Goal: Information Seeking & Learning: Learn about a topic

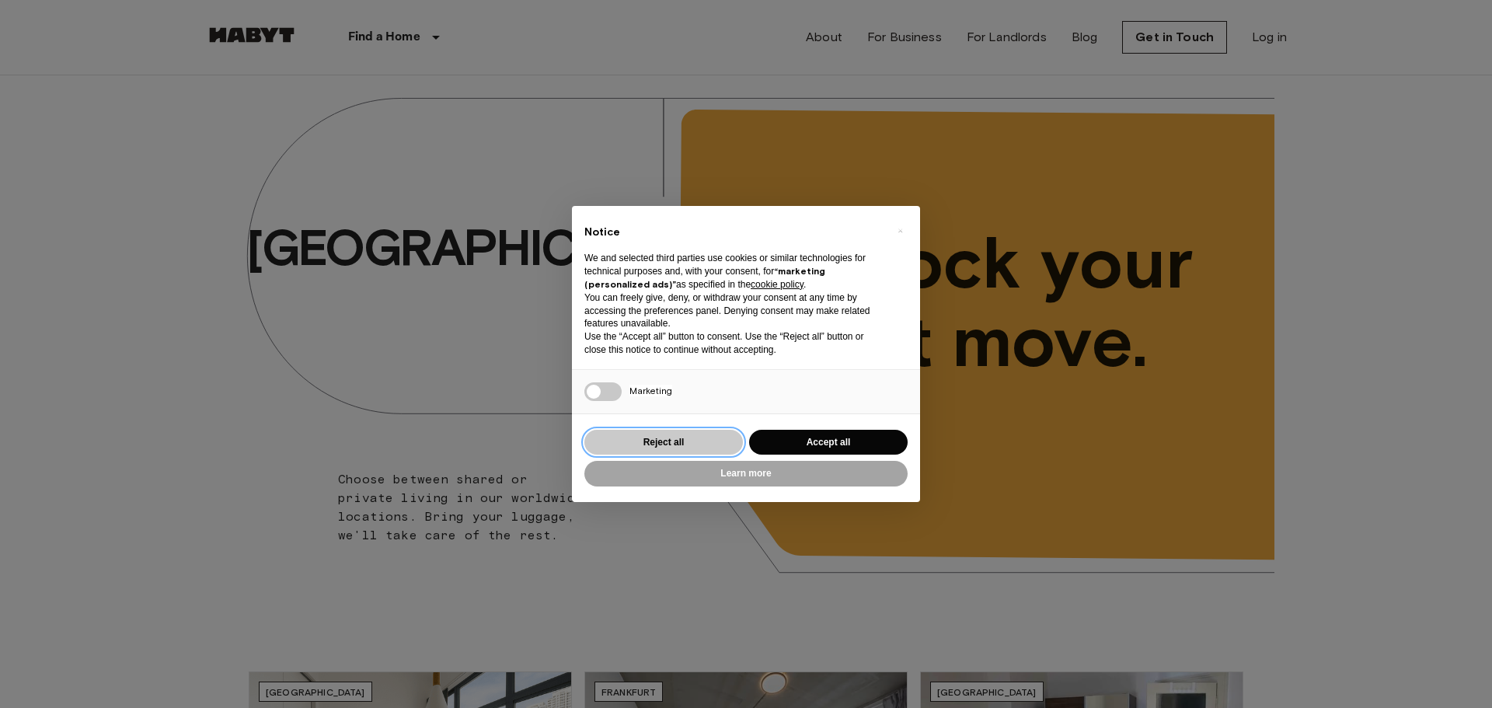
click at [706, 439] on button "Reject all" at bounding box center [663, 443] width 158 height 26
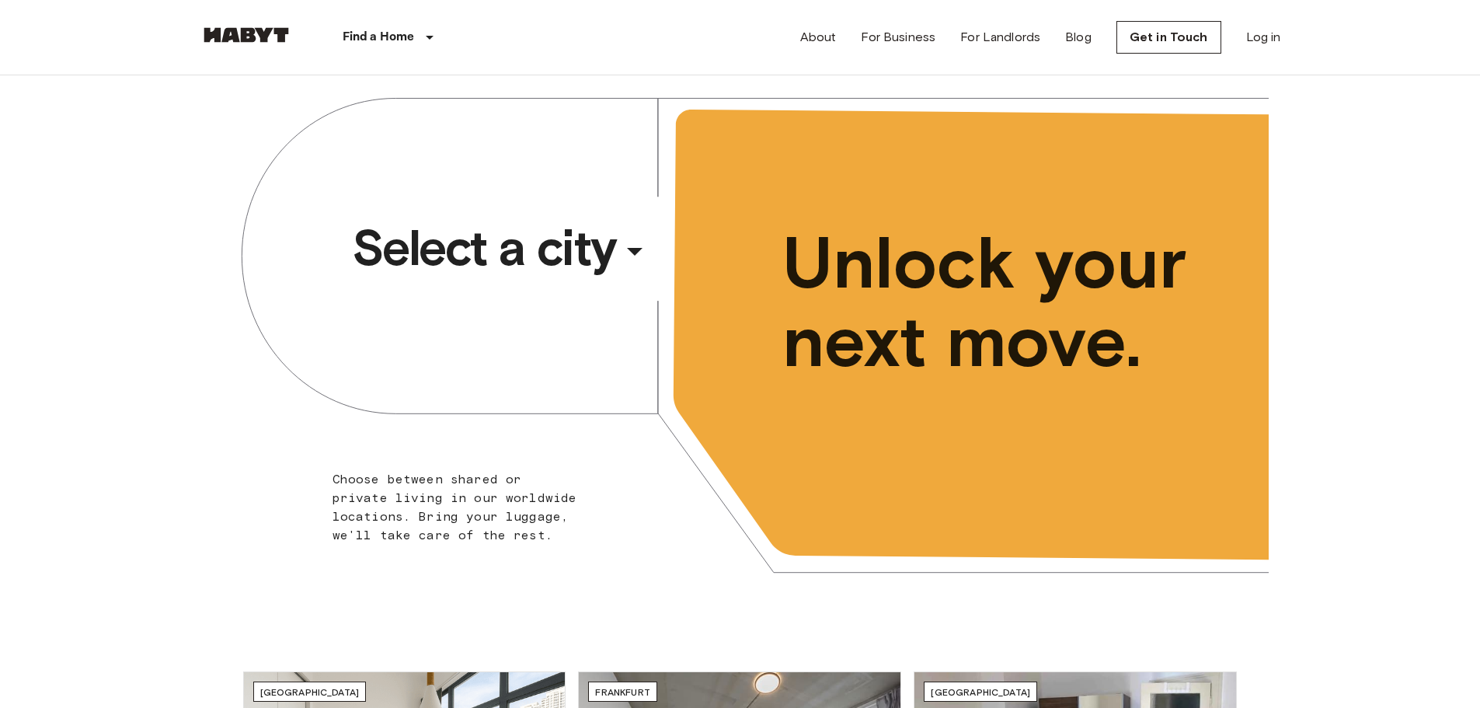
click at [639, 254] on div "​" at bounding box center [656, 264] width 160 height 32
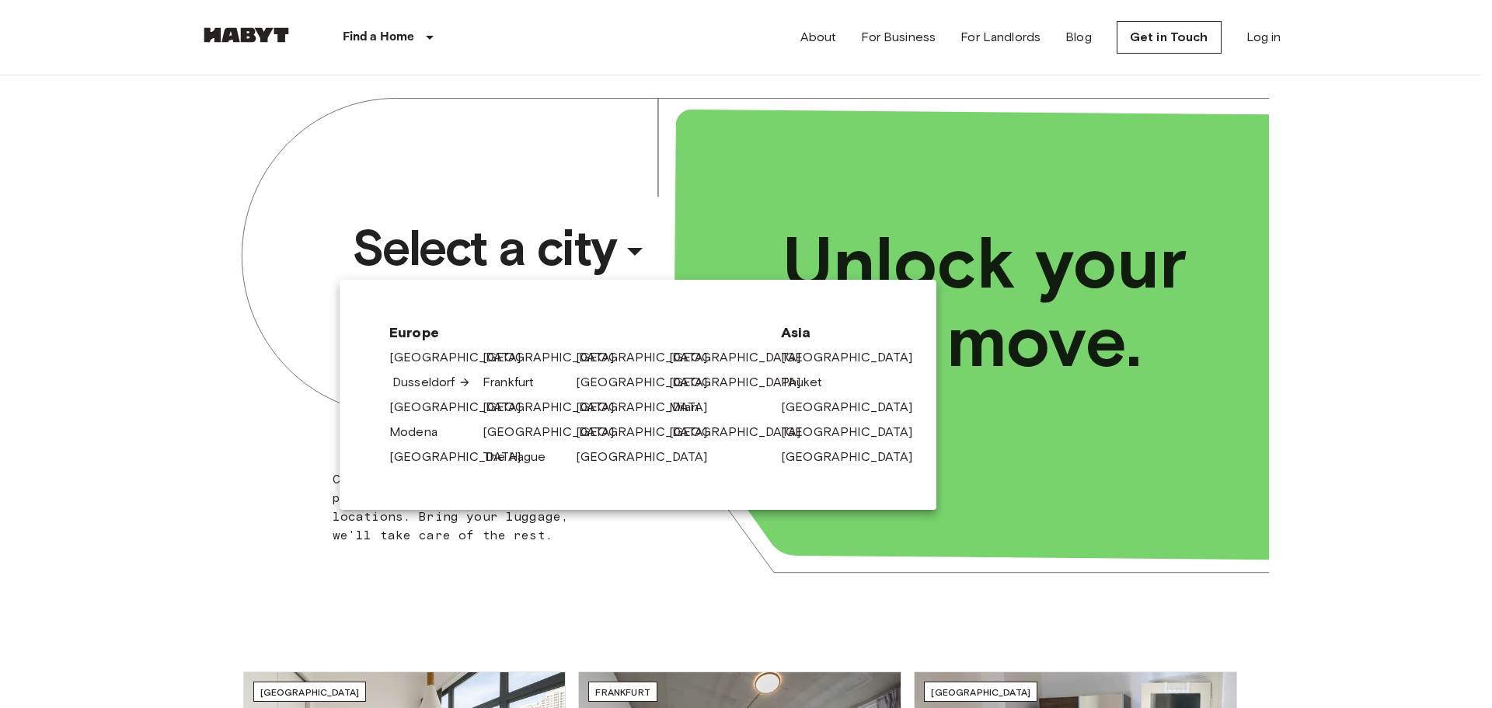
click at [430, 385] on link "Dusseldorf" at bounding box center [431, 382] width 78 height 19
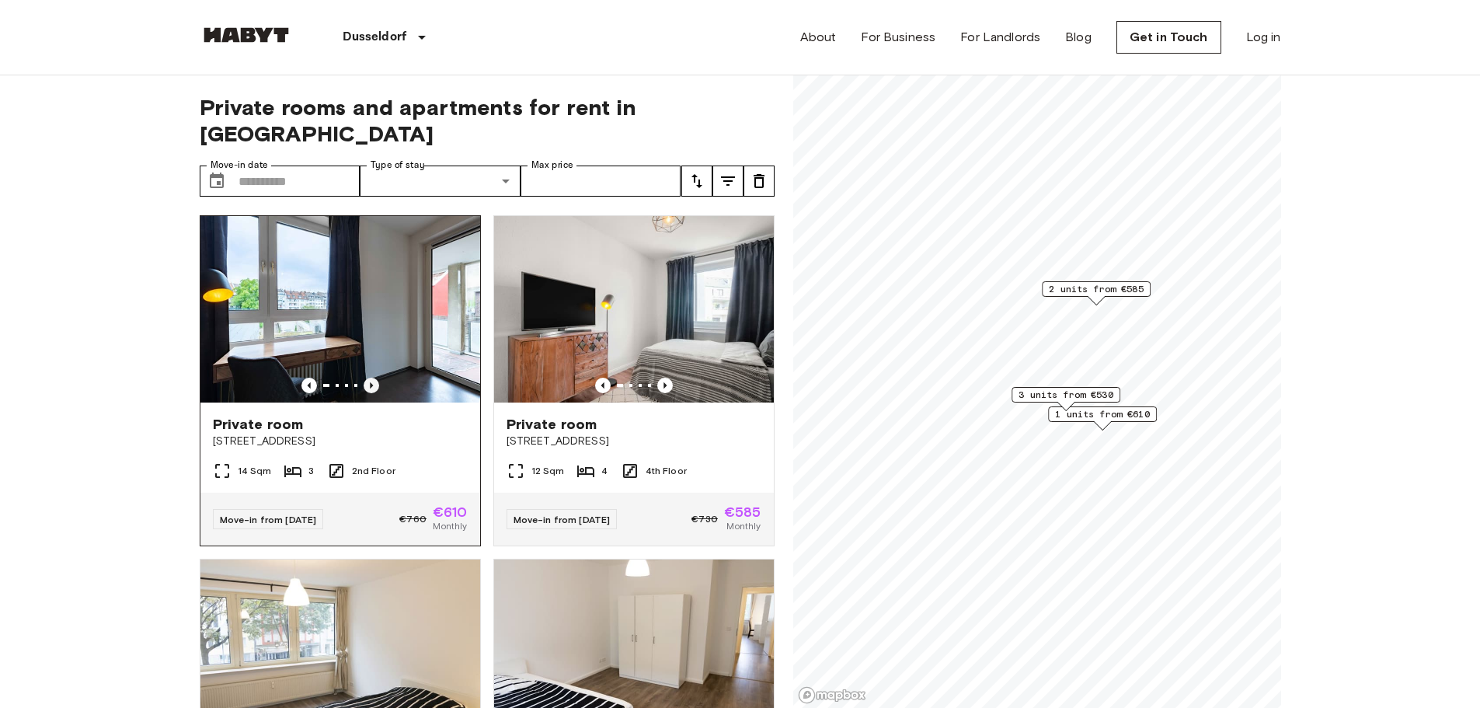
click at [370, 378] on icon "Previous image" at bounding box center [372, 386] width 16 height 16
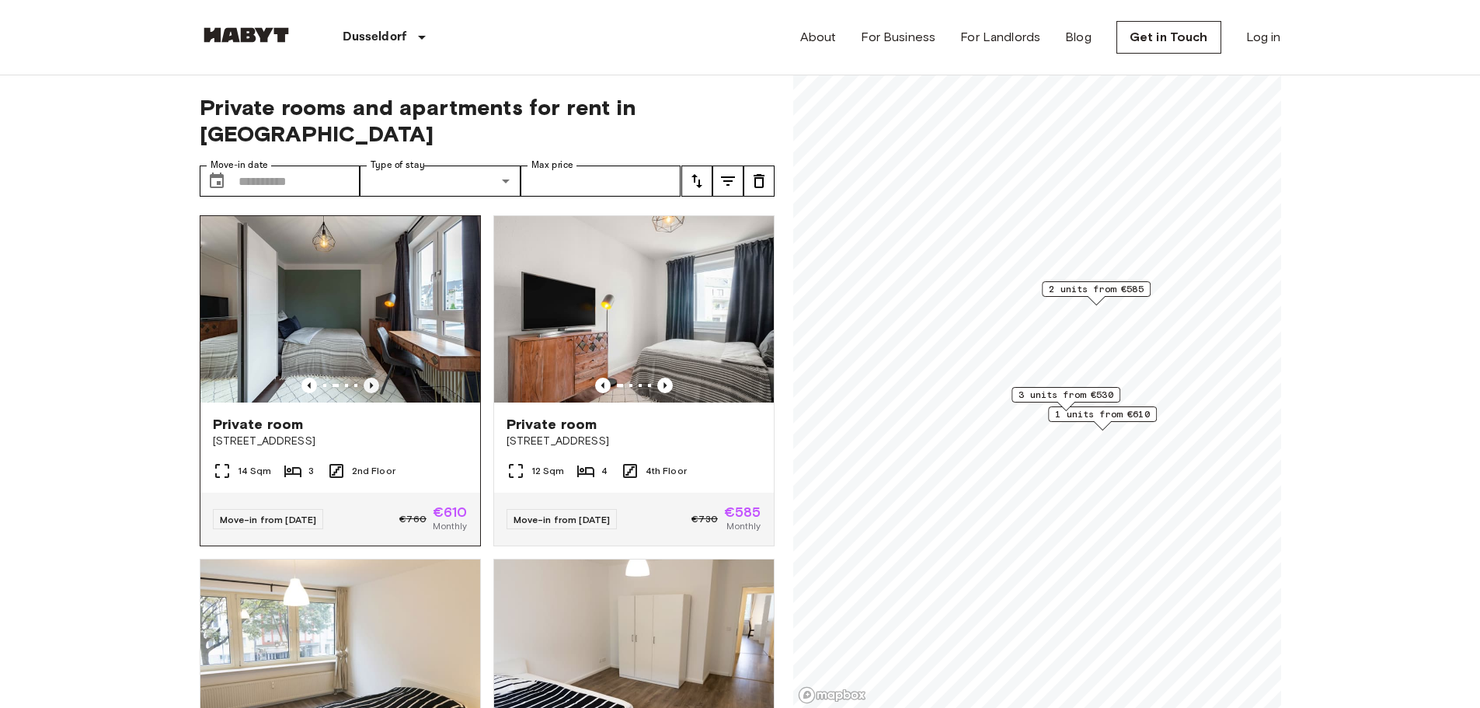
click at [367, 378] on icon "Previous image" at bounding box center [372, 386] width 16 height 16
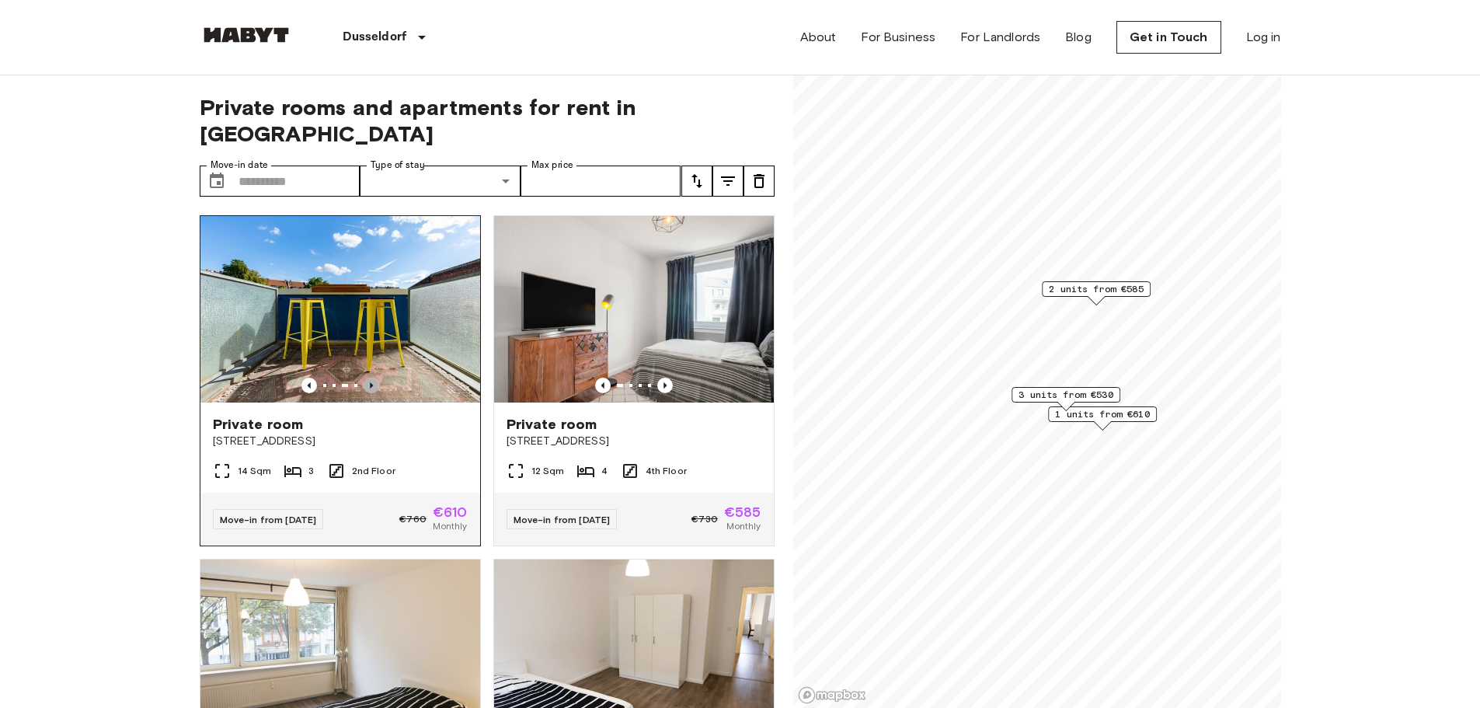
click at [367, 378] on icon "Previous image" at bounding box center [372, 386] width 16 height 16
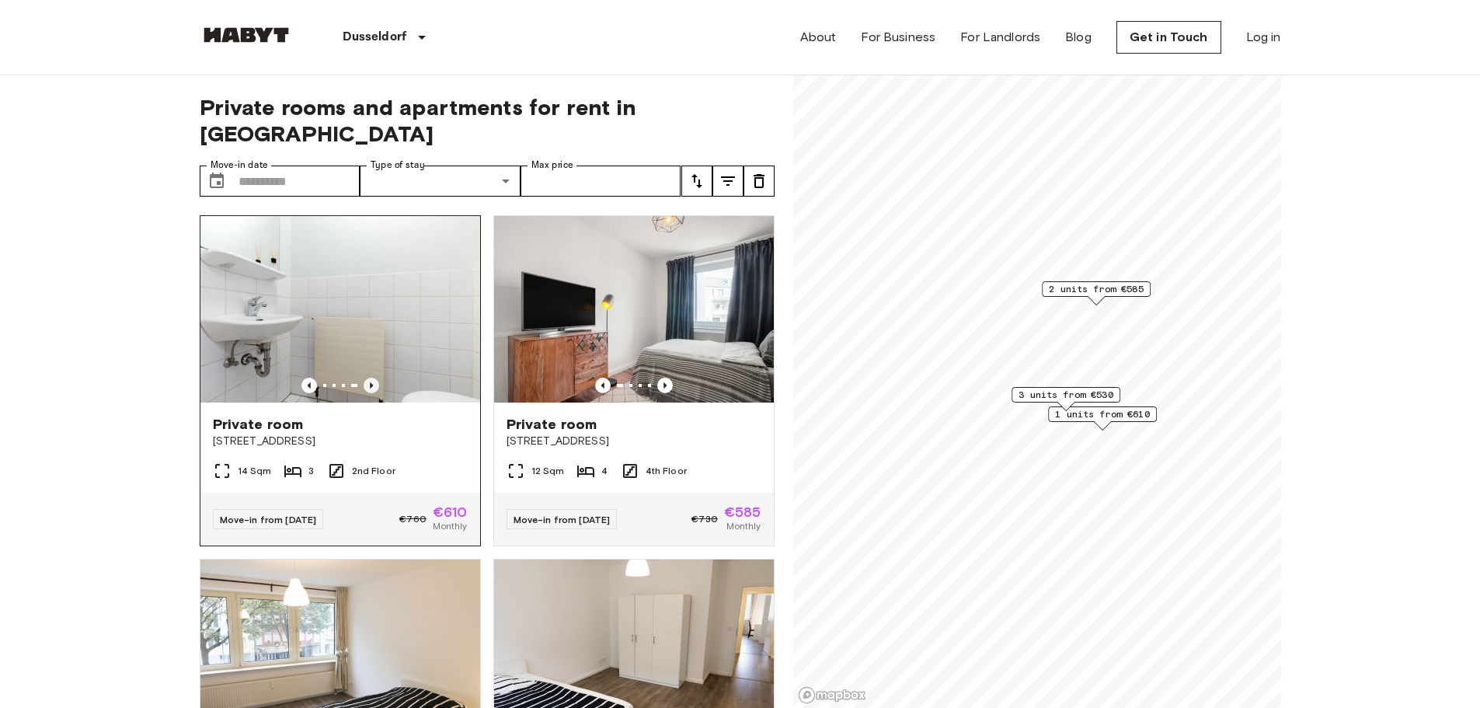
click at [367, 378] on icon "Previous image" at bounding box center [372, 386] width 16 height 16
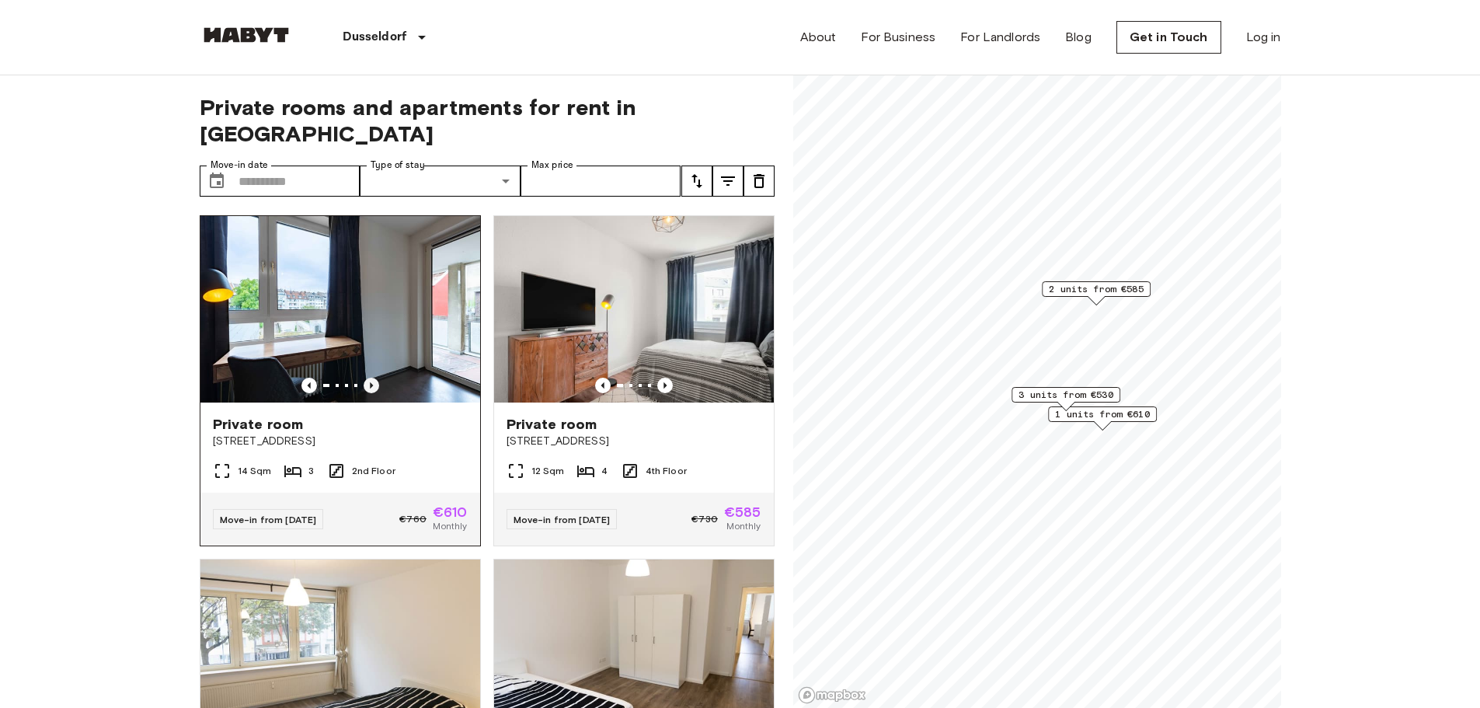
click at [367, 378] on icon "Previous image" at bounding box center [372, 386] width 16 height 16
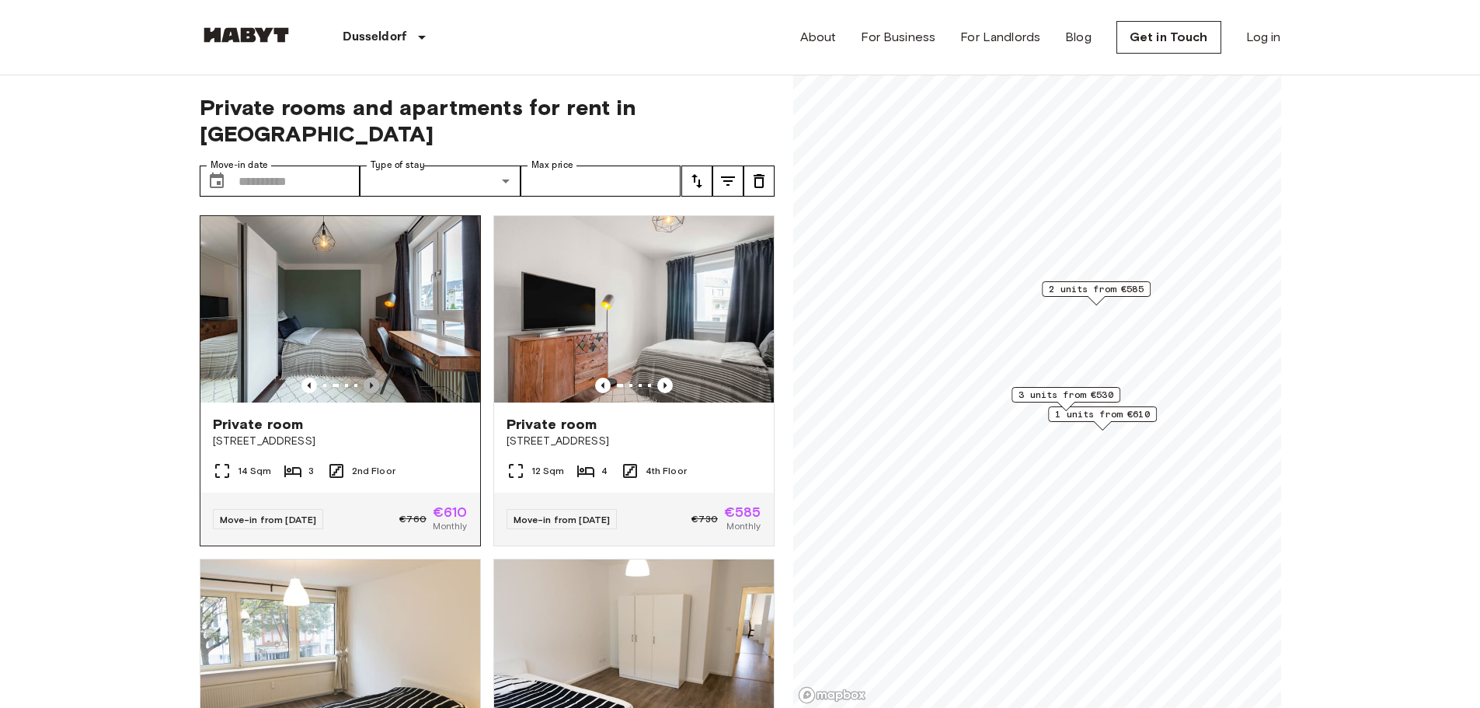
click at [367, 378] on icon "Previous image" at bounding box center [372, 386] width 16 height 16
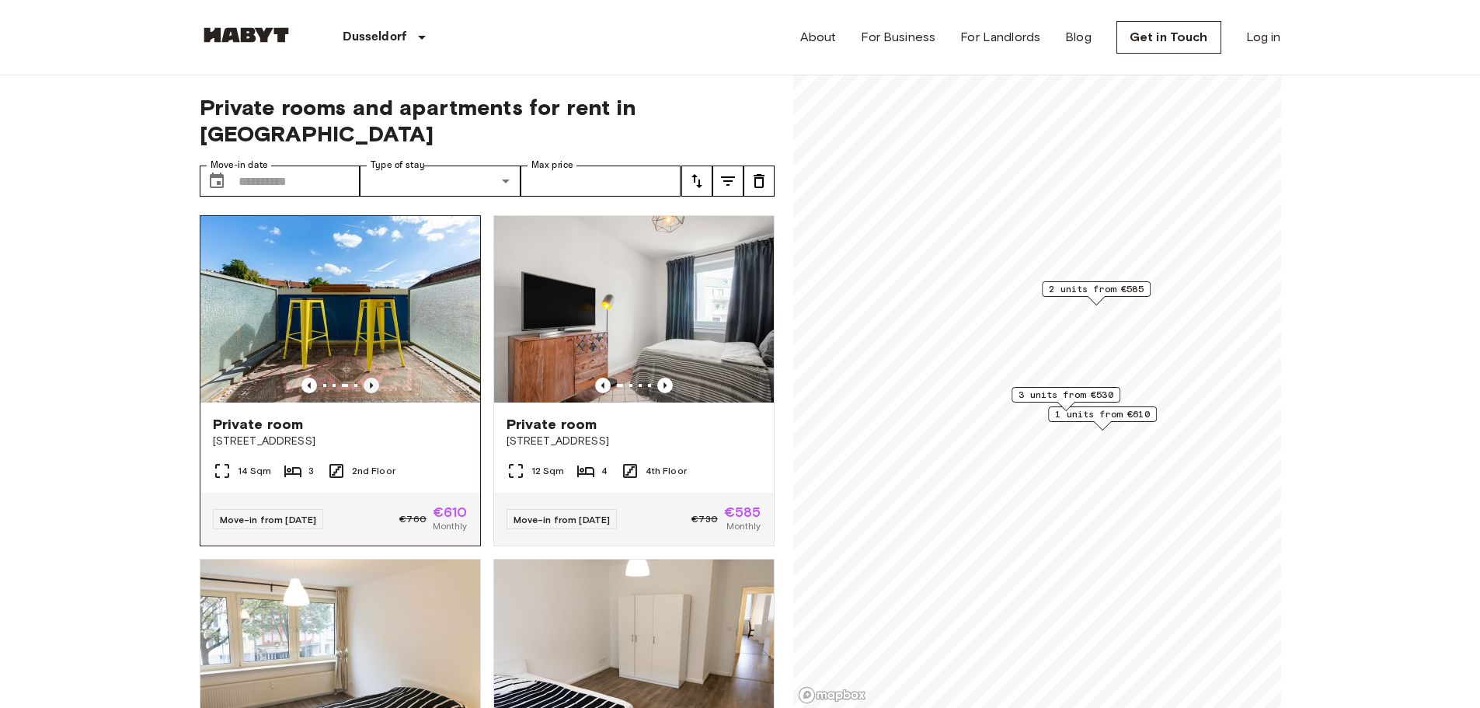
click at [367, 378] on icon "Previous image" at bounding box center [372, 386] width 16 height 16
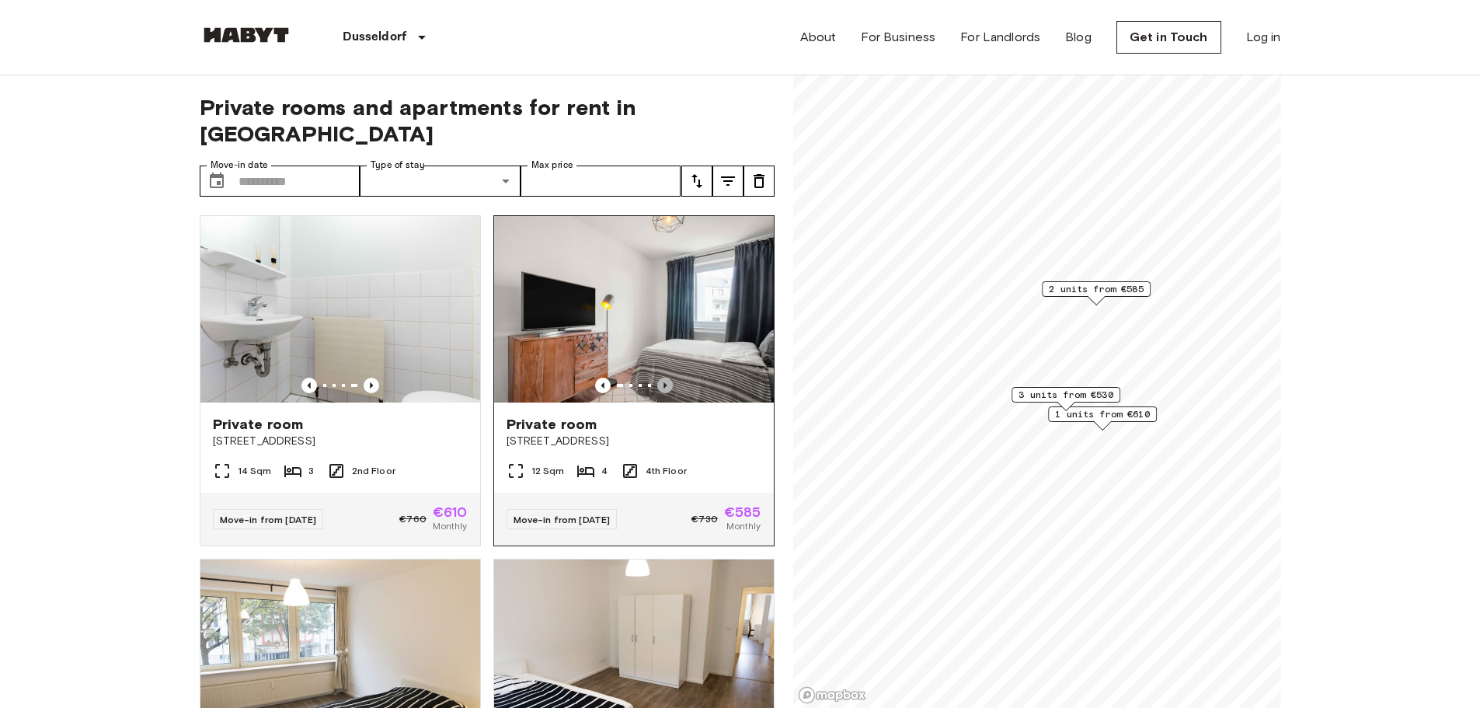
click at [660, 378] on icon "Previous image" at bounding box center [665, 386] width 16 height 16
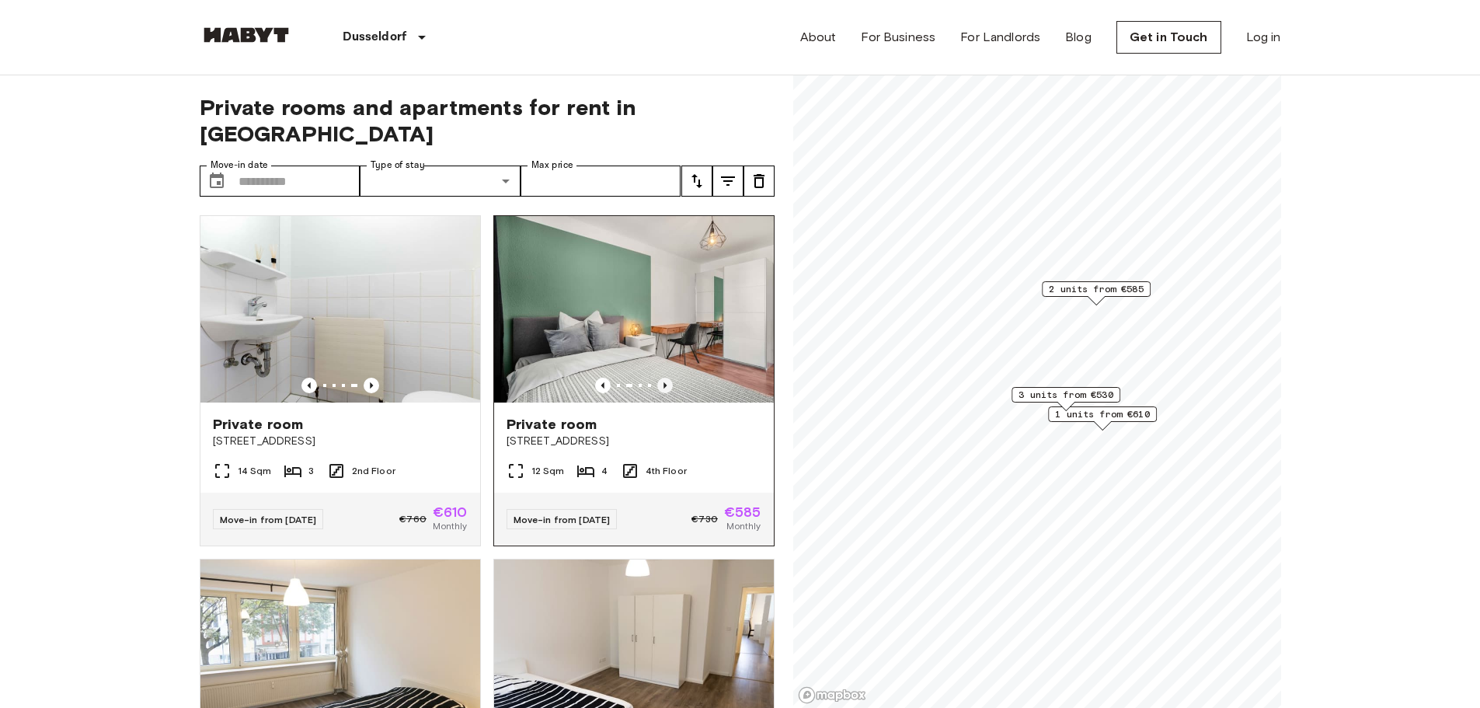
click at [657, 378] on icon "Previous image" at bounding box center [665, 386] width 16 height 16
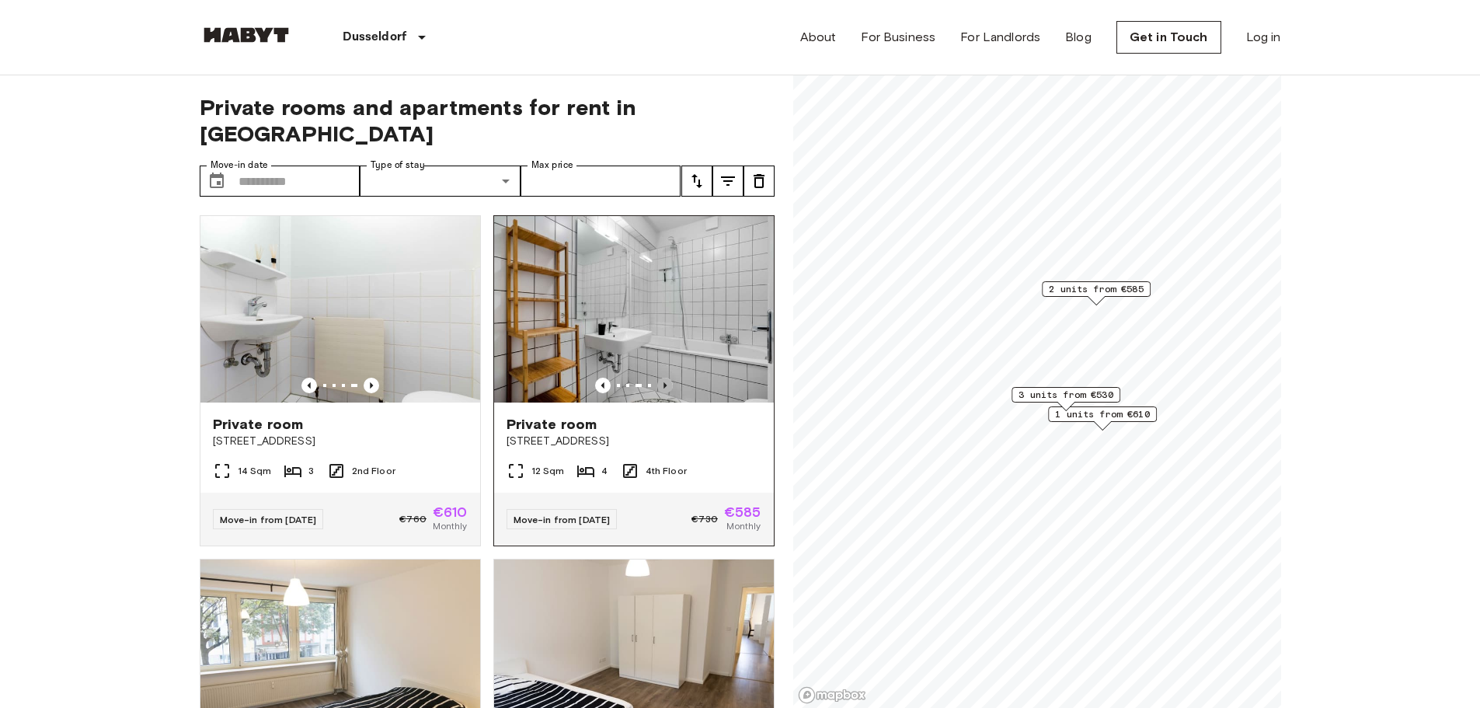
click at [657, 378] on icon "Previous image" at bounding box center [665, 386] width 16 height 16
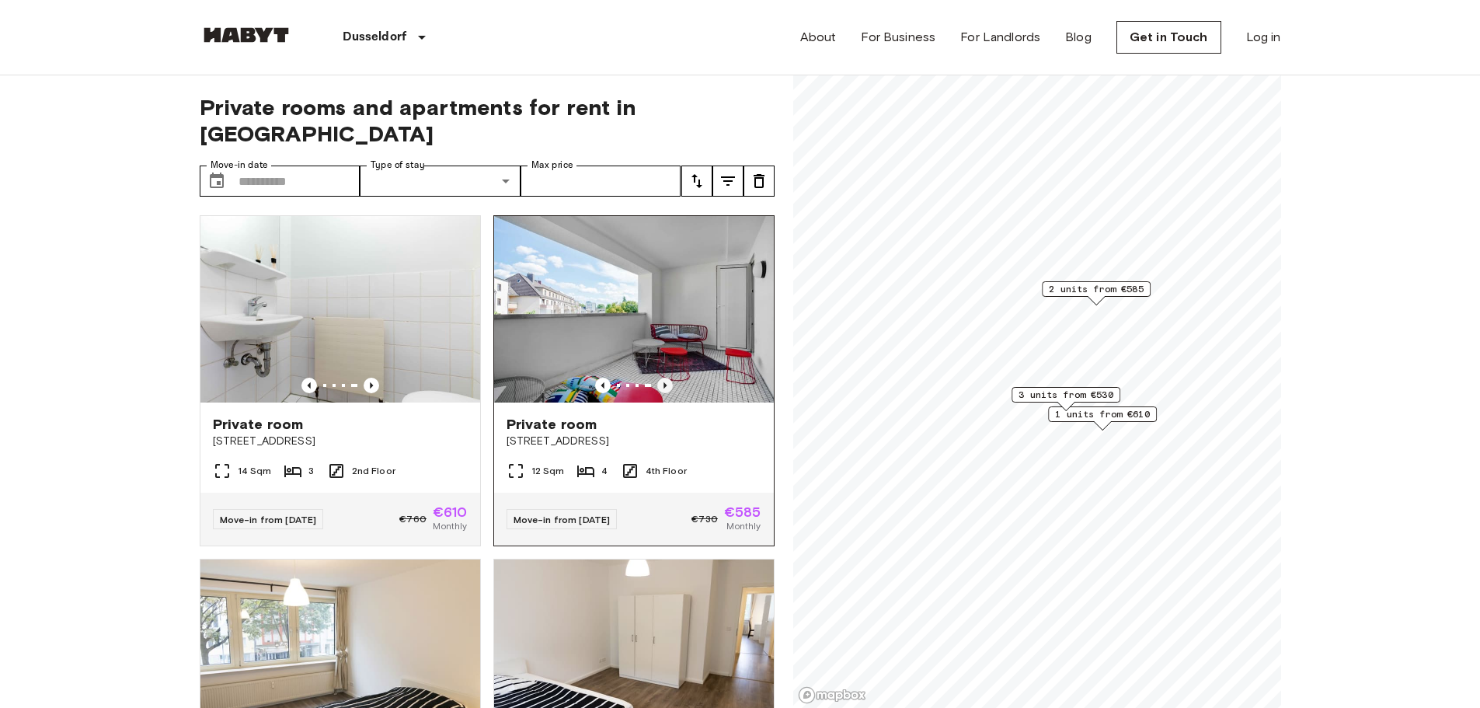
click at [657, 378] on icon "Previous image" at bounding box center [665, 386] width 16 height 16
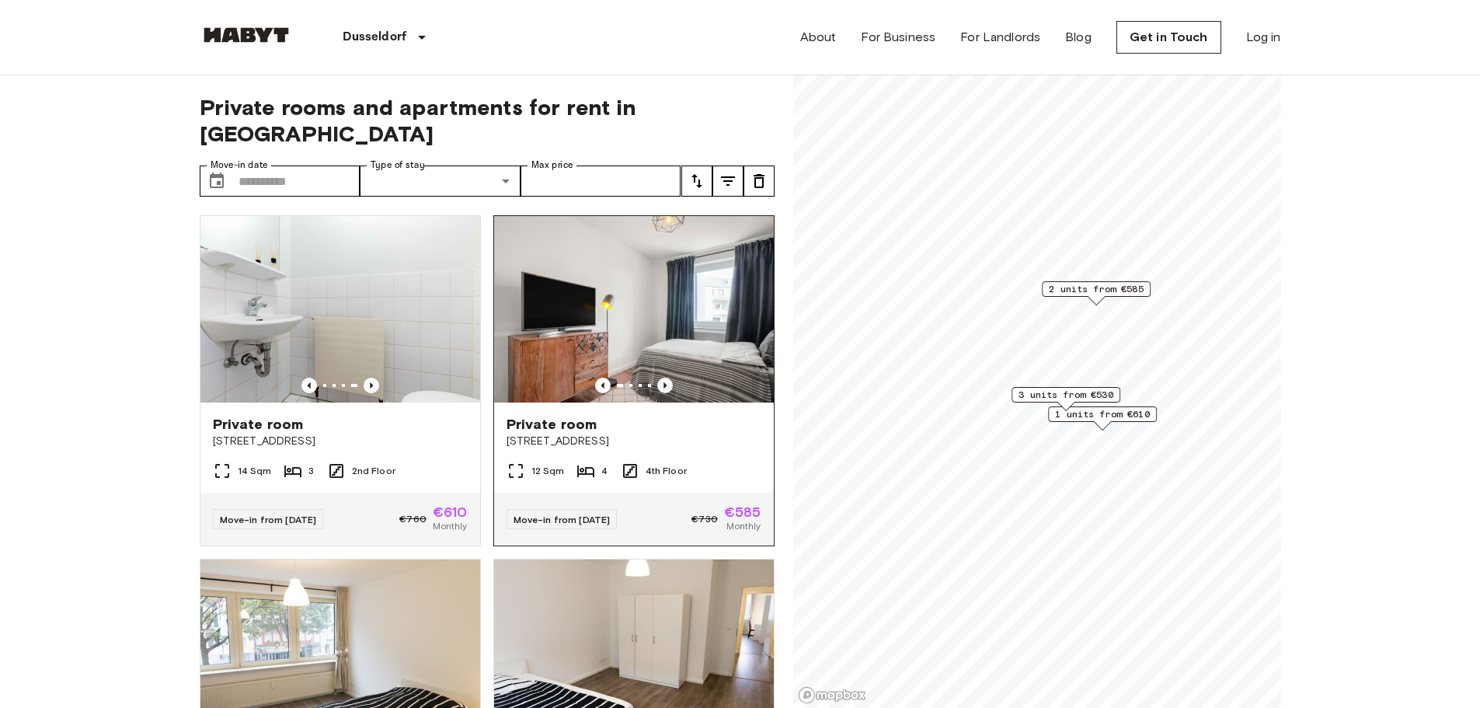
click at [657, 378] on icon "Previous image" at bounding box center [665, 386] width 16 height 16
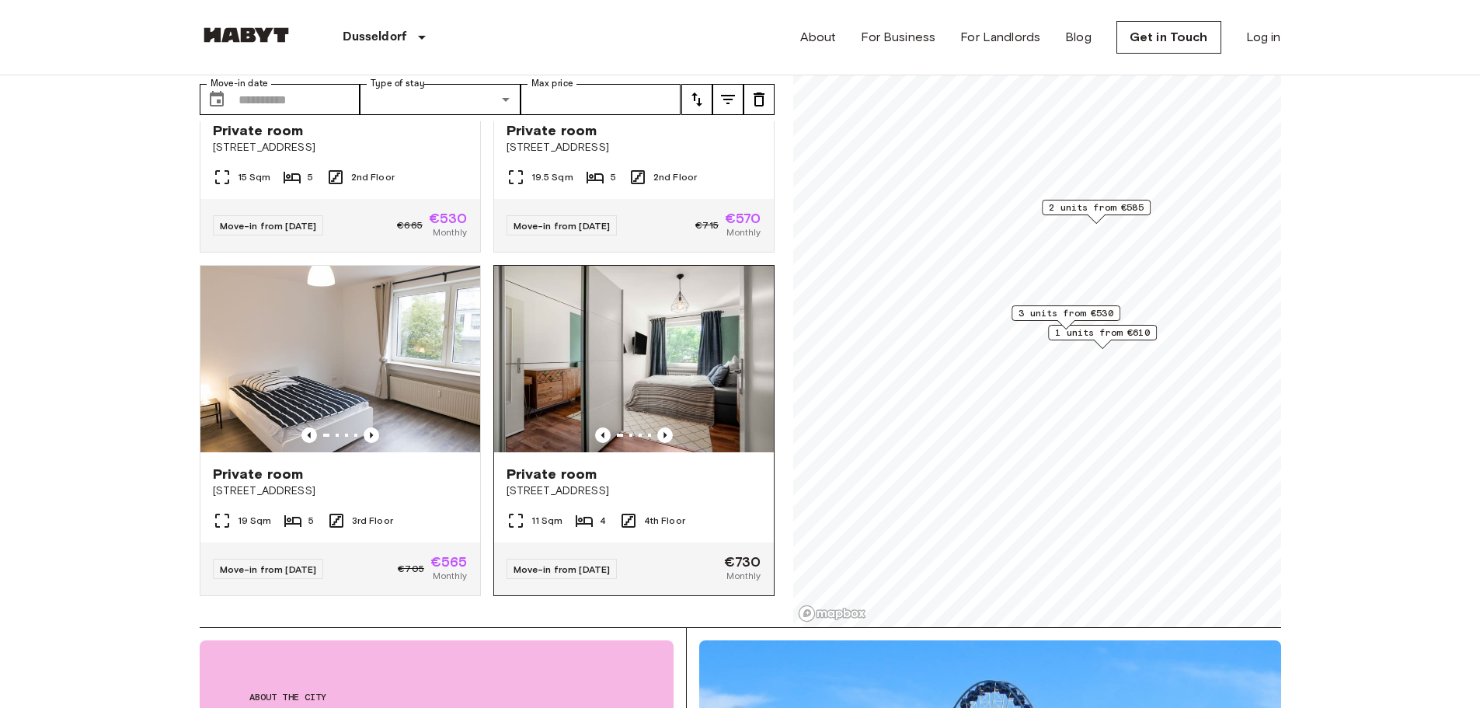
scroll to position [78, 0]
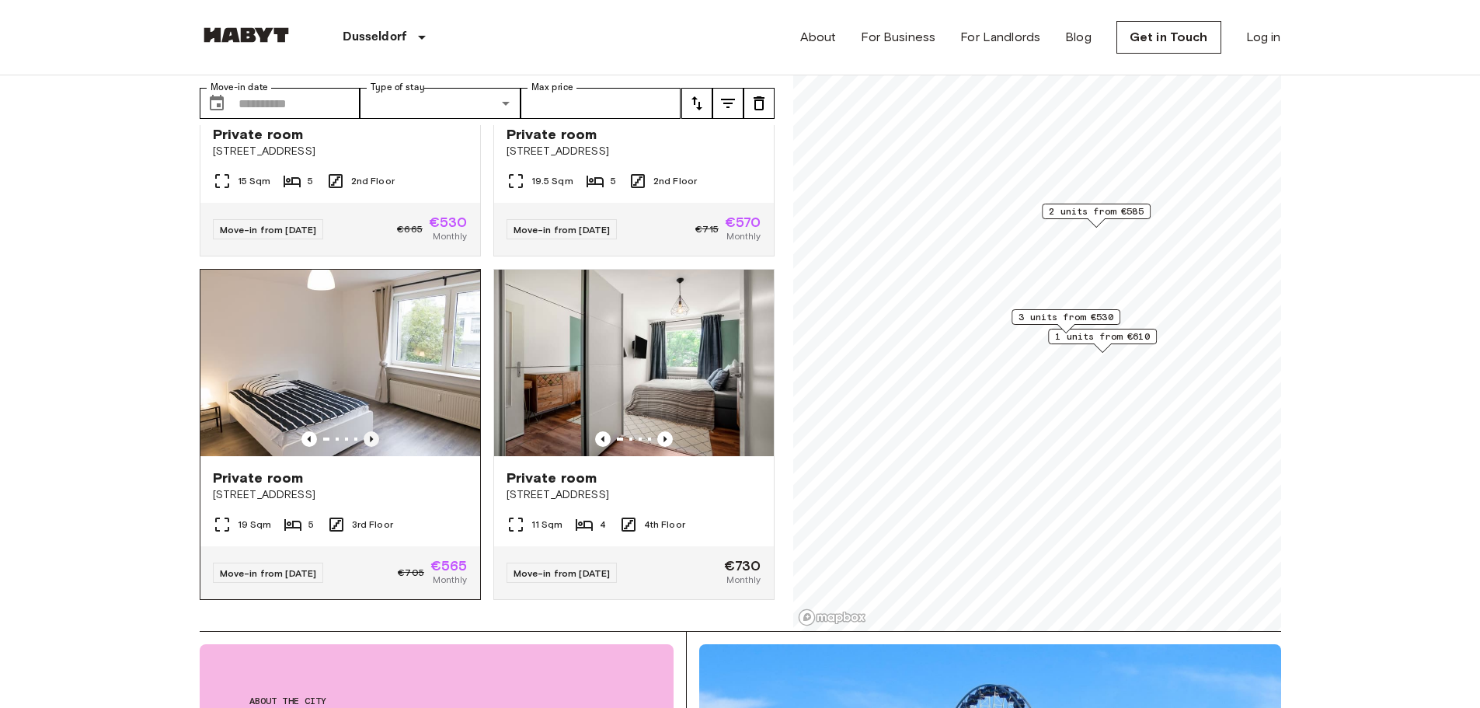
click at [367, 431] on icon "Previous image" at bounding box center [372, 439] width 16 height 16
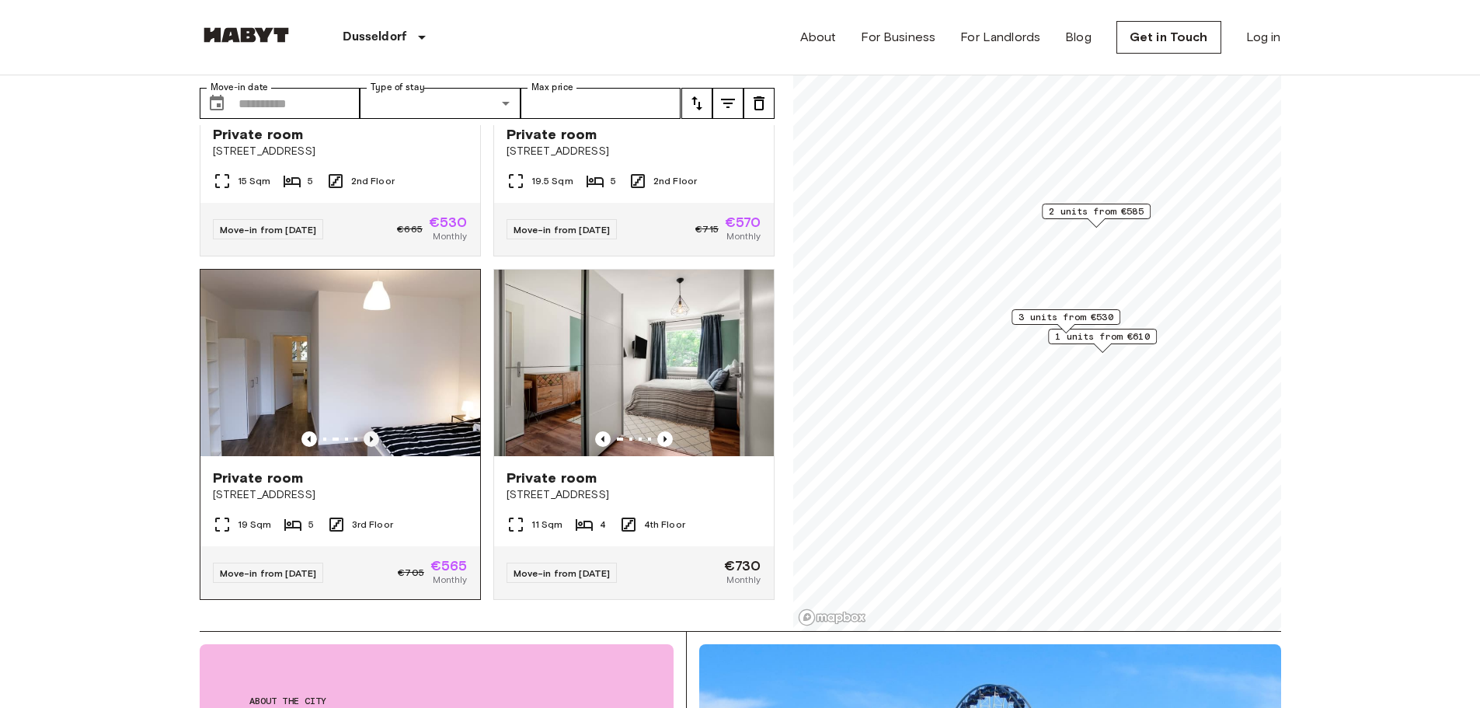
click at [367, 431] on icon "Previous image" at bounding box center [372, 439] width 16 height 16
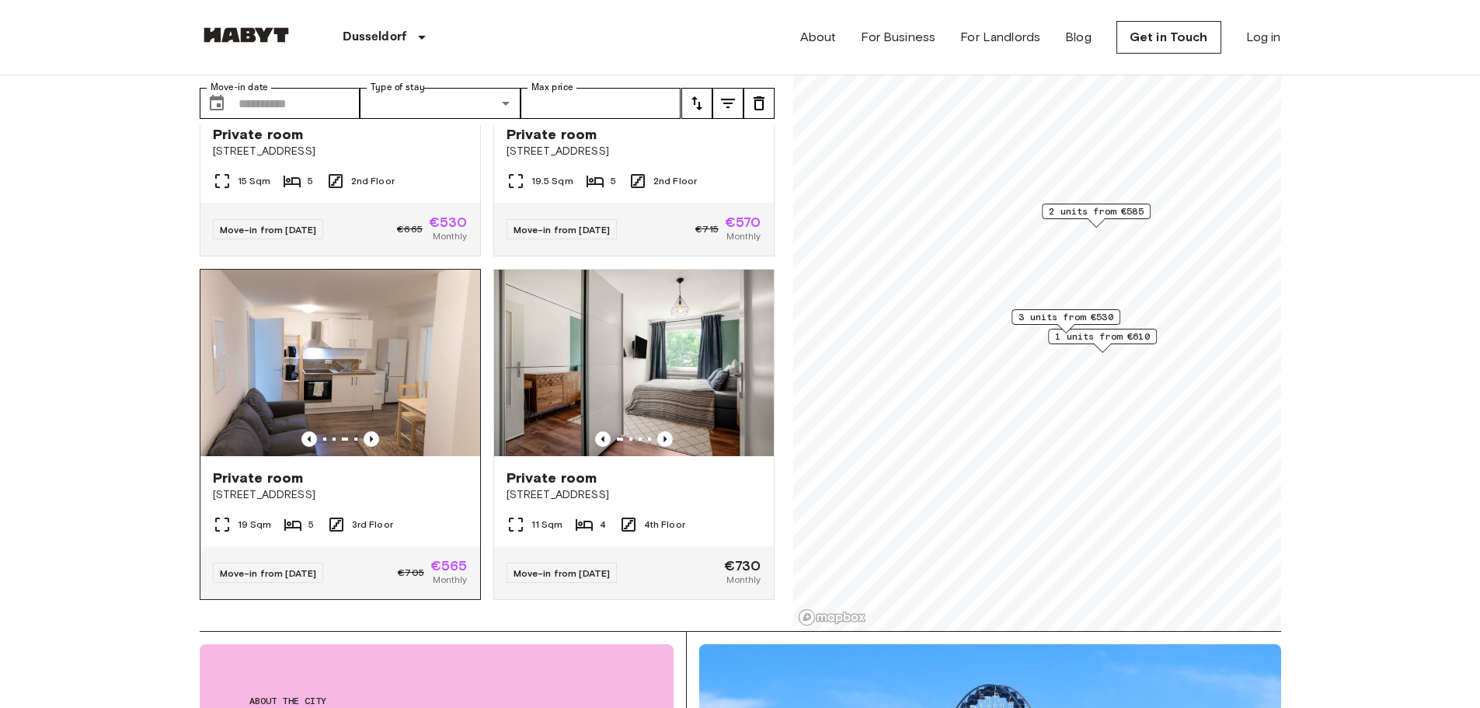
click at [357, 343] on img at bounding box center [340, 363] width 280 height 186
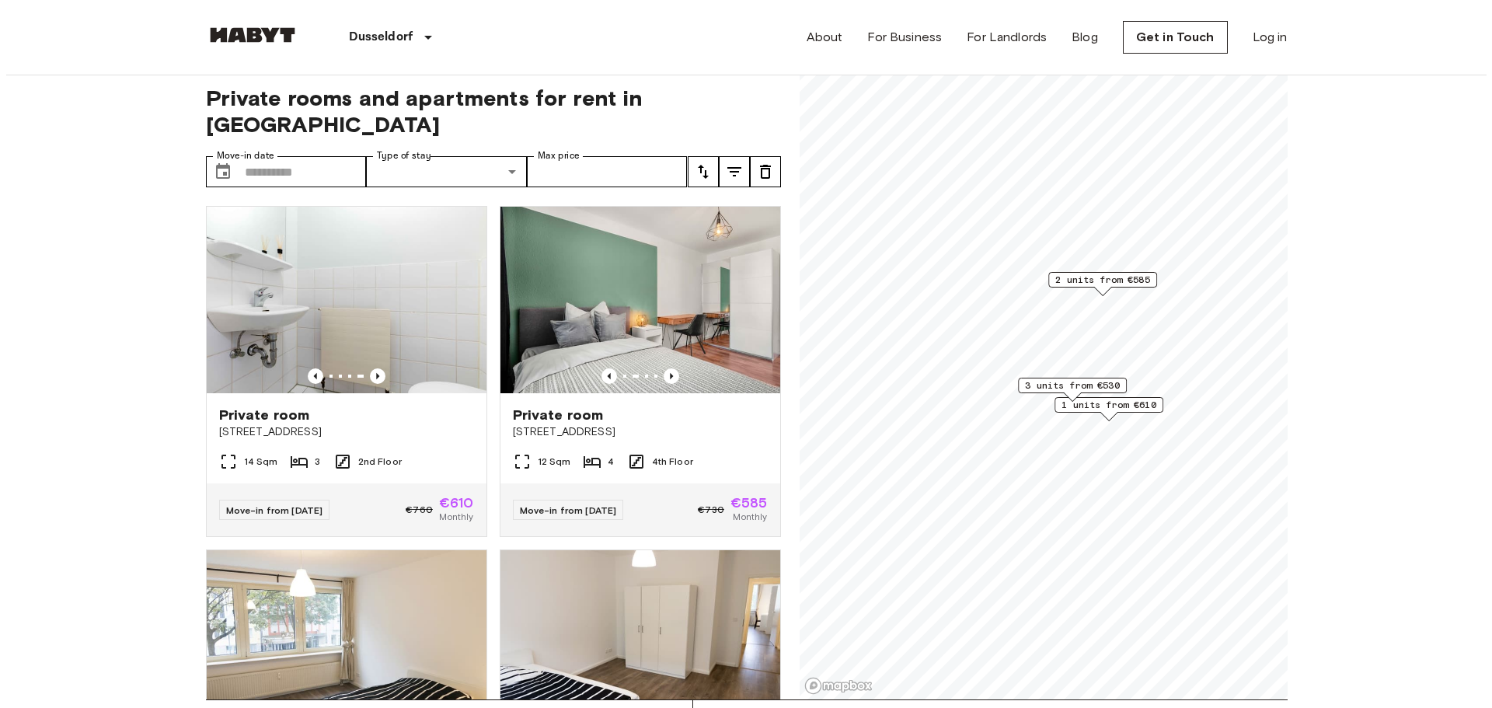
scroll to position [0, 0]
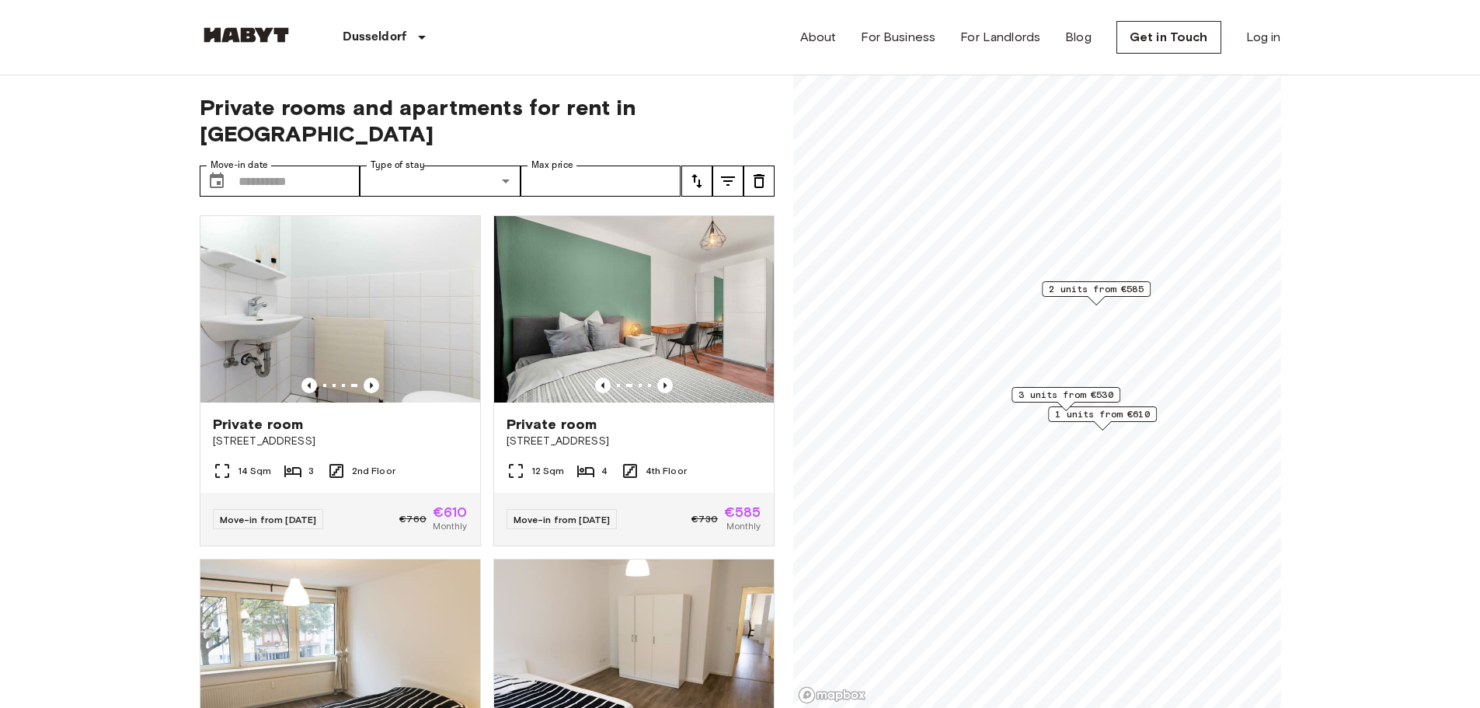
click at [726, 172] on icon "tune" at bounding box center [728, 181] width 19 height 19
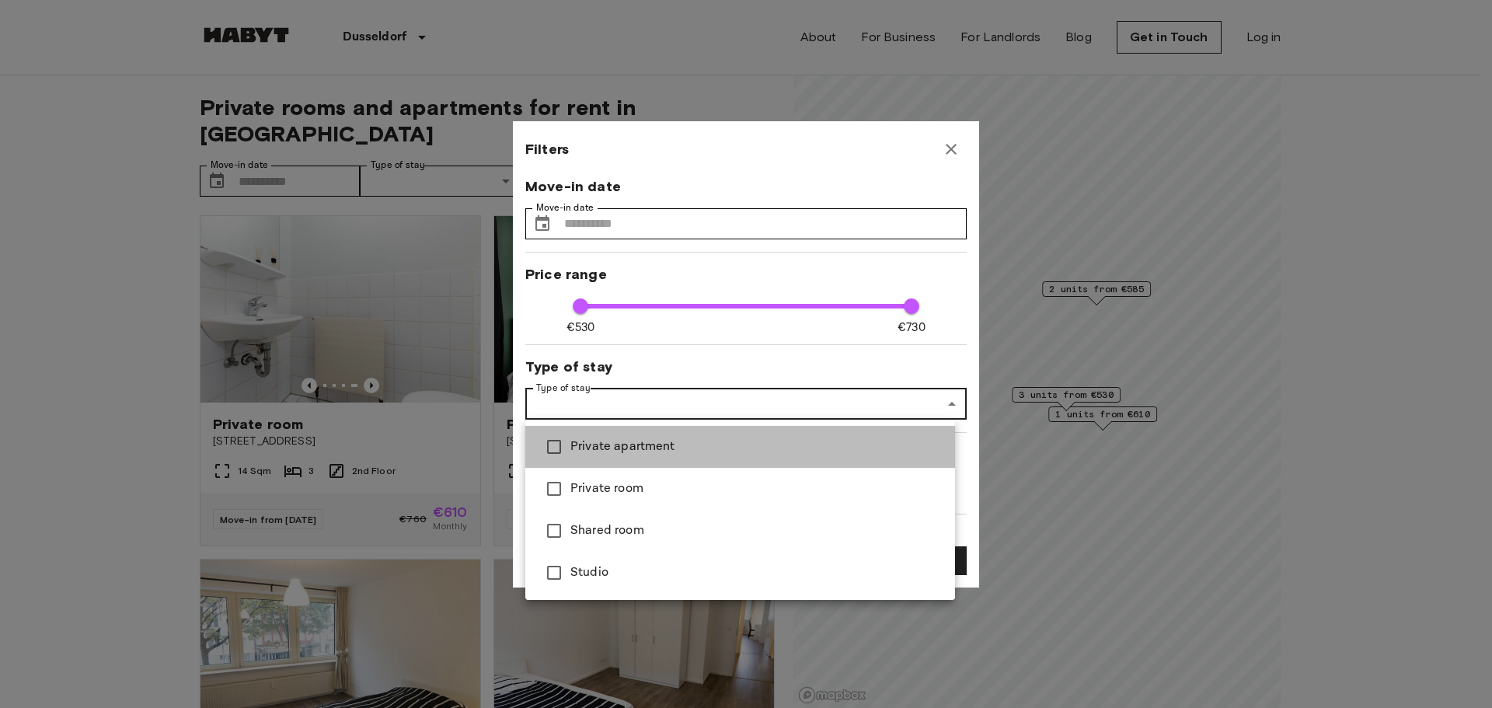
click at [573, 447] on span "Private apartment" at bounding box center [756, 446] width 372 height 19
type input "**********"
type input "**"
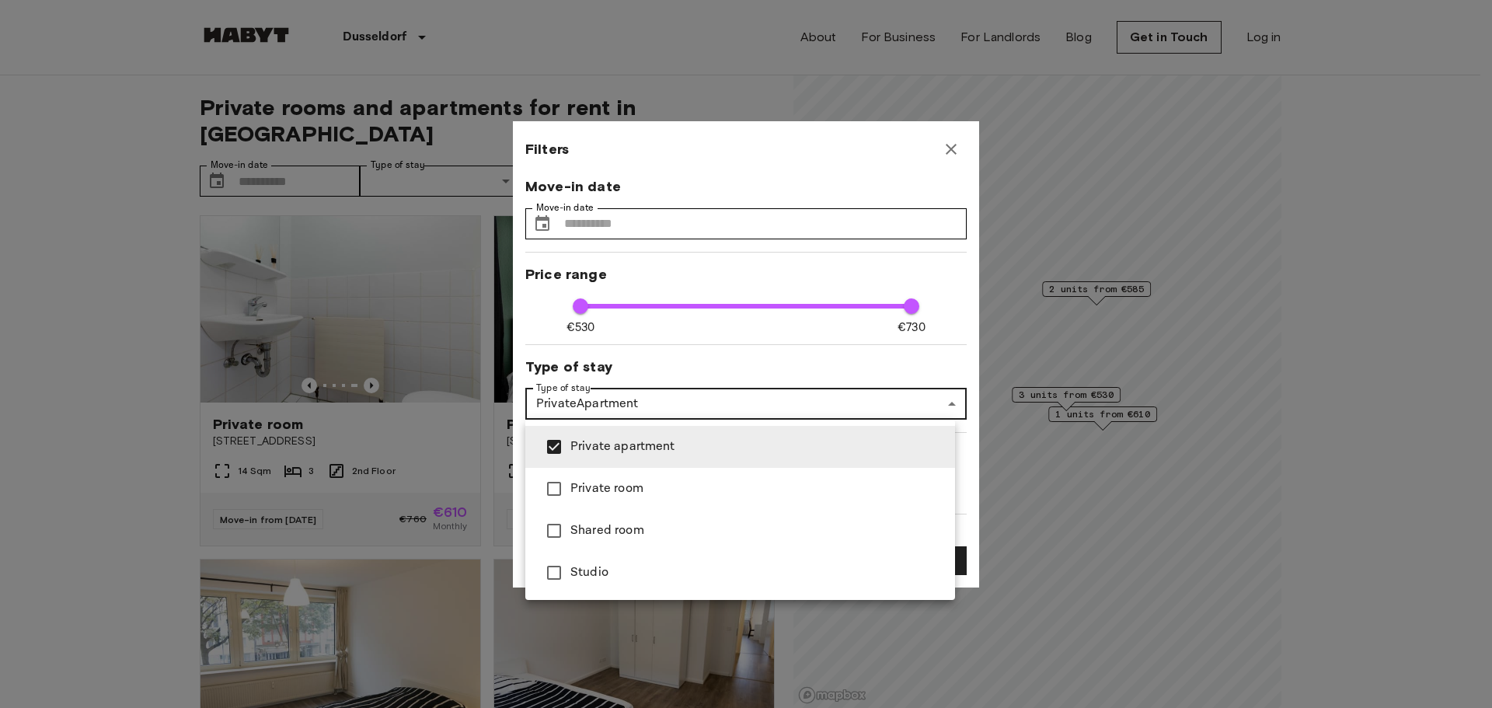
click at [621, 563] on span "Studio" at bounding box center [756, 572] width 372 height 19
type input "**********"
type input "**"
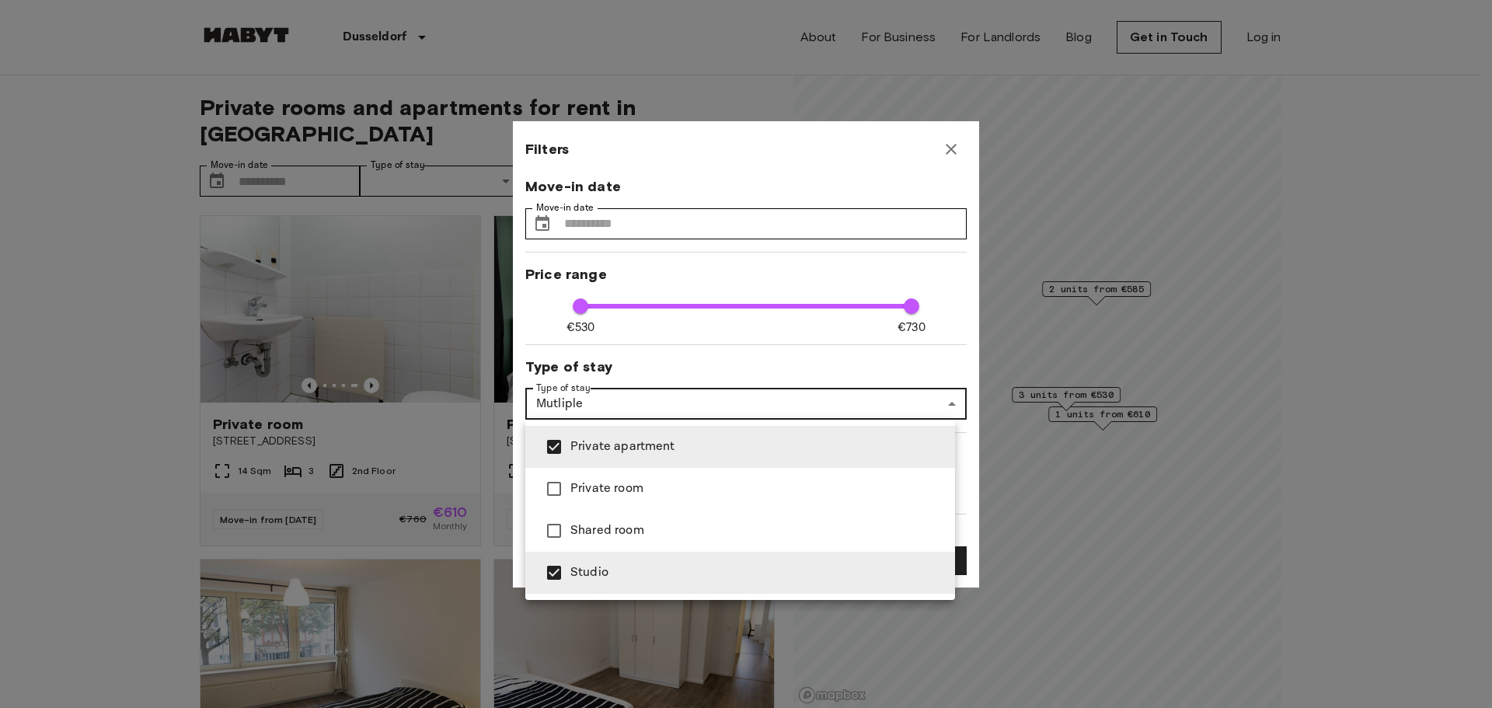
click at [806, 370] on div at bounding box center [746, 354] width 1492 height 708
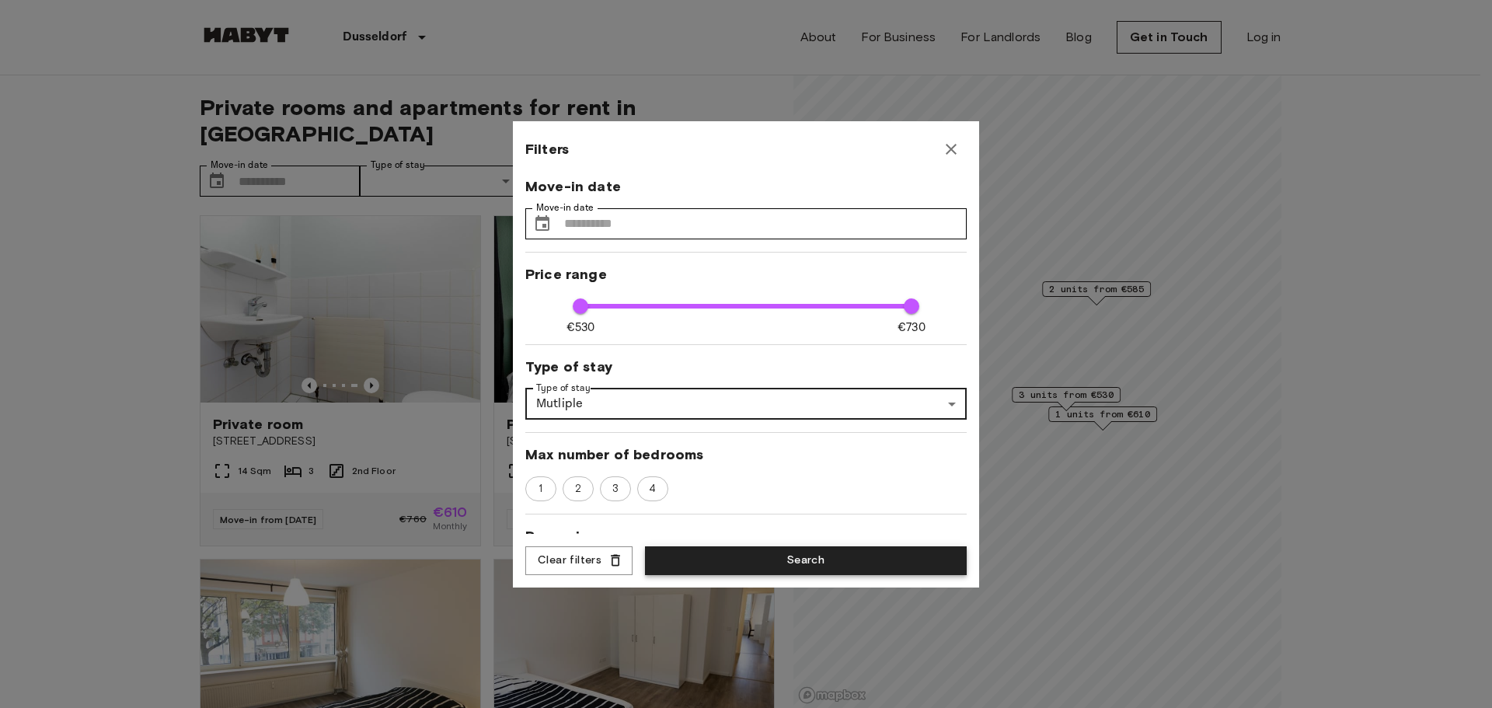
click at [804, 555] on button "Search" at bounding box center [806, 560] width 322 height 29
type input "**********"
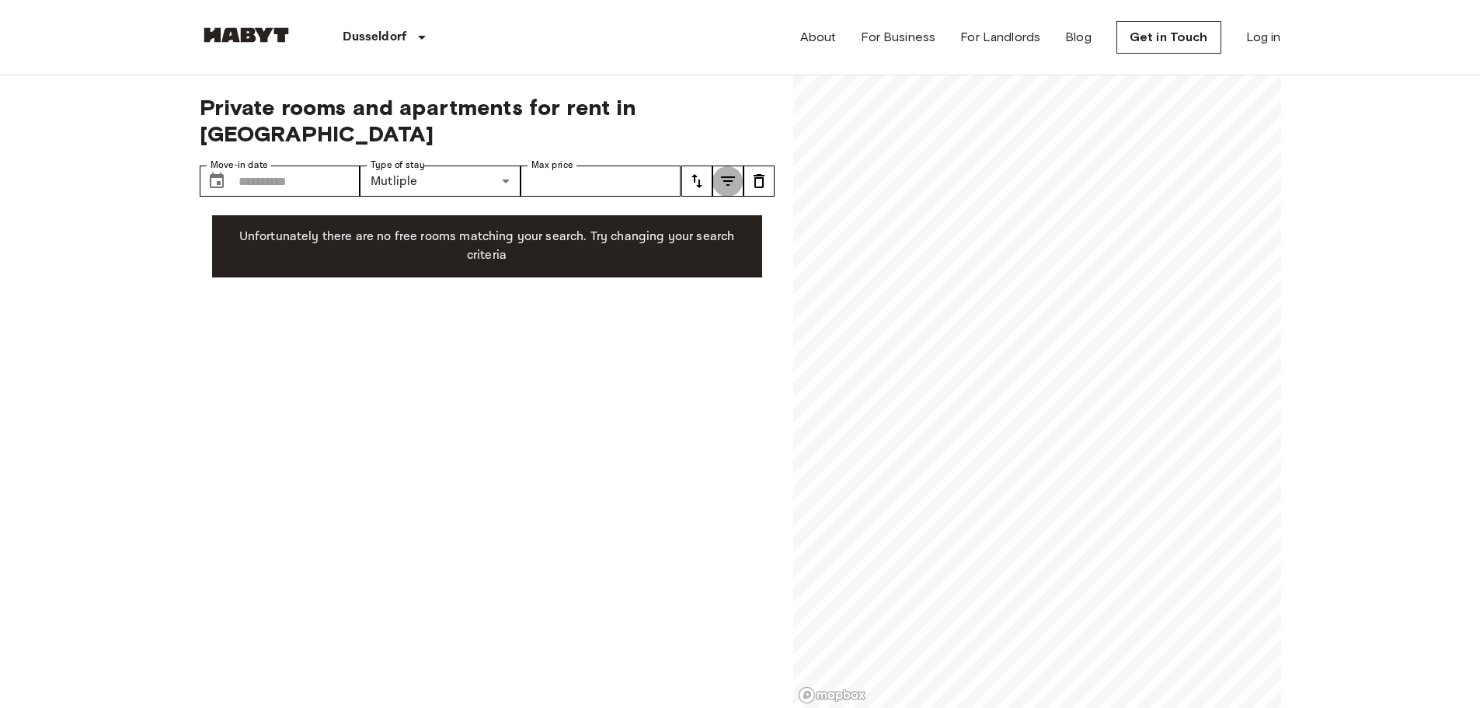
click at [719, 172] on icon "tune" at bounding box center [728, 181] width 19 height 19
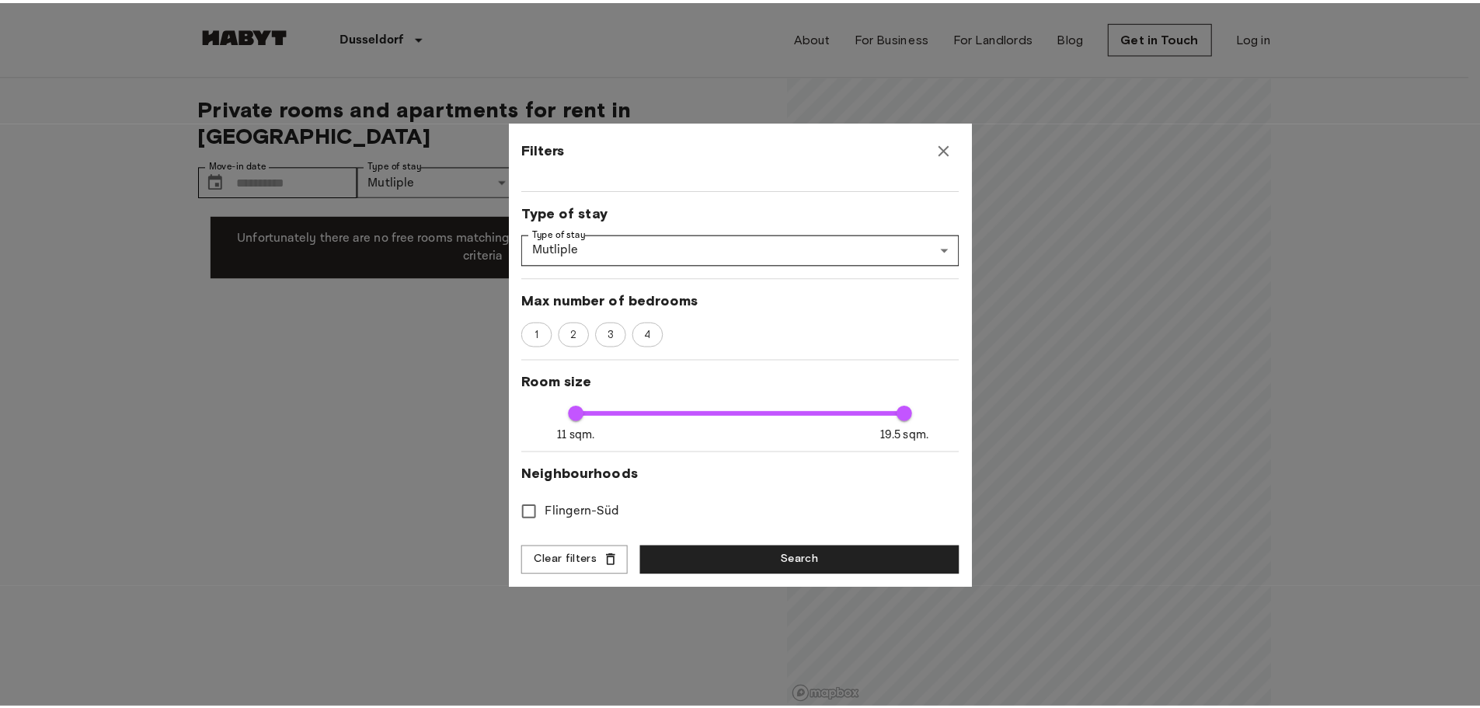
scroll to position [155, 0]
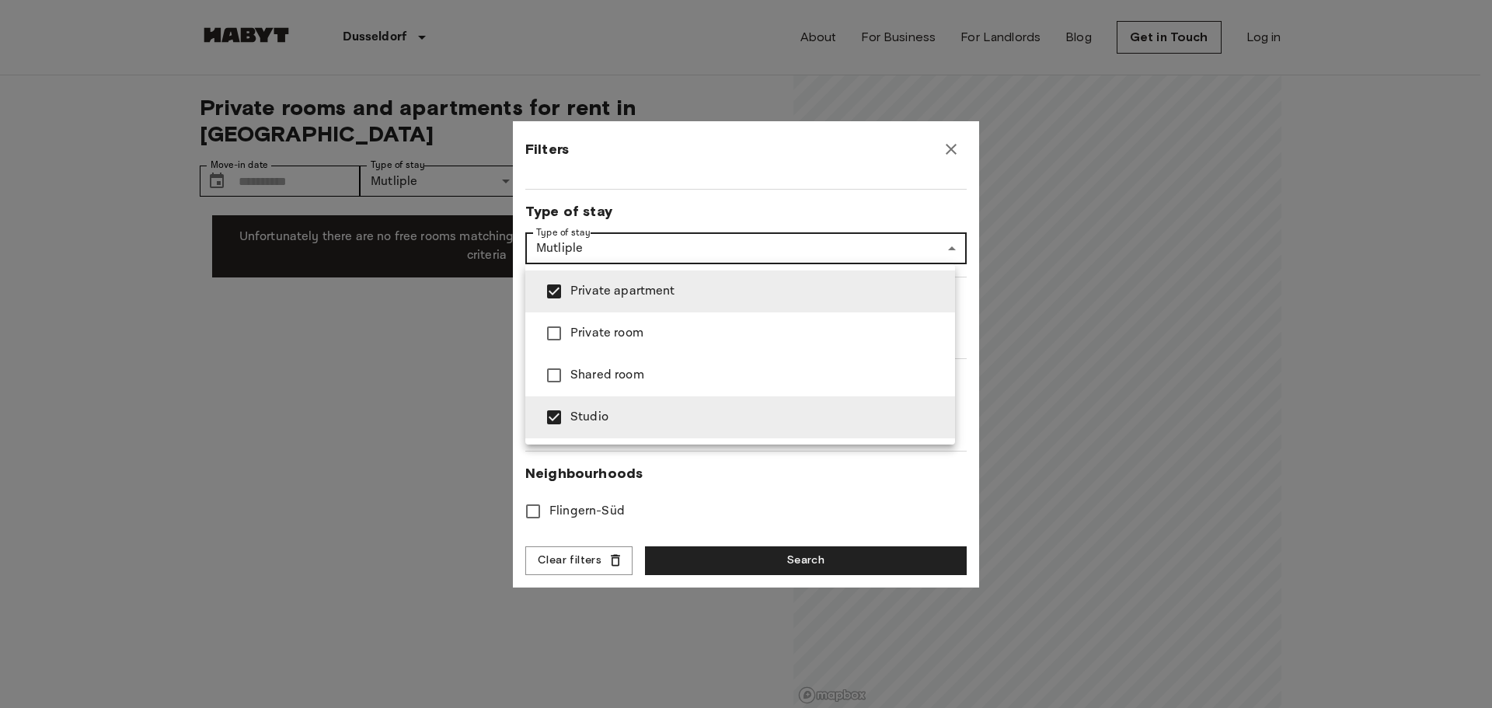
type input "******"
type input "**"
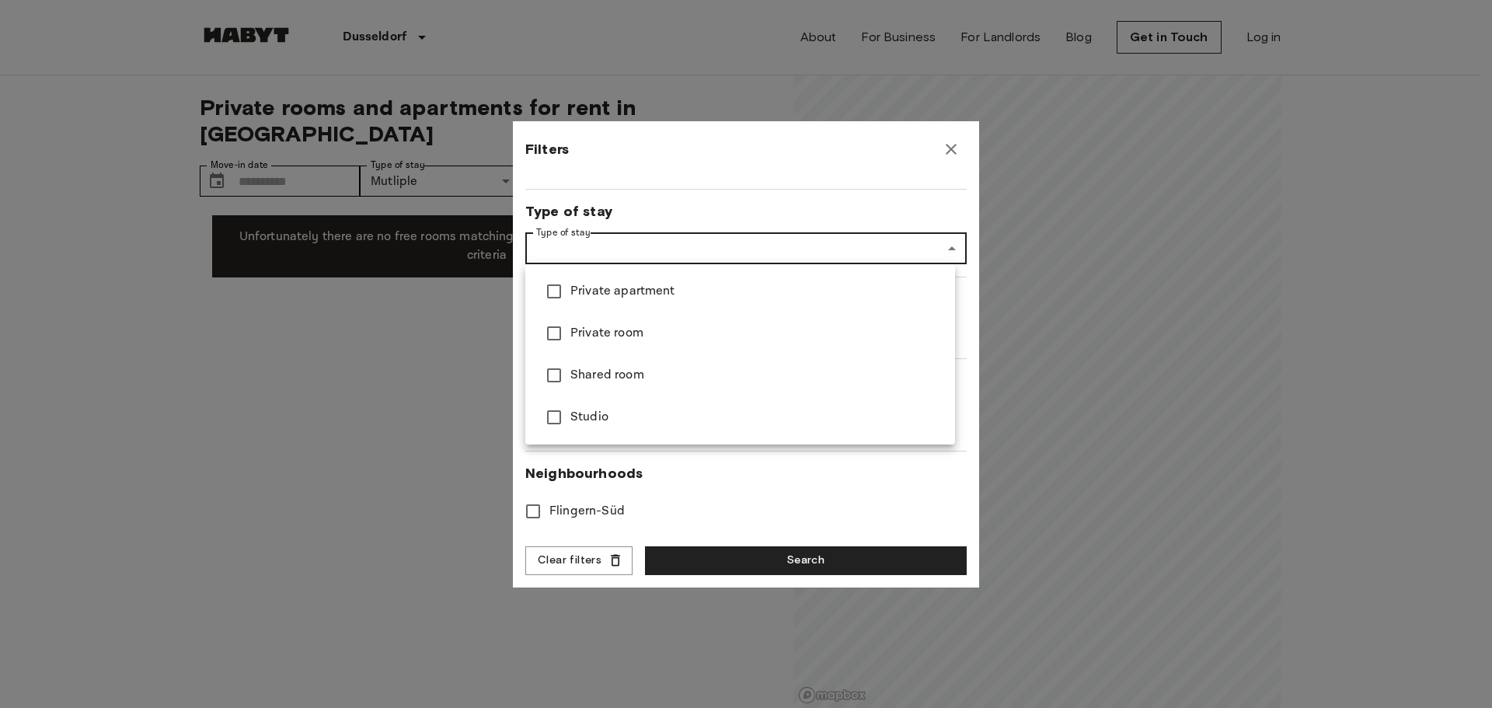
click at [603, 385] on li "Shared room" at bounding box center [740, 375] width 430 height 42
type input "**********"
type input "**"
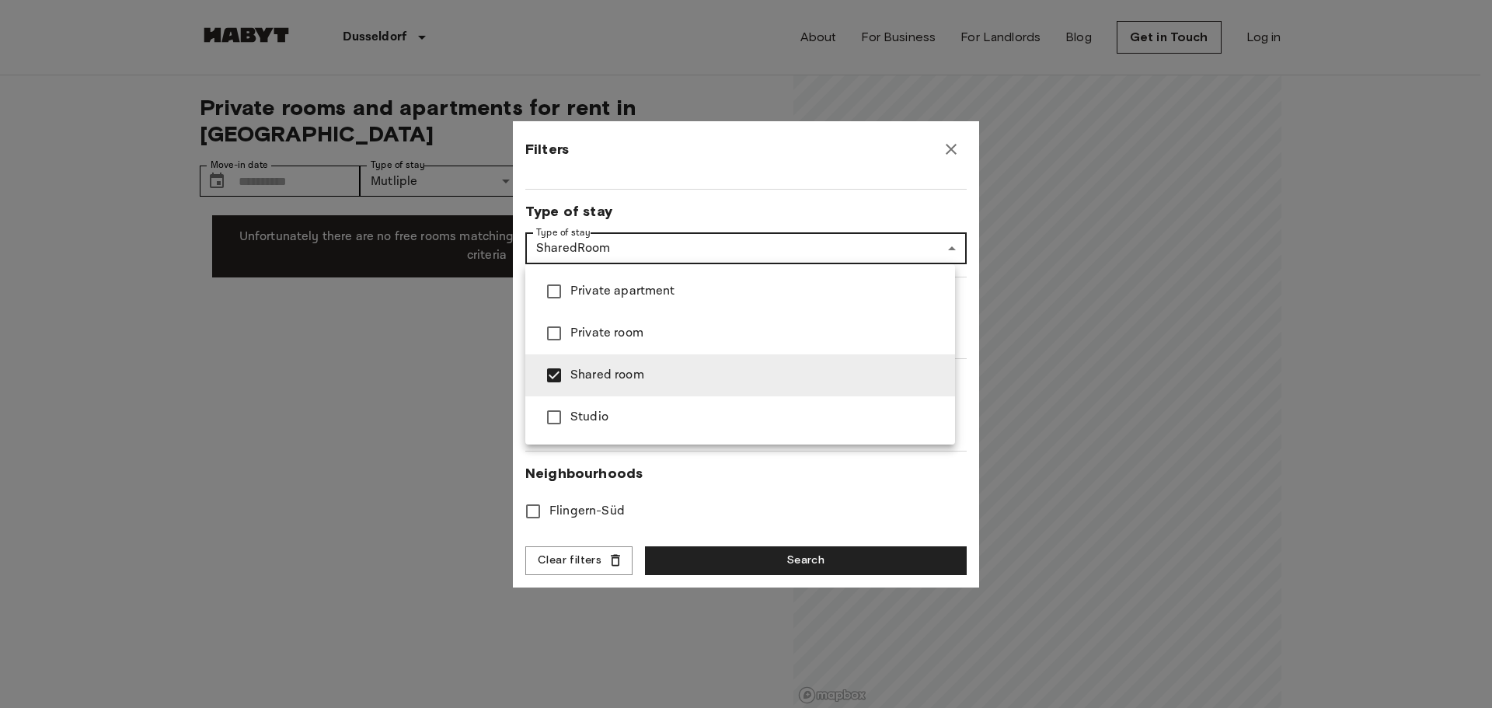
click at [730, 548] on div at bounding box center [746, 354] width 1492 height 708
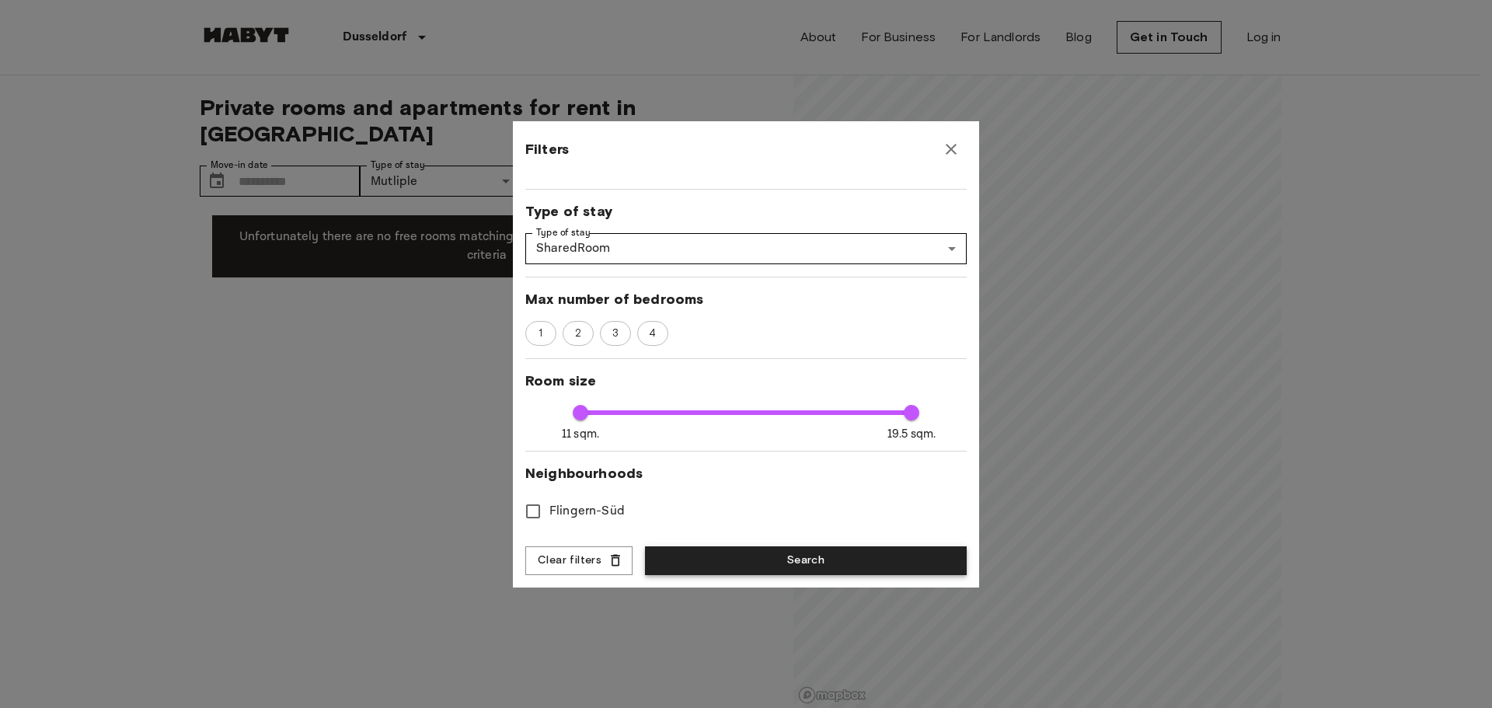
click at [734, 562] on button "Search" at bounding box center [806, 560] width 322 height 29
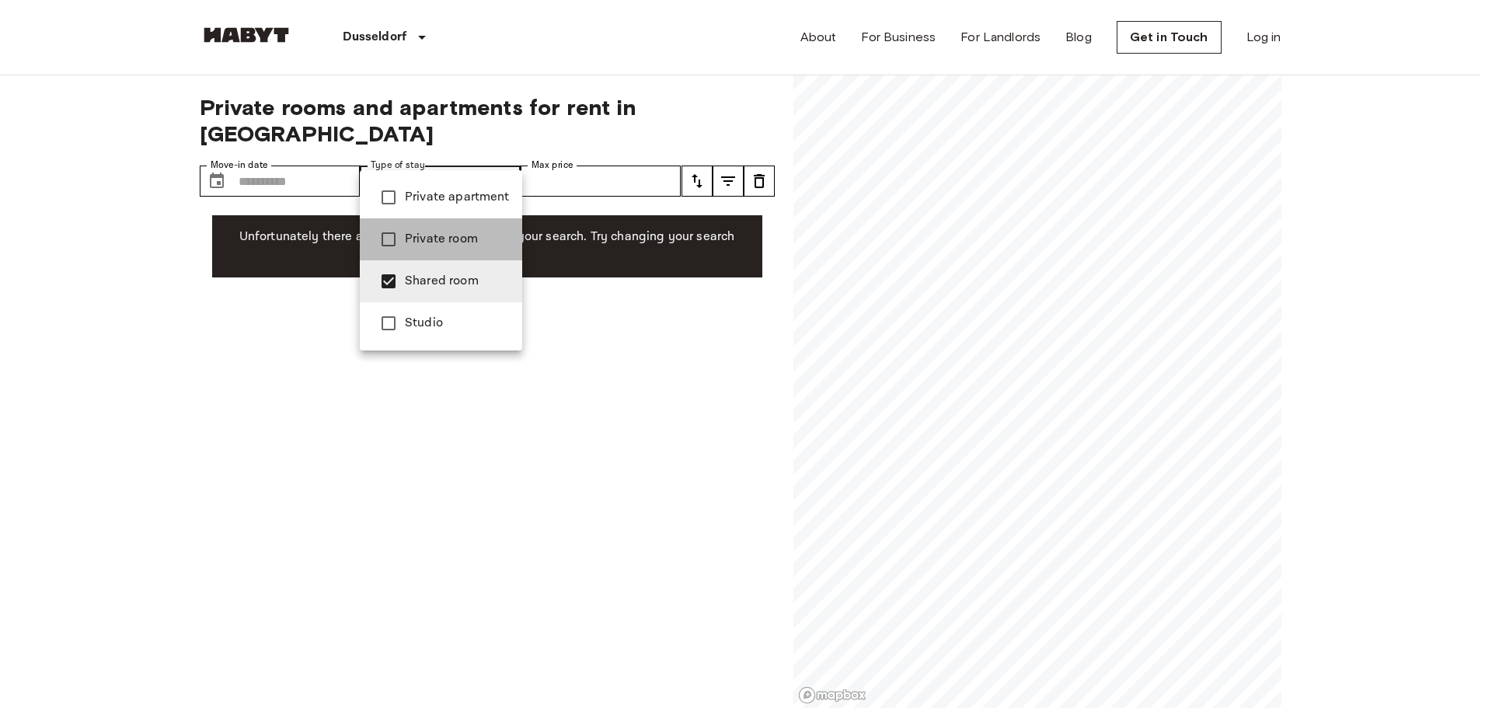
click at [450, 245] on span "Private room" at bounding box center [457, 239] width 105 height 19
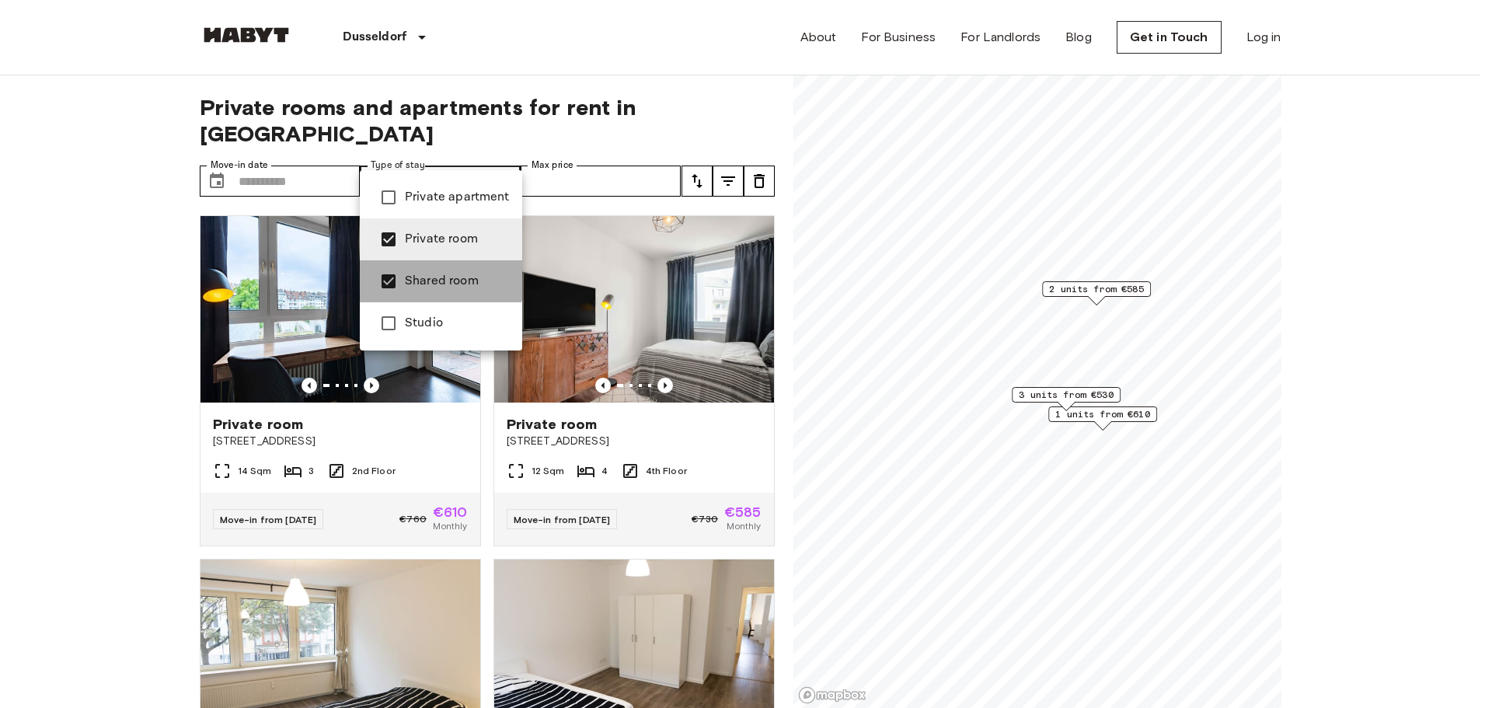
click at [433, 279] on span "Shared room" at bounding box center [457, 281] width 105 height 19
type input "**********"
click at [106, 288] on div at bounding box center [746, 354] width 1492 height 708
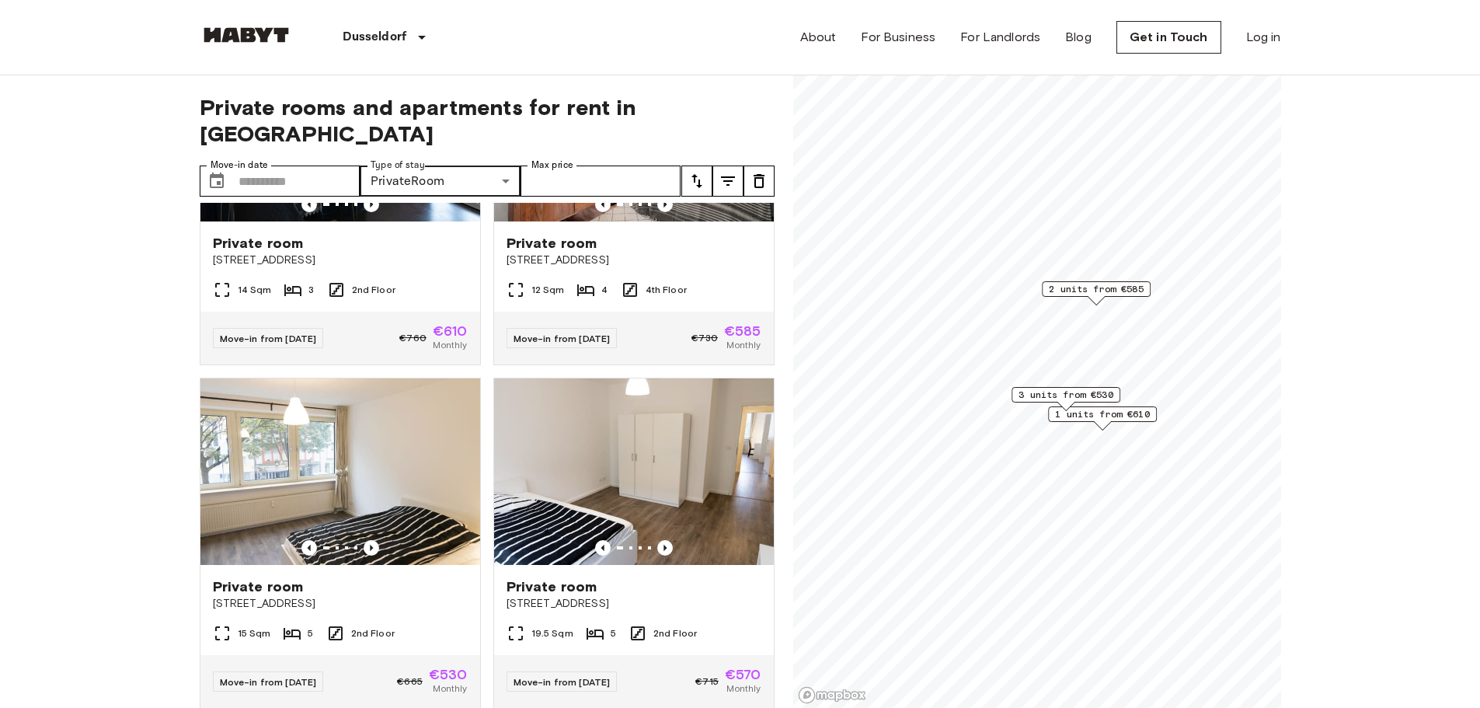
scroll to position [176, 0]
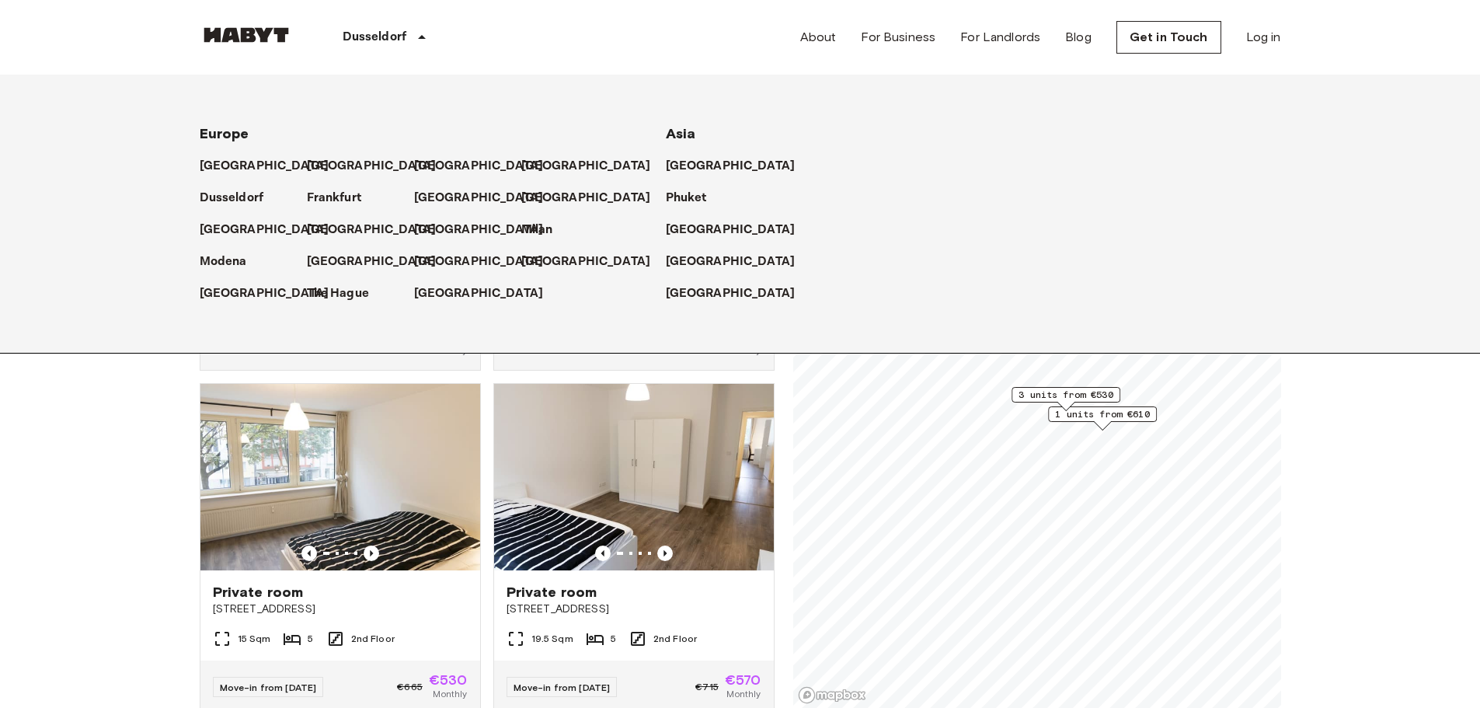
click at [363, 24] on div "Dusseldorf" at bounding box center [387, 37] width 189 height 75
click at [326, 162] on p "[GEOGRAPHIC_DATA]" at bounding box center [375, 166] width 130 height 19
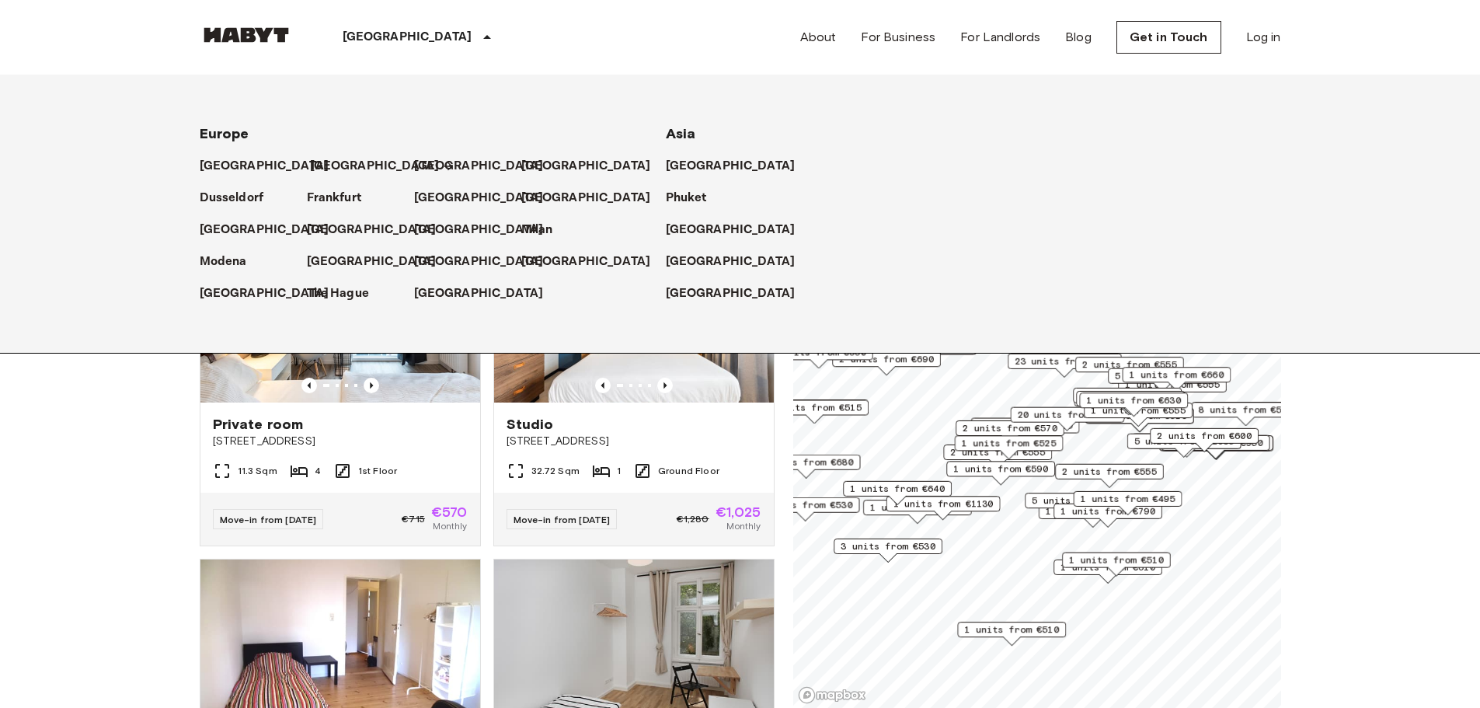
click at [336, 165] on p "[GEOGRAPHIC_DATA]" at bounding box center [375, 166] width 130 height 19
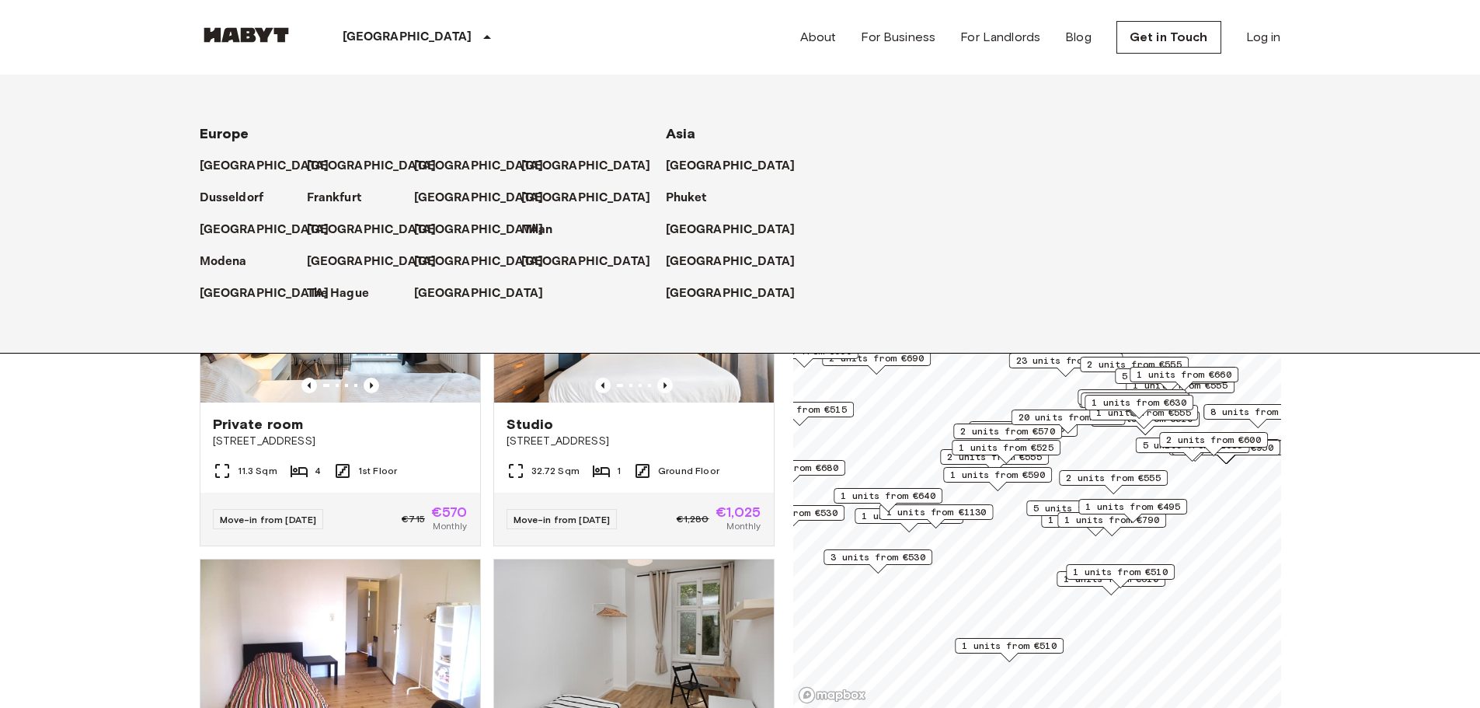
drag, startPoint x: 77, startPoint y: 490, endPoint x: 132, endPoint y: 470, distance: 58.7
click at [386, 54] on div "[GEOGRAPHIC_DATA]" at bounding box center [420, 37] width 254 height 75
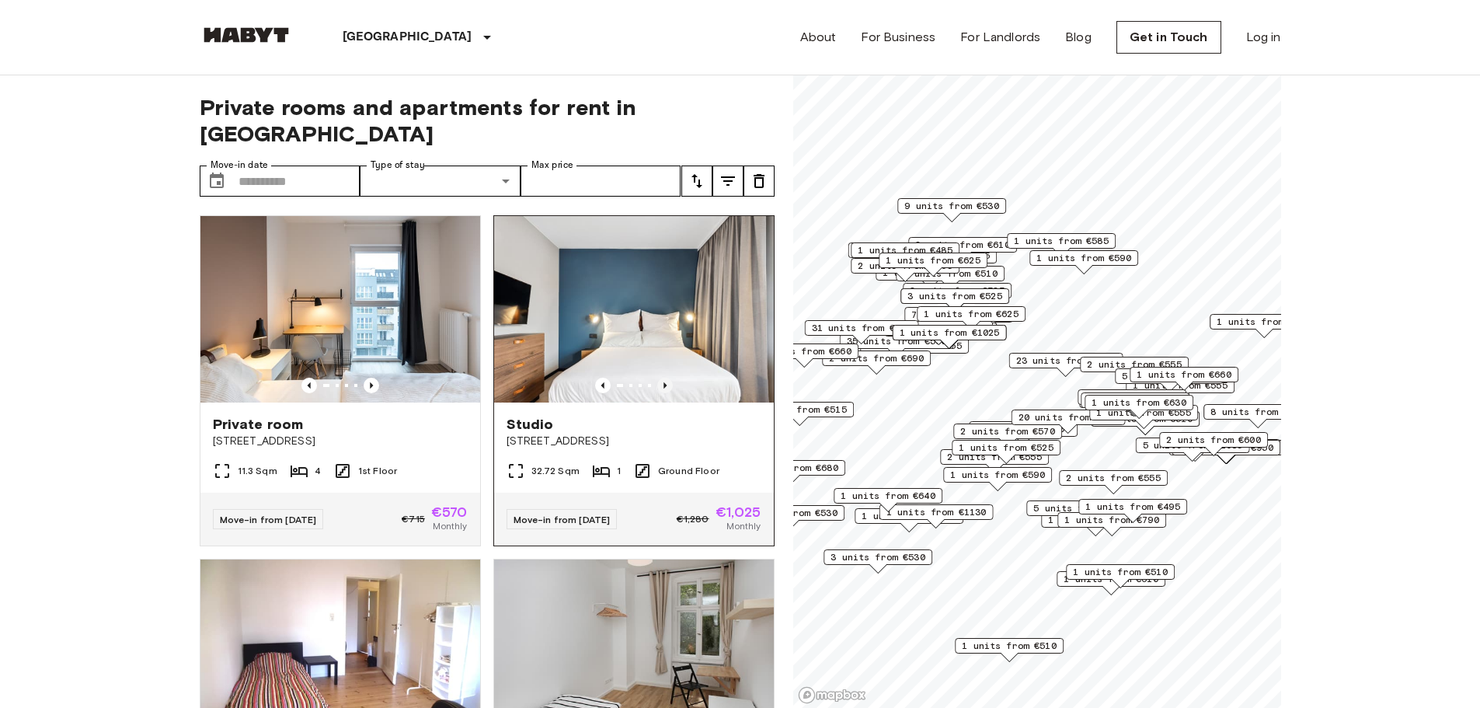
click at [657, 378] on icon "Previous image" at bounding box center [665, 386] width 16 height 16
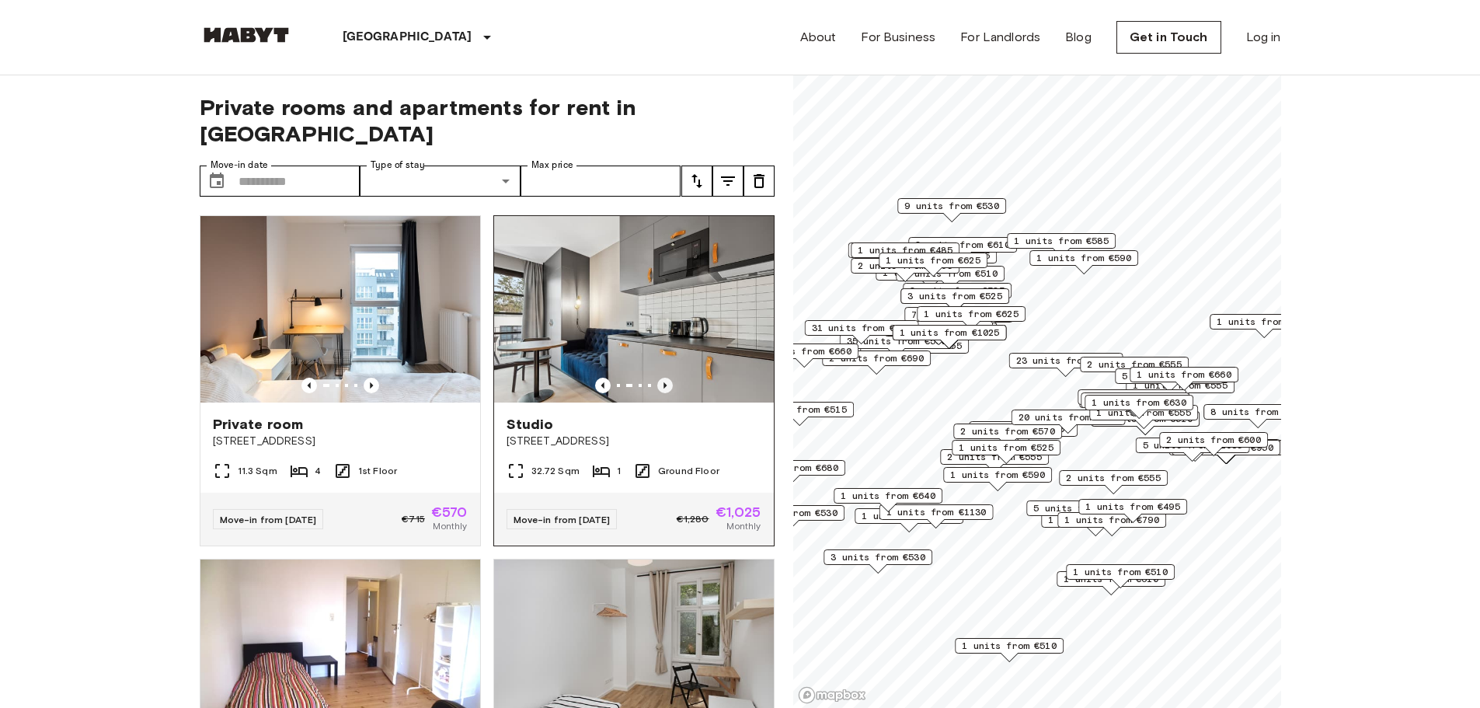
click at [657, 378] on icon "Previous image" at bounding box center [665, 386] width 16 height 16
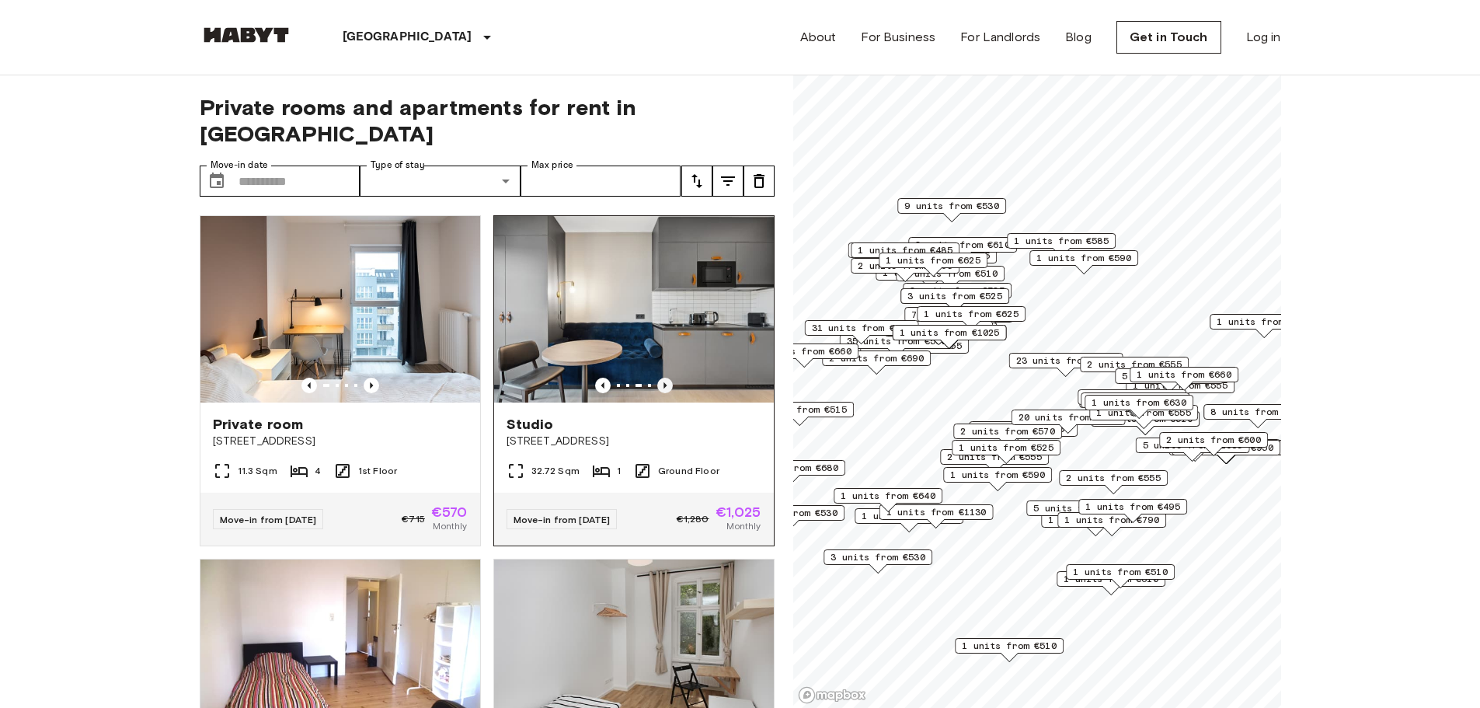
click at [657, 378] on icon "Previous image" at bounding box center [665, 386] width 16 height 16
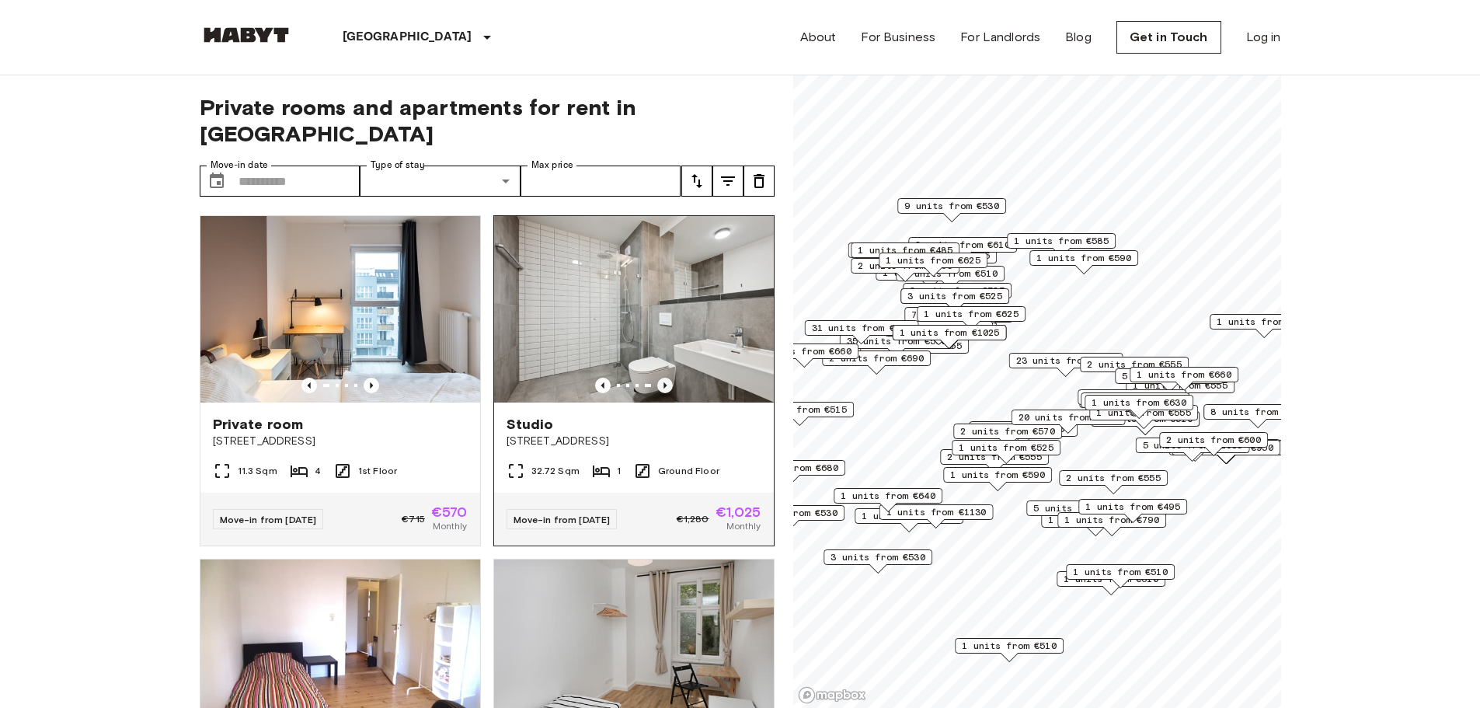
click at [657, 378] on icon "Previous image" at bounding box center [665, 386] width 16 height 16
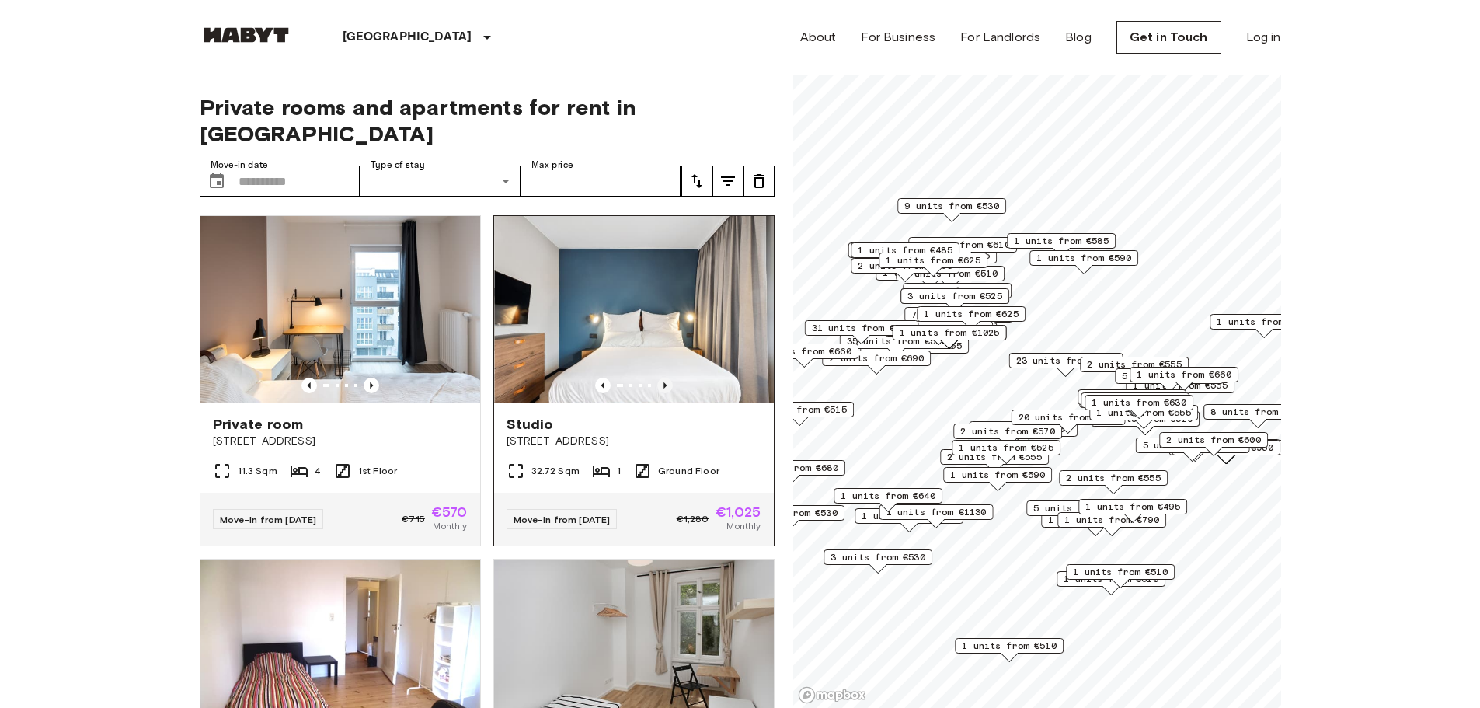
click at [657, 378] on icon "Previous image" at bounding box center [665, 386] width 16 height 16
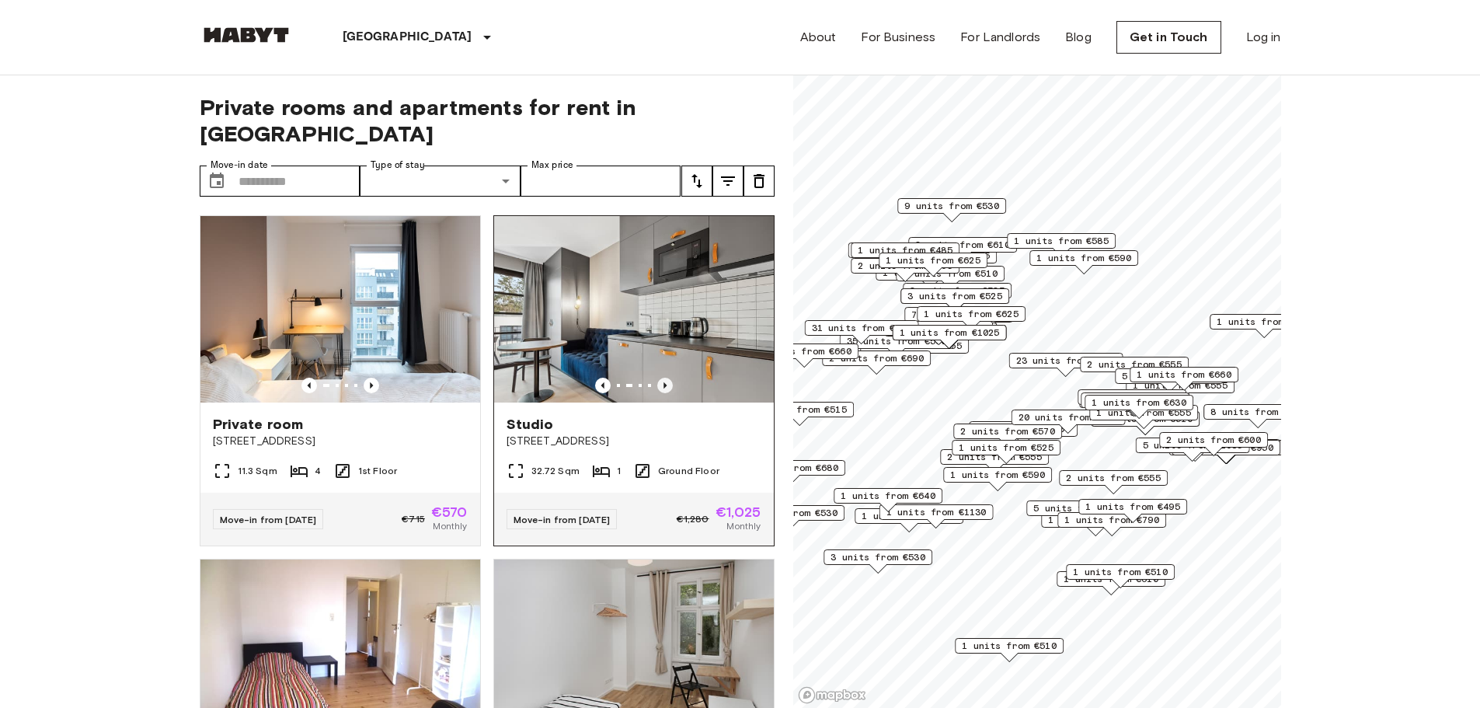
click at [657, 378] on icon "Previous image" at bounding box center [665, 386] width 16 height 16
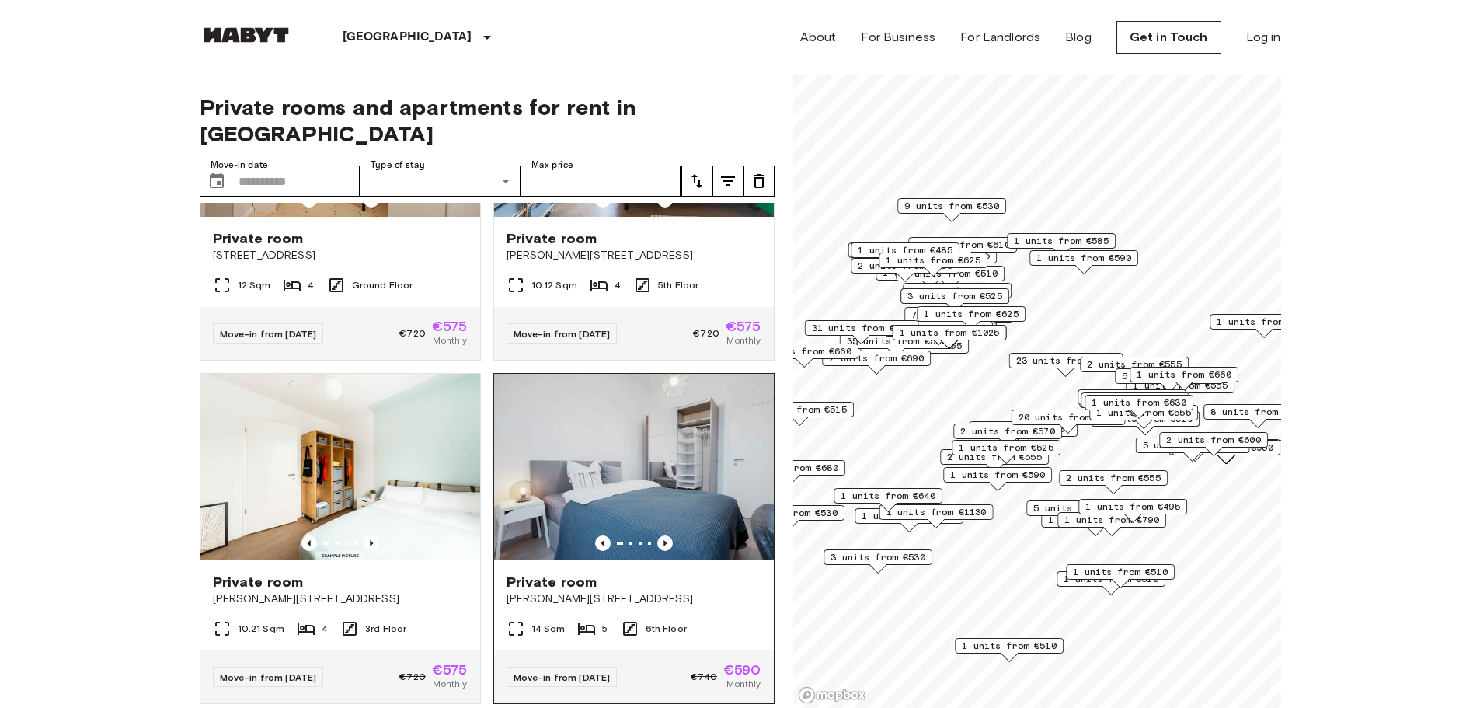
scroll to position [4420, 0]
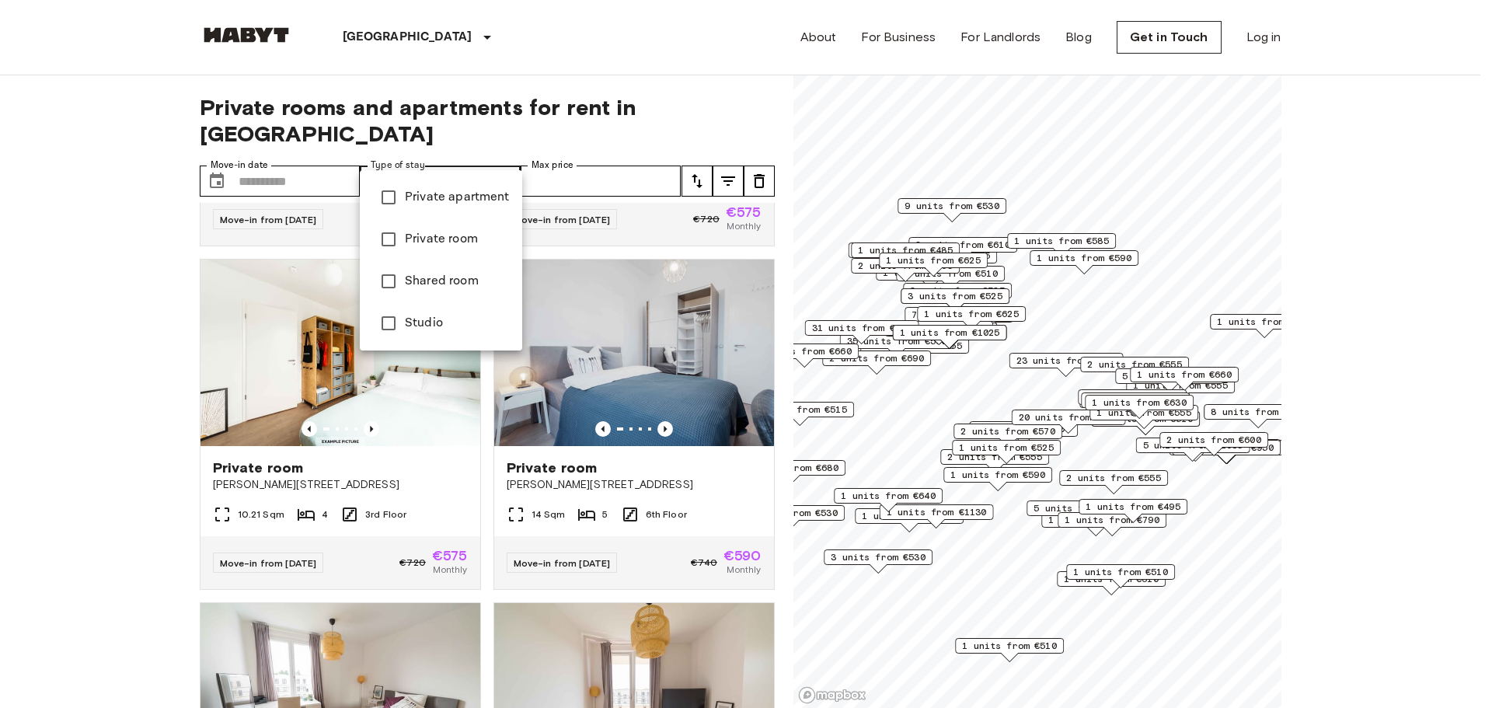
click at [491, 158] on div at bounding box center [746, 354] width 1492 height 708
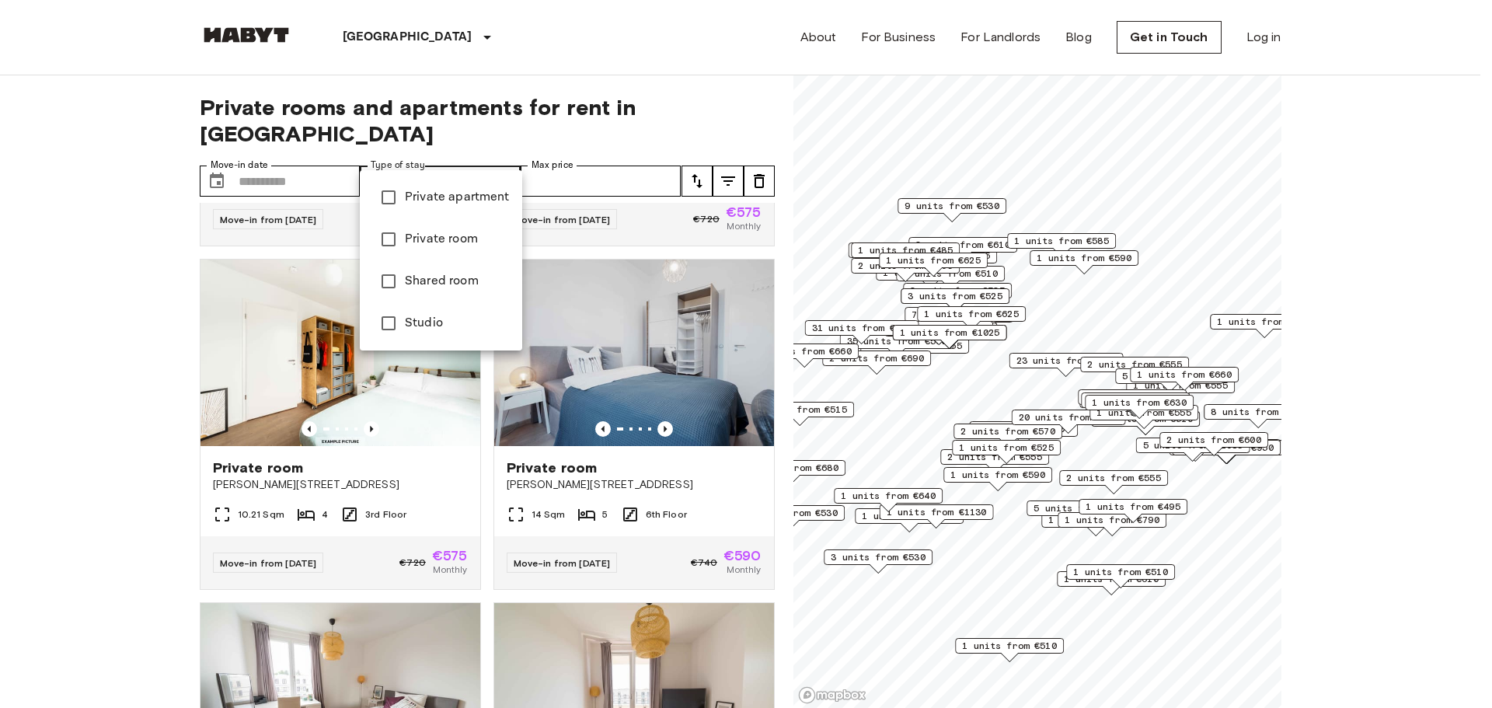
click at [453, 197] on span "Private apartment" at bounding box center [457, 197] width 105 height 19
type input "**********"
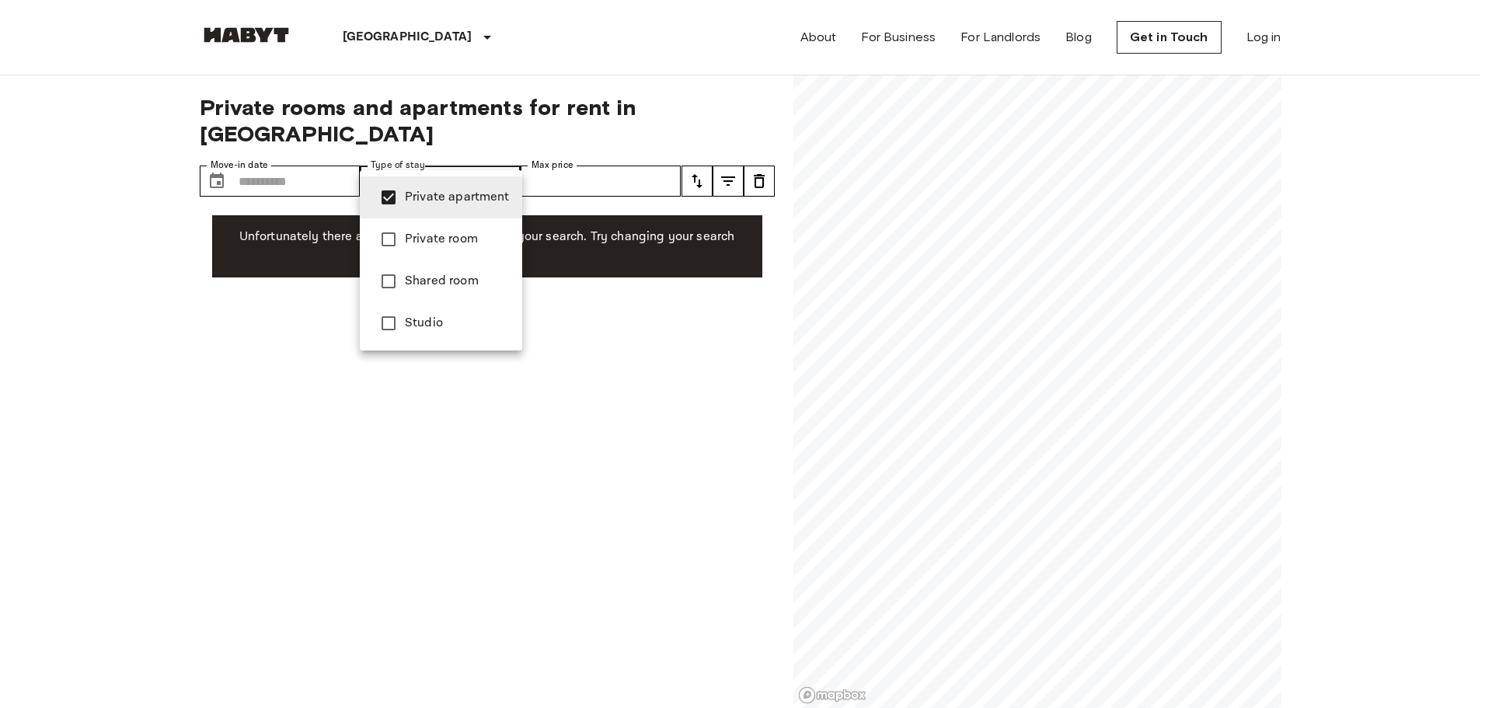
click at [437, 201] on span "Private apartment" at bounding box center [457, 197] width 105 height 19
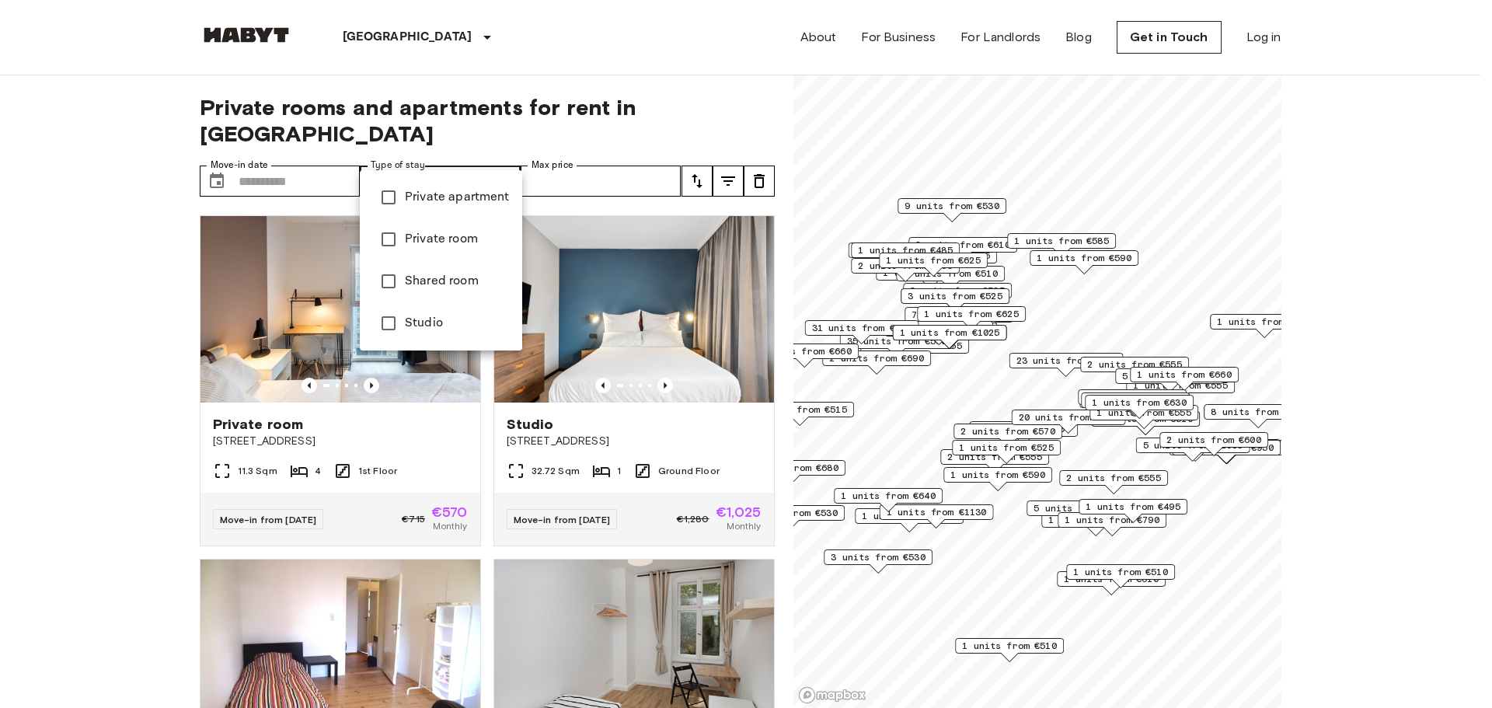
click at [418, 317] on span "Studio" at bounding box center [457, 323] width 105 height 19
type input "******"
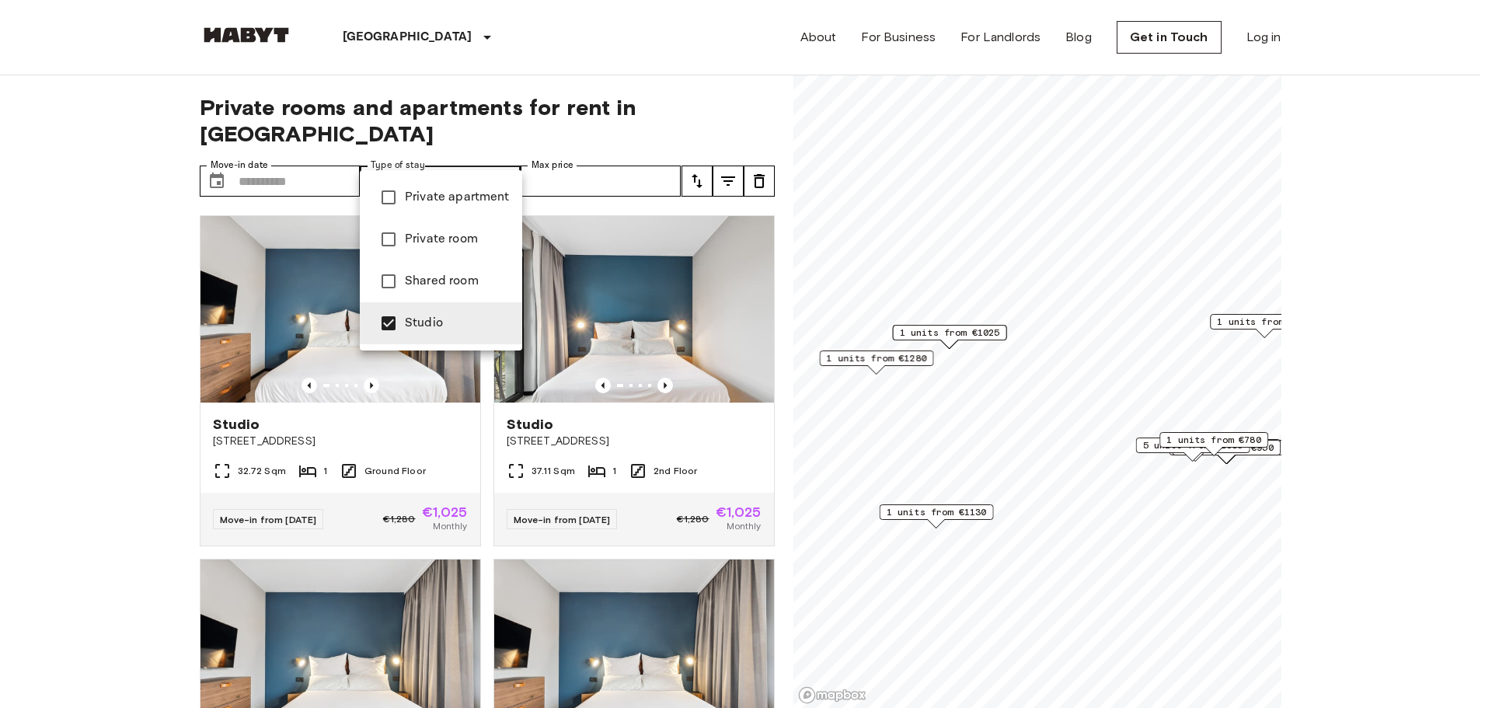
click at [119, 320] on div at bounding box center [746, 354] width 1492 height 708
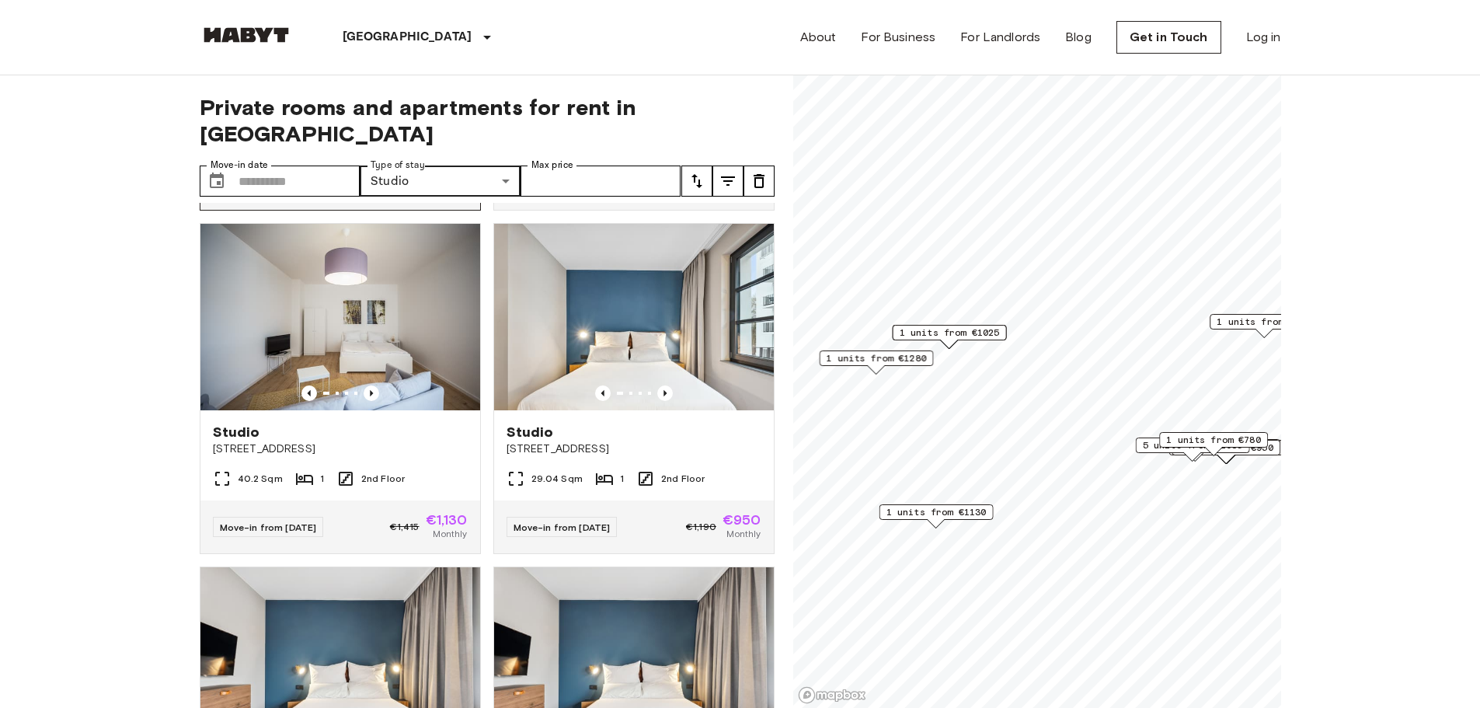
scroll to position [2408, 0]
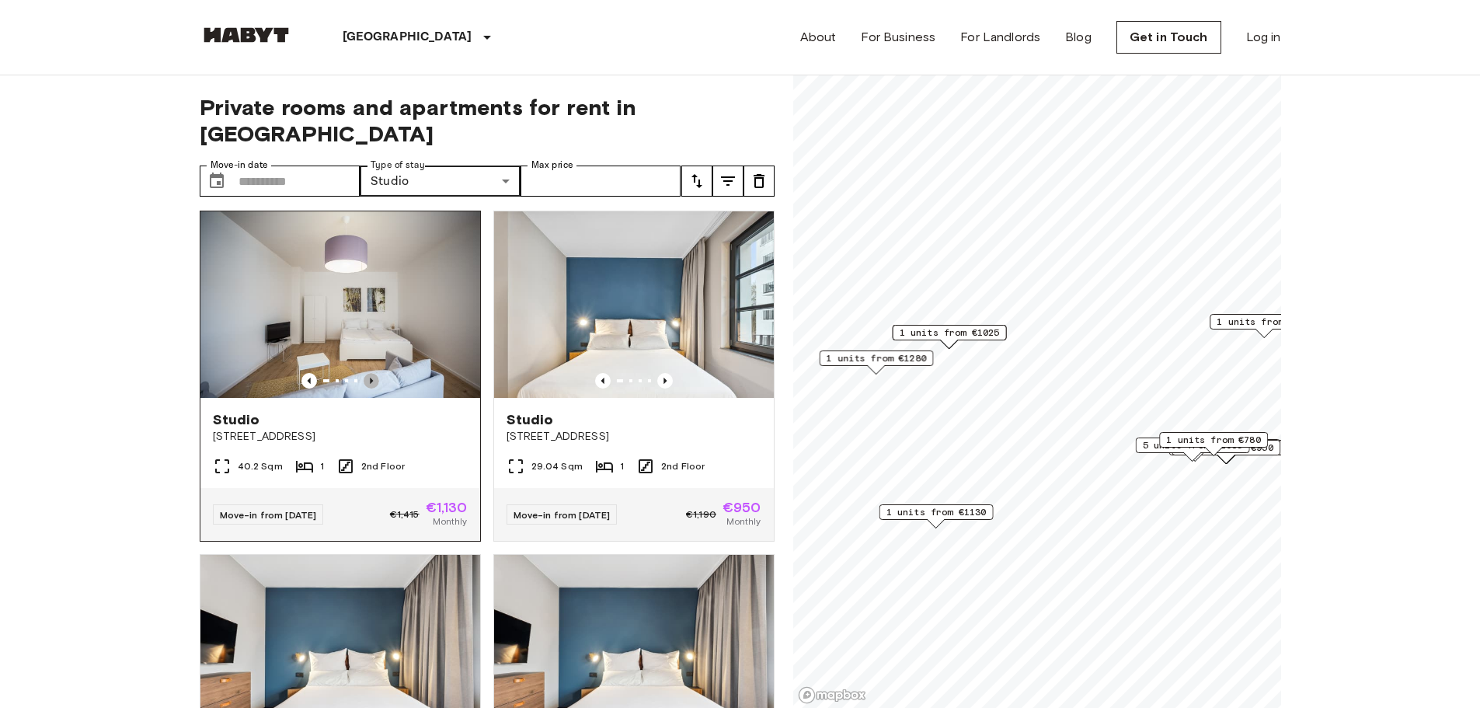
click at [364, 388] on icon "Previous image" at bounding box center [372, 381] width 16 height 16
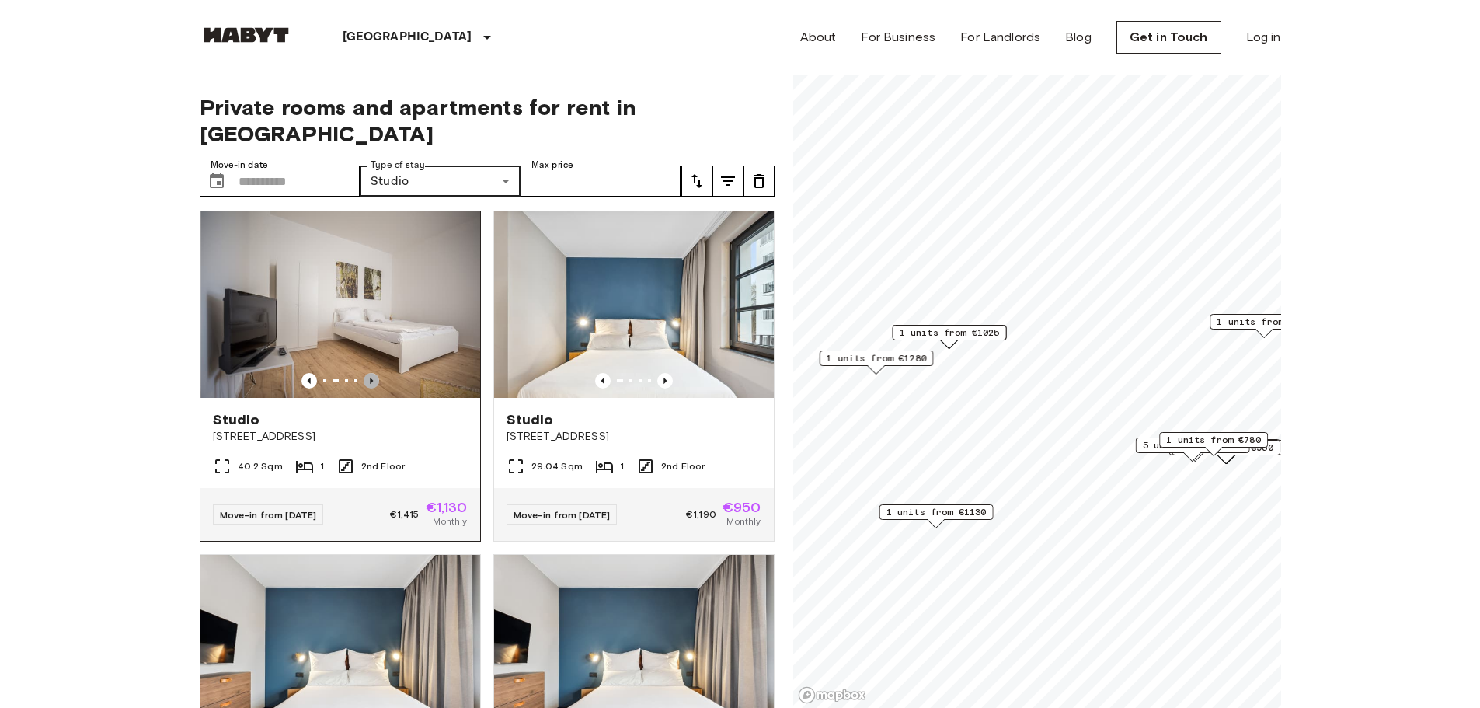
click at [364, 388] on icon "Previous image" at bounding box center [372, 381] width 16 height 16
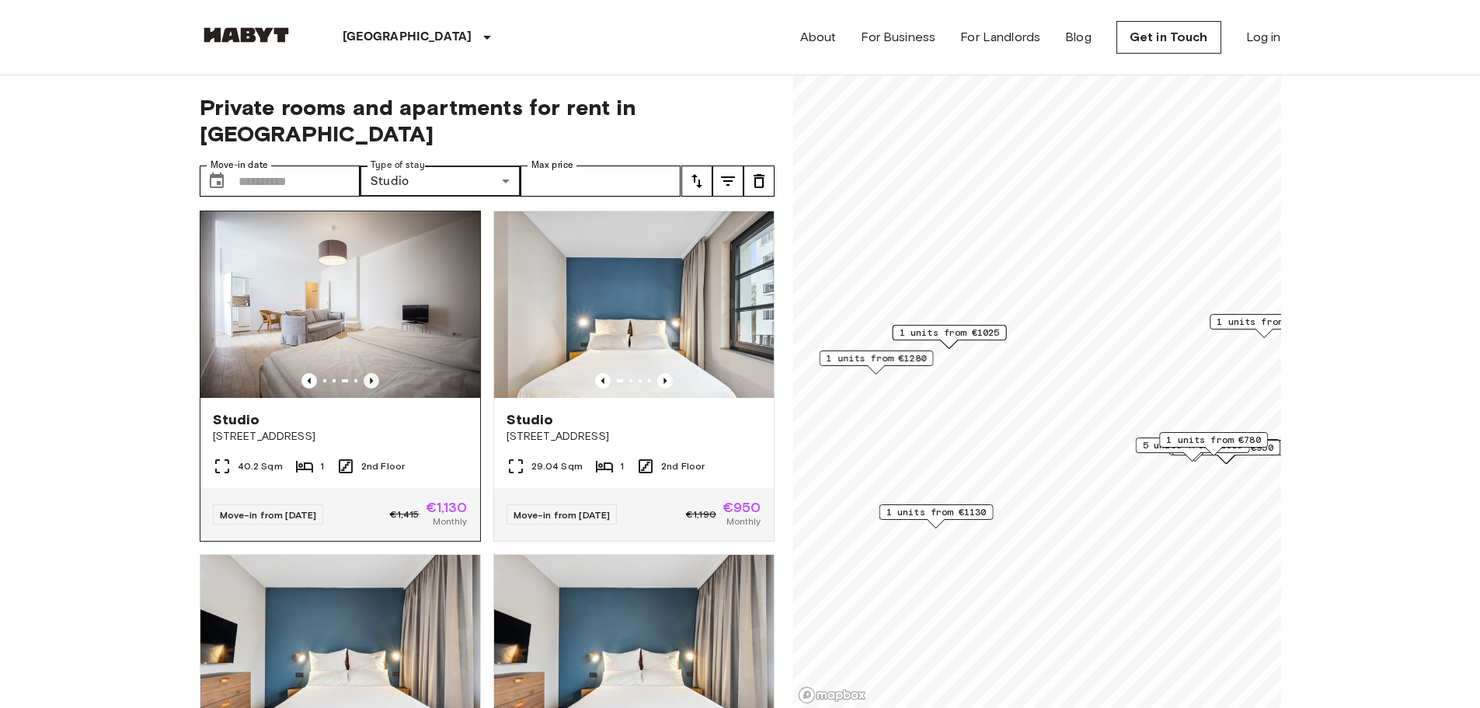
click at [364, 388] on icon "Previous image" at bounding box center [372, 381] width 16 height 16
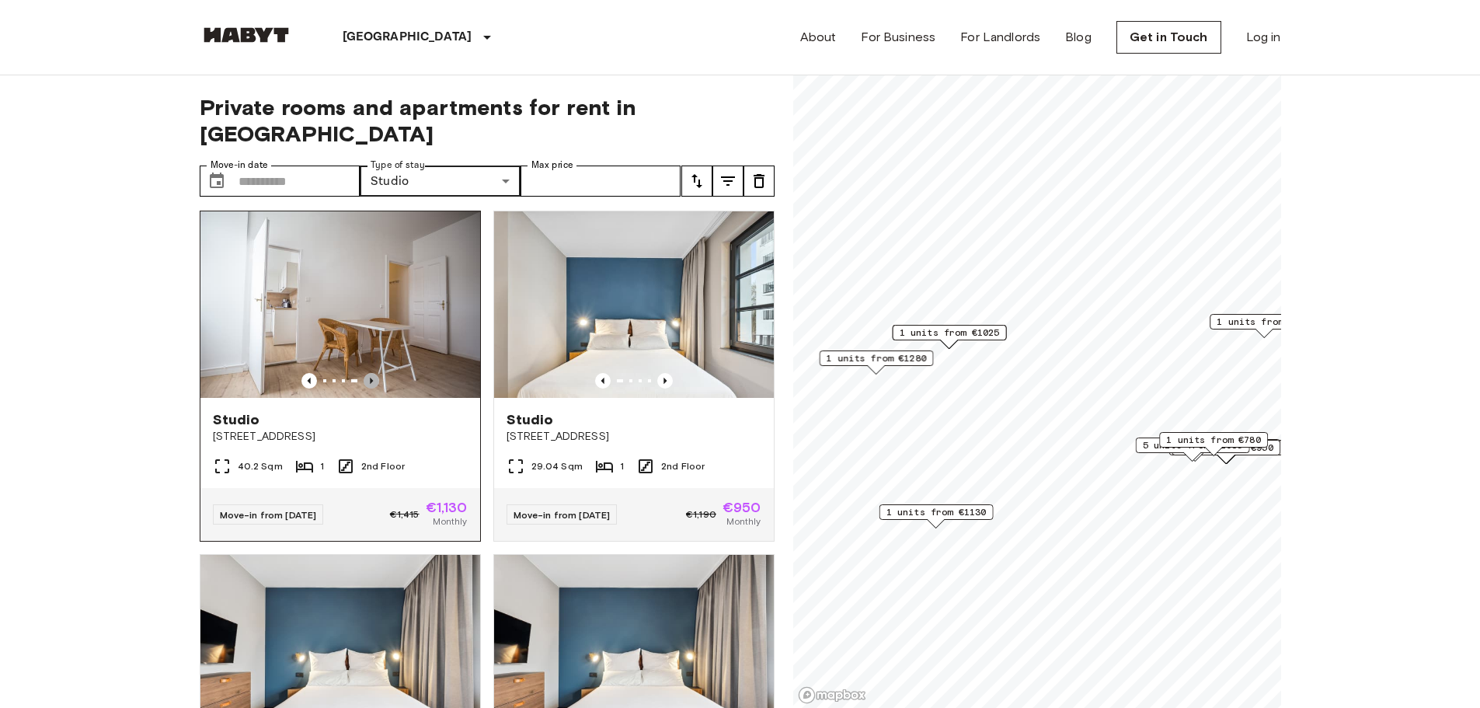
click at [364, 388] on icon "Previous image" at bounding box center [372, 381] width 16 height 16
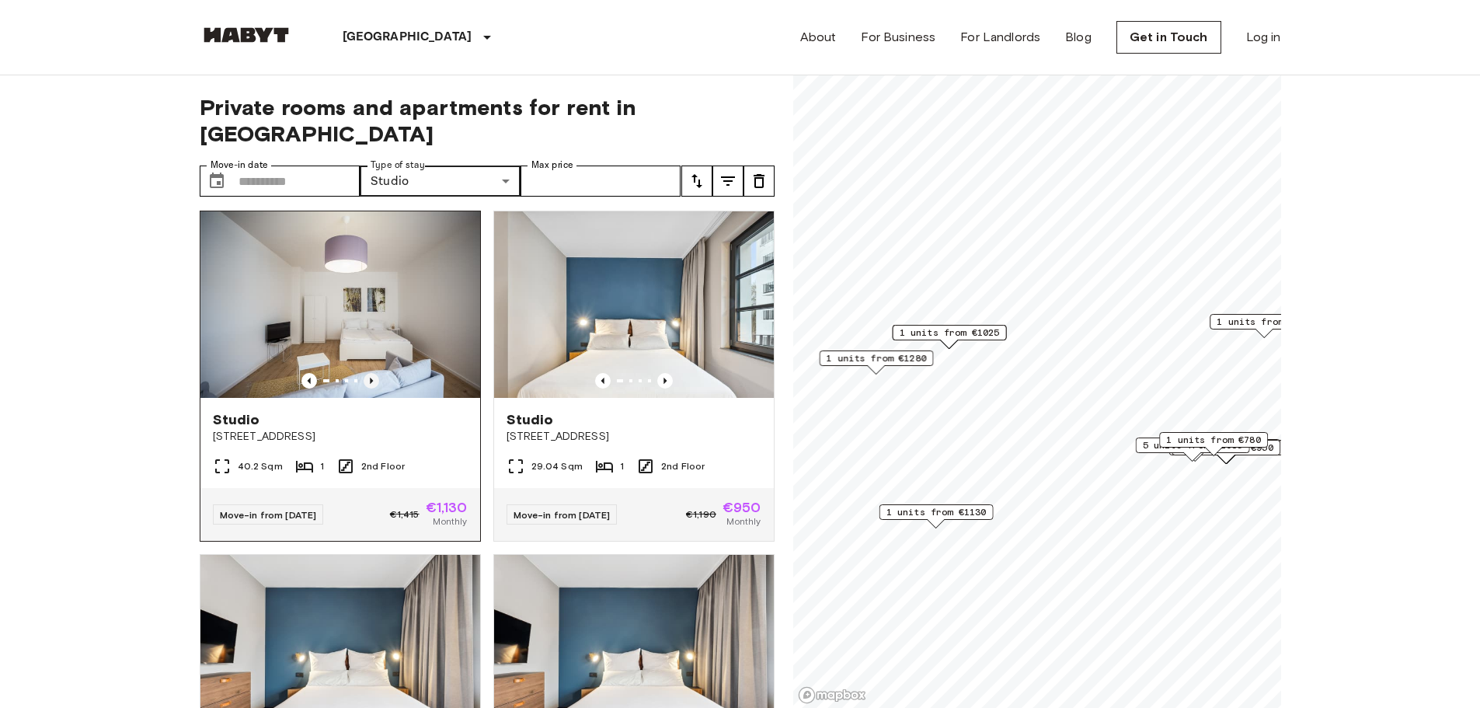
click at [364, 388] on icon "Previous image" at bounding box center [372, 381] width 16 height 16
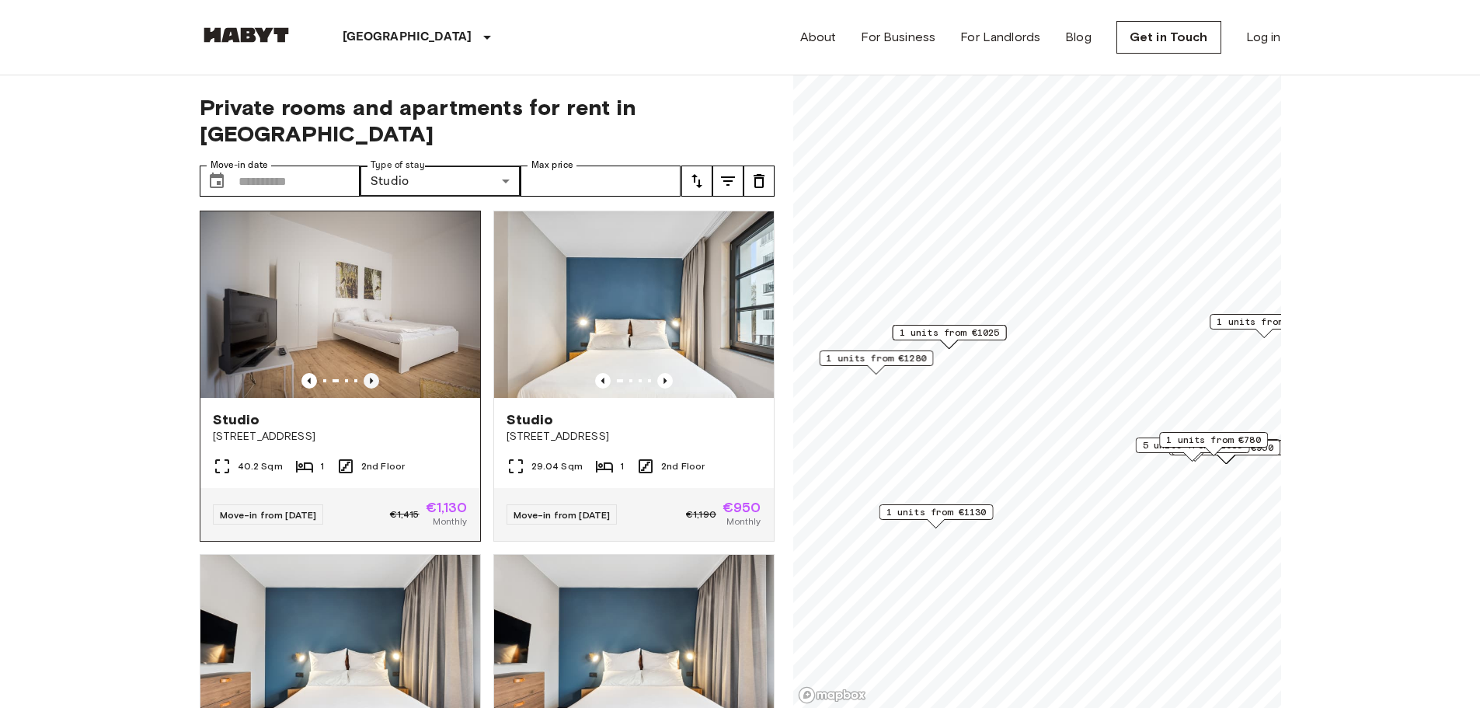
click at [364, 388] on icon "Previous image" at bounding box center [372, 381] width 16 height 16
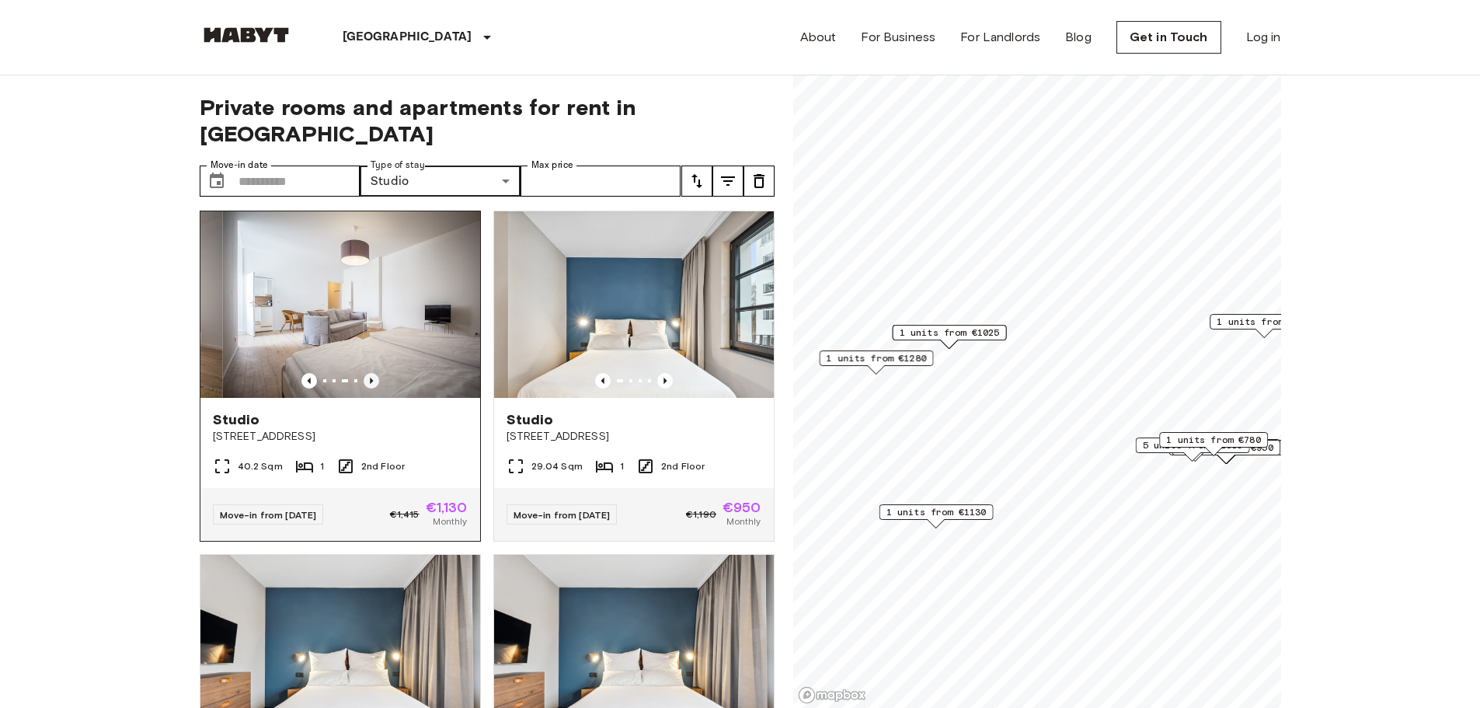
click at [364, 388] on icon "Previous image" at bounding box center [372, 381] width 16 height 16
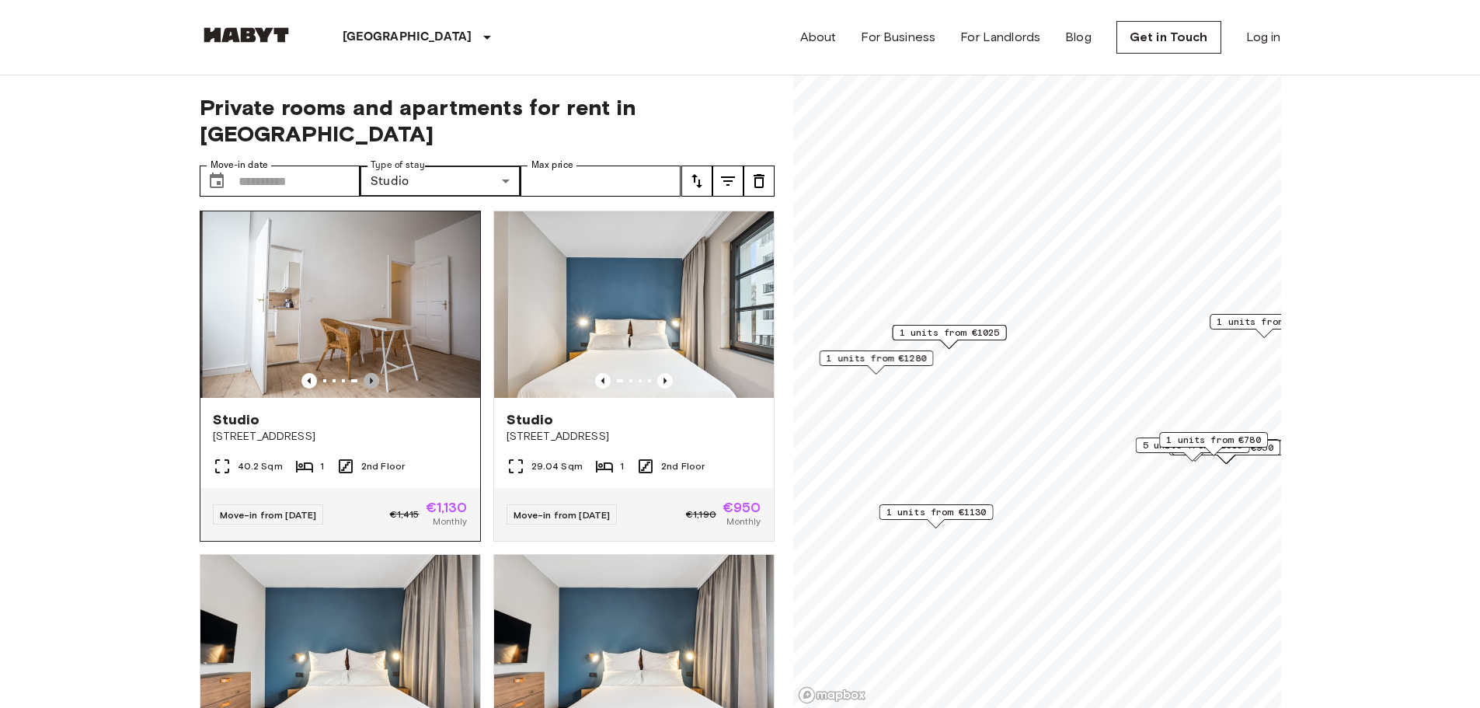
click at [364, 388] on icon "Previous image" at bounding box center [372, 381] width 16 height 16
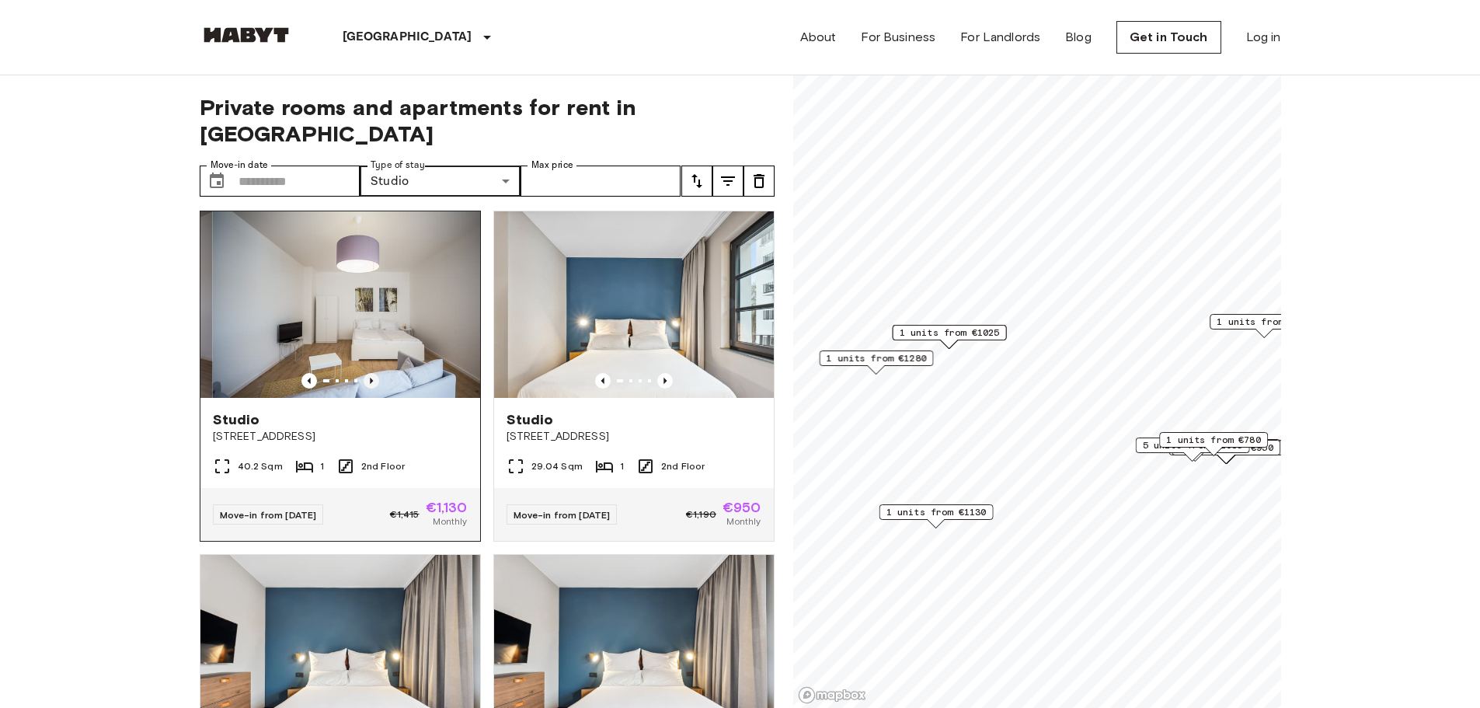
click at [364, 388] on icon "Previous image" at bounding box center [372, 381] width 16 height 16
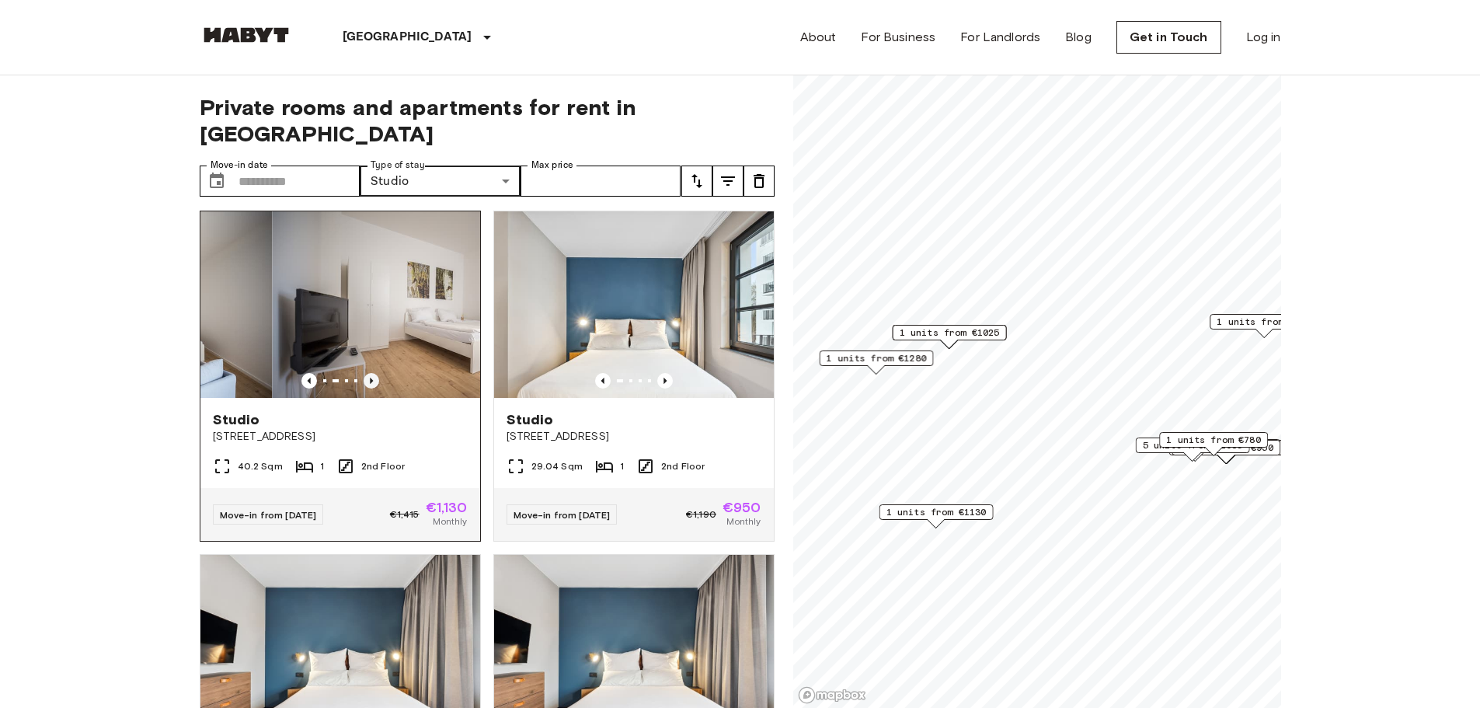
click at [364, 388] on icon "Previous image" at bounding box center [372, 381] width 16 height 16
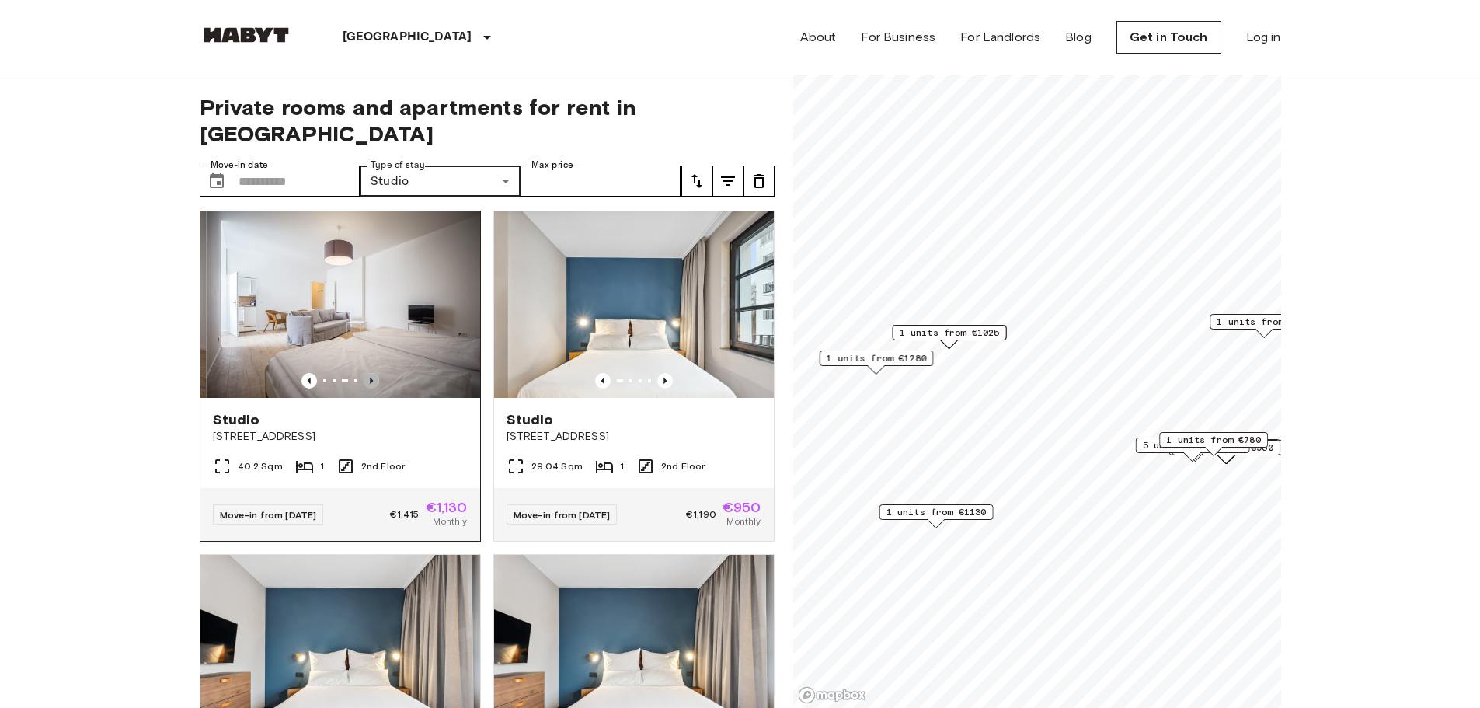
click at [364, 388] on icon "Previous image" at bounding box center [372, 381] width 16 height 16
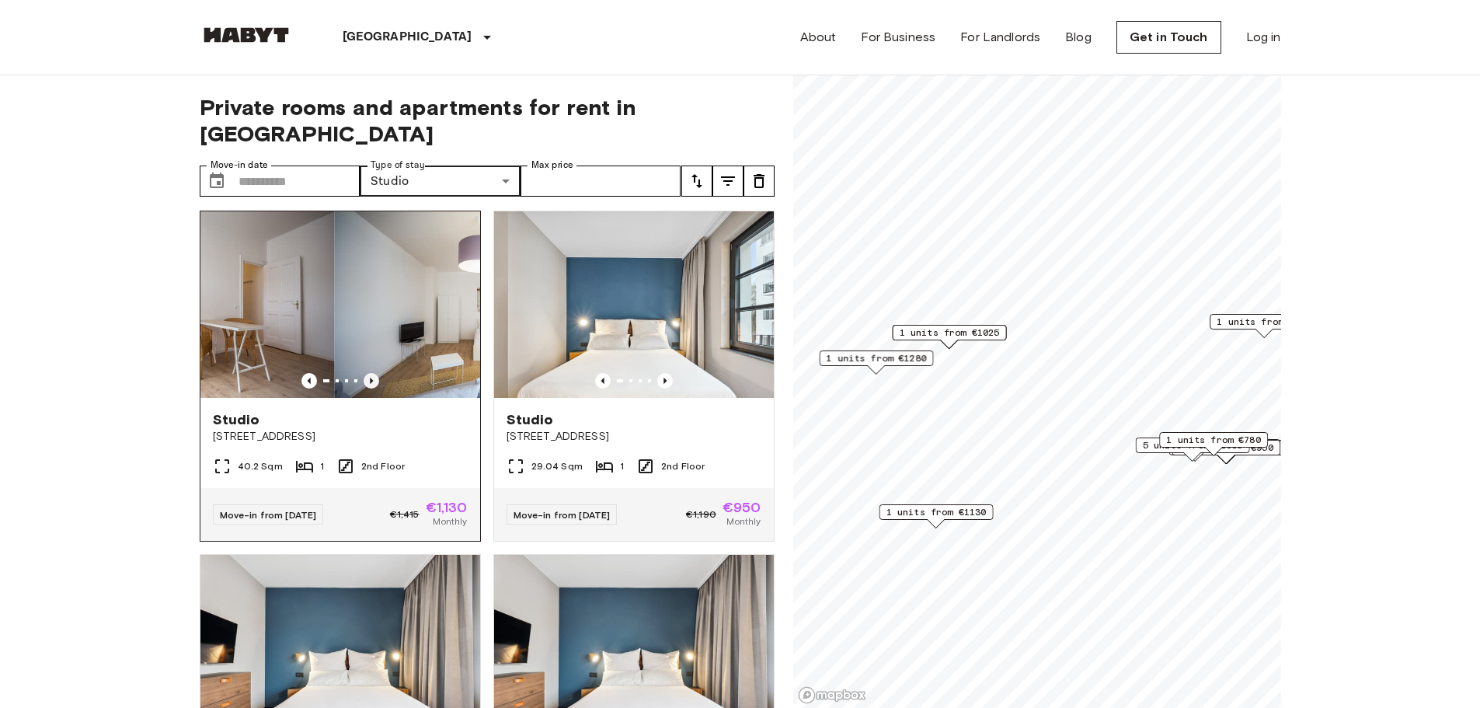
click at [364, 388] on icon "Previous image" at bounding box center [372, 381] width 16 height 16
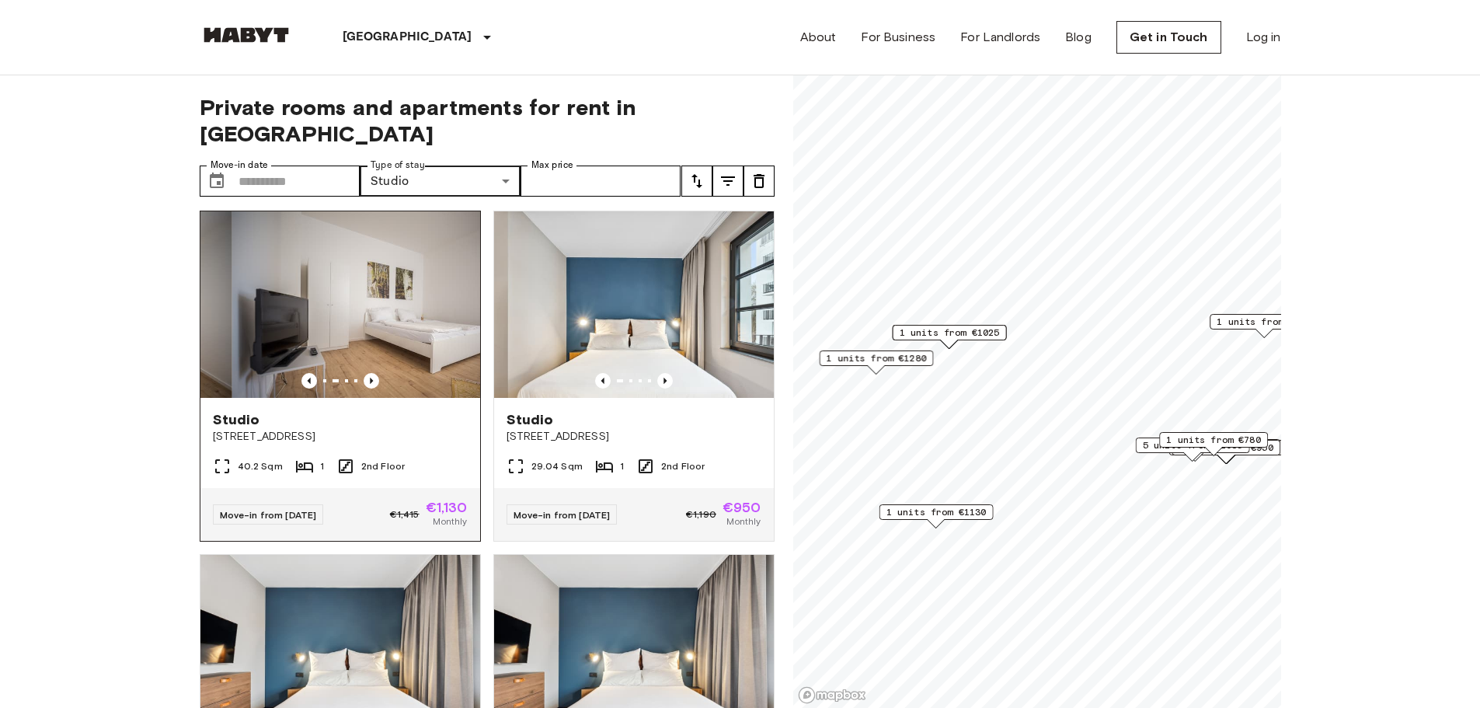
click at [378, 367] on img at bounding box center [372, 304] width 280 height 186
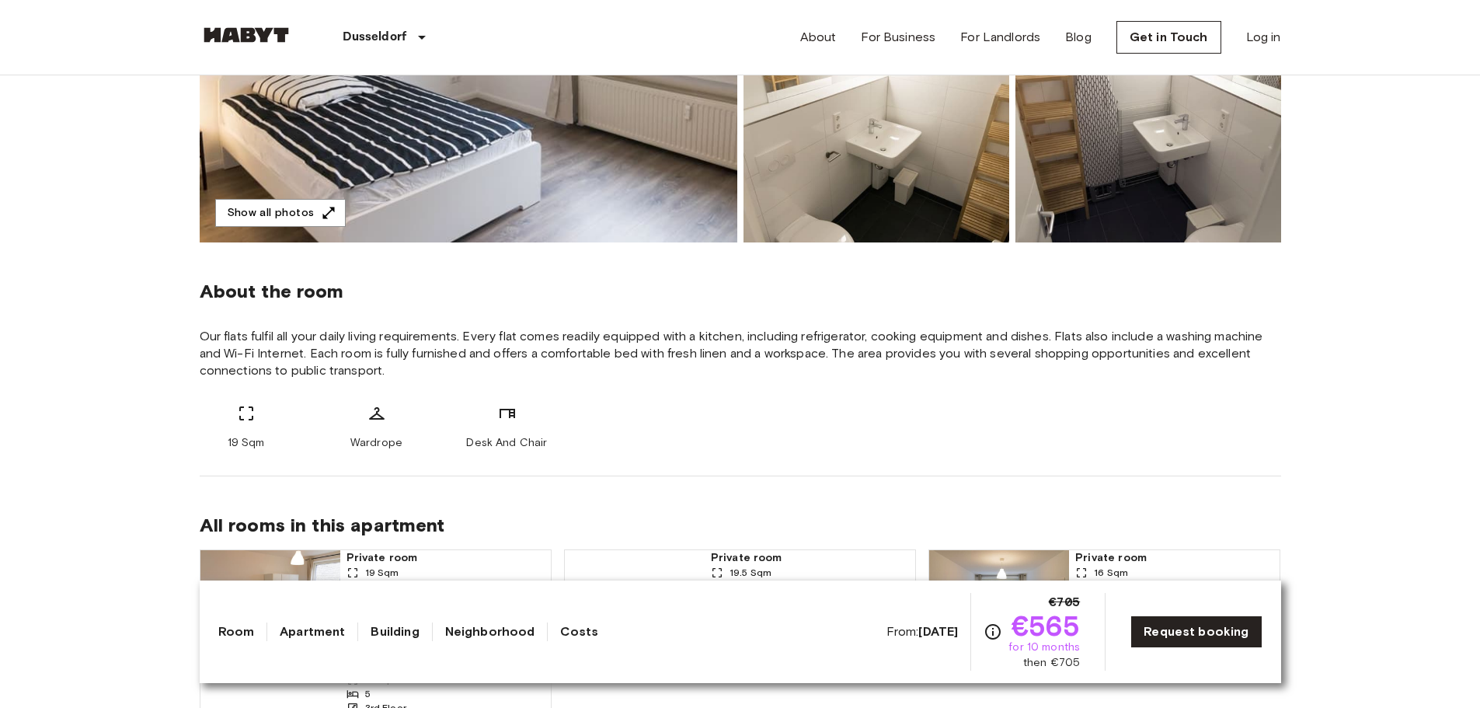
scroll to position [388, 0]
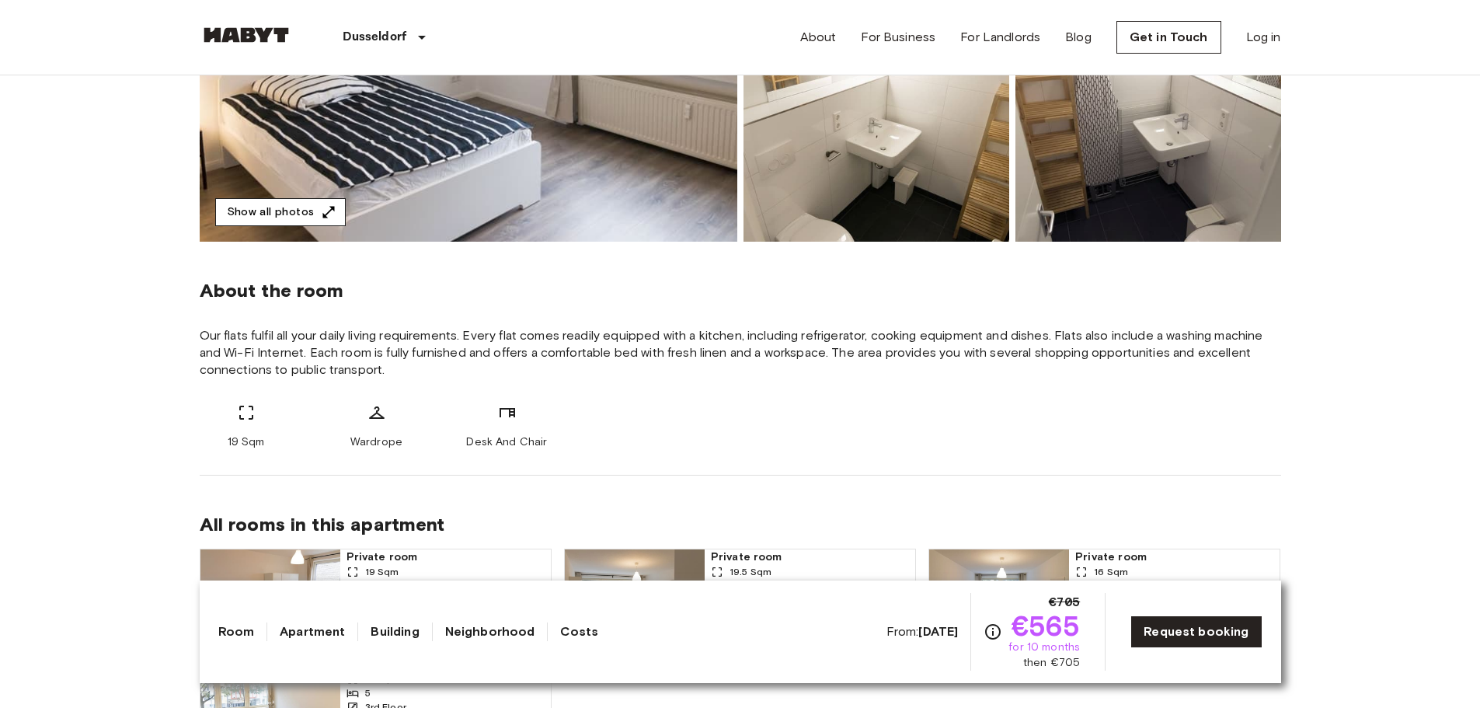
click at [290, 214] on button "Show all photos" at bounding box center [280, 212] width 131 height 29
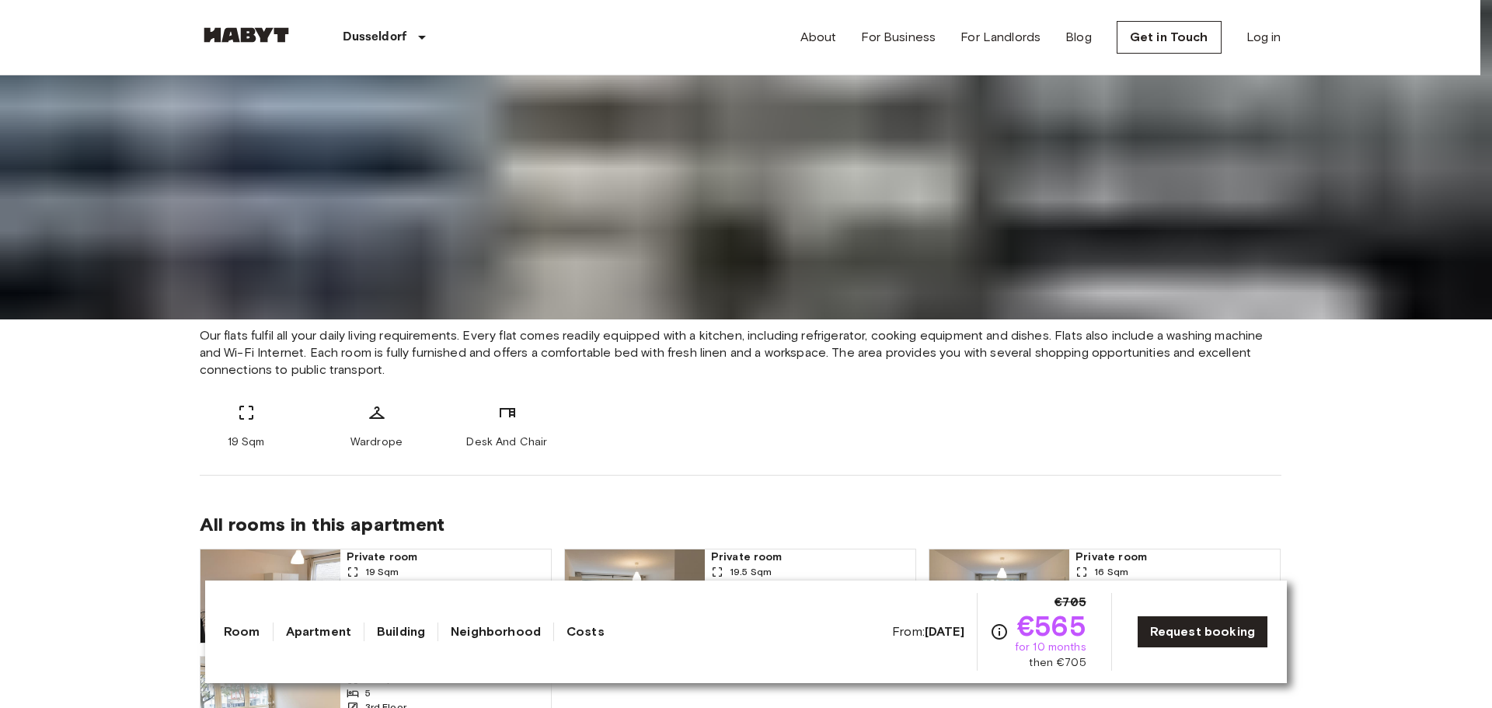
drag, startPoint x: 1462, startPoint y: 37, endPoint x: 1084, endPoint y: 319, distance: 471.4
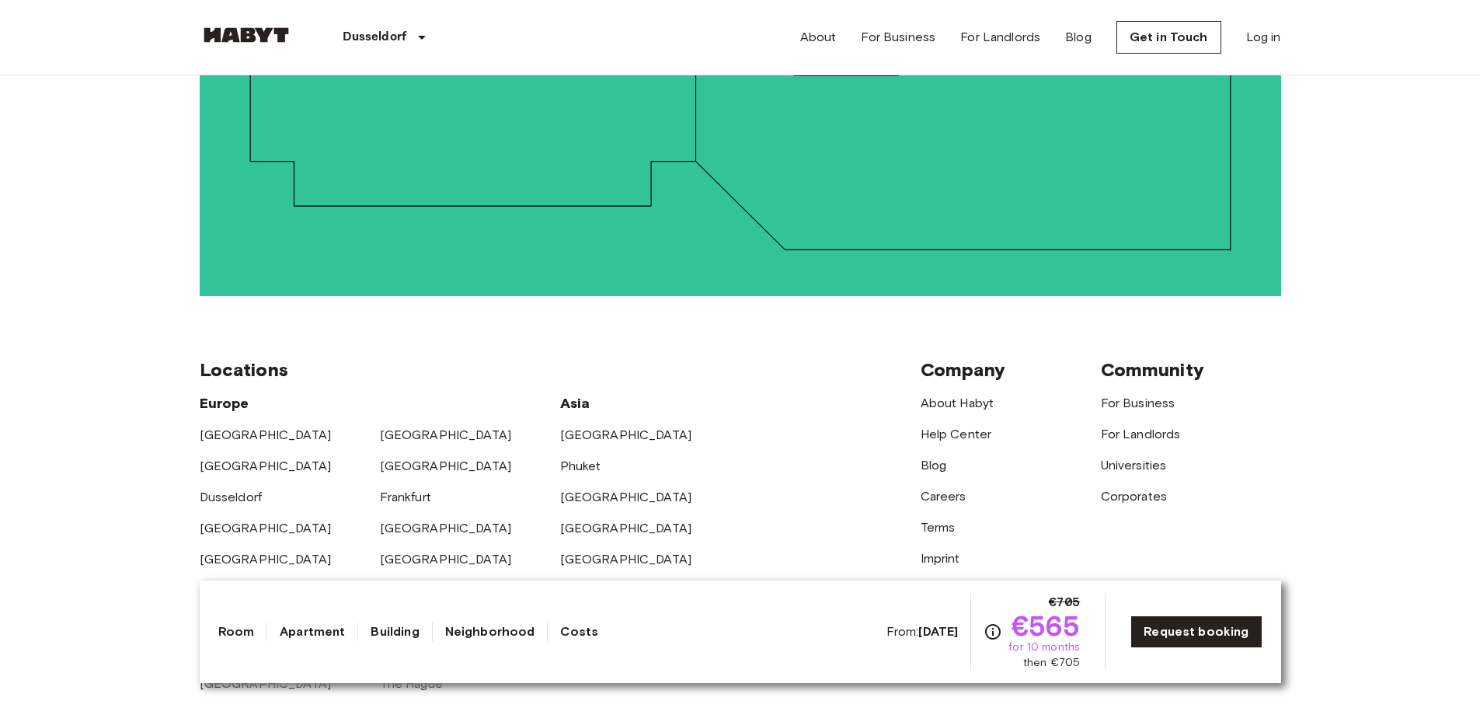
scroll to position [2874, 0]
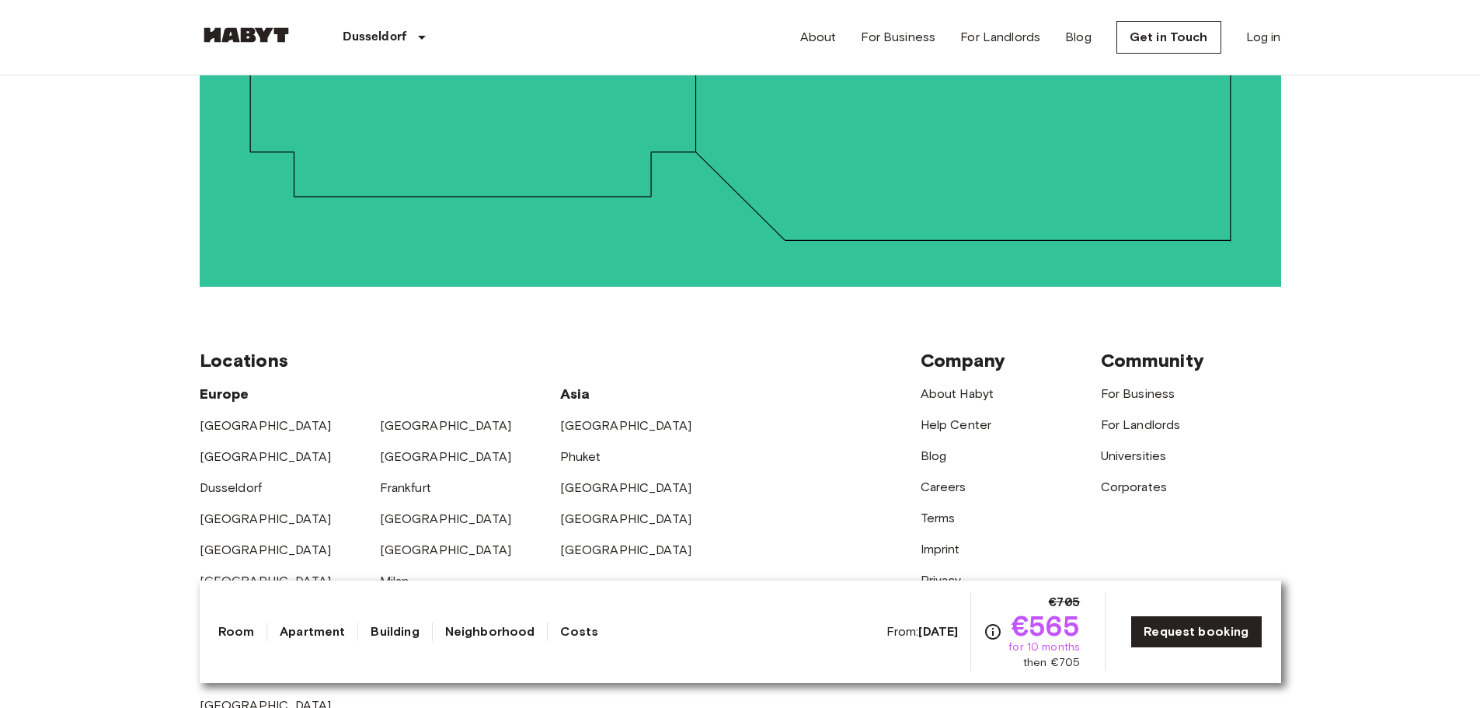
click at [302, 630] on link "Apartment" at bounding box center [312, 631] width 65 height 19
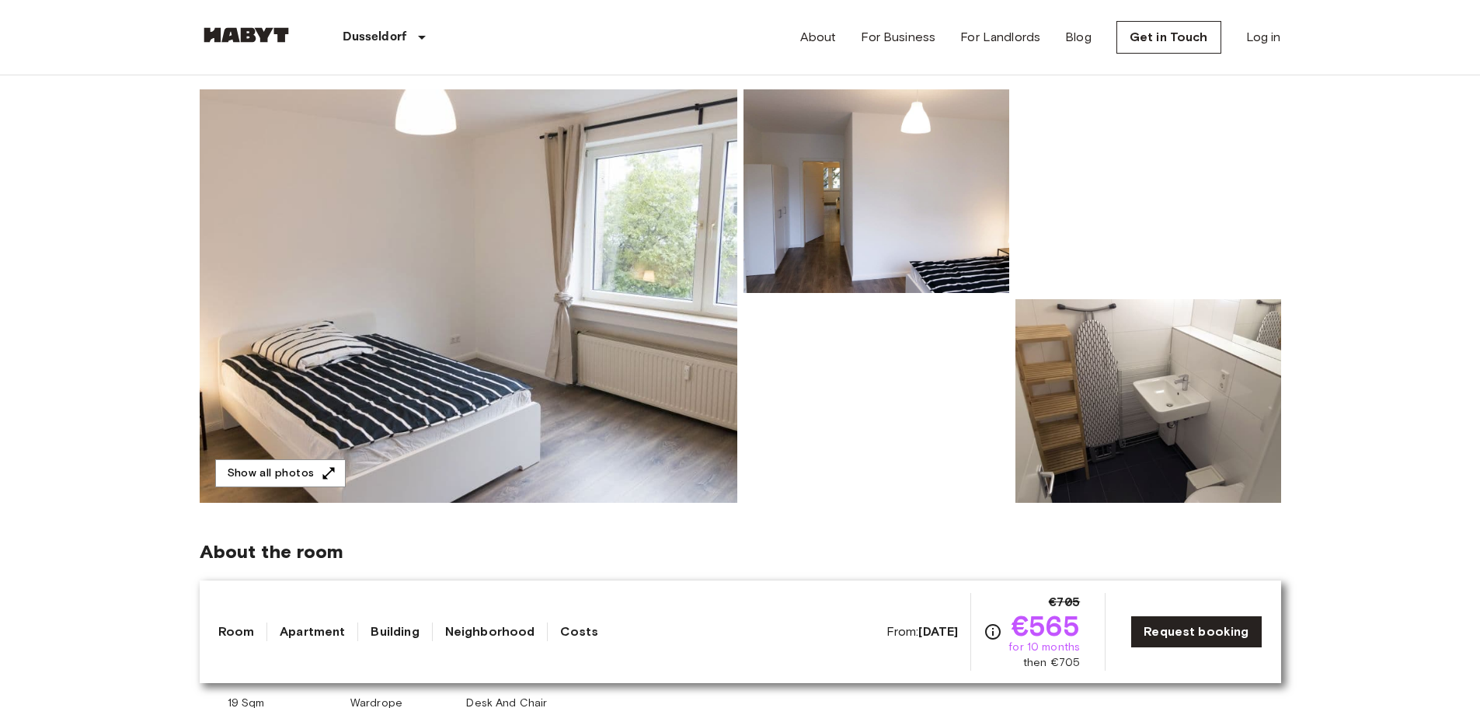
scroll to position [155, 0]
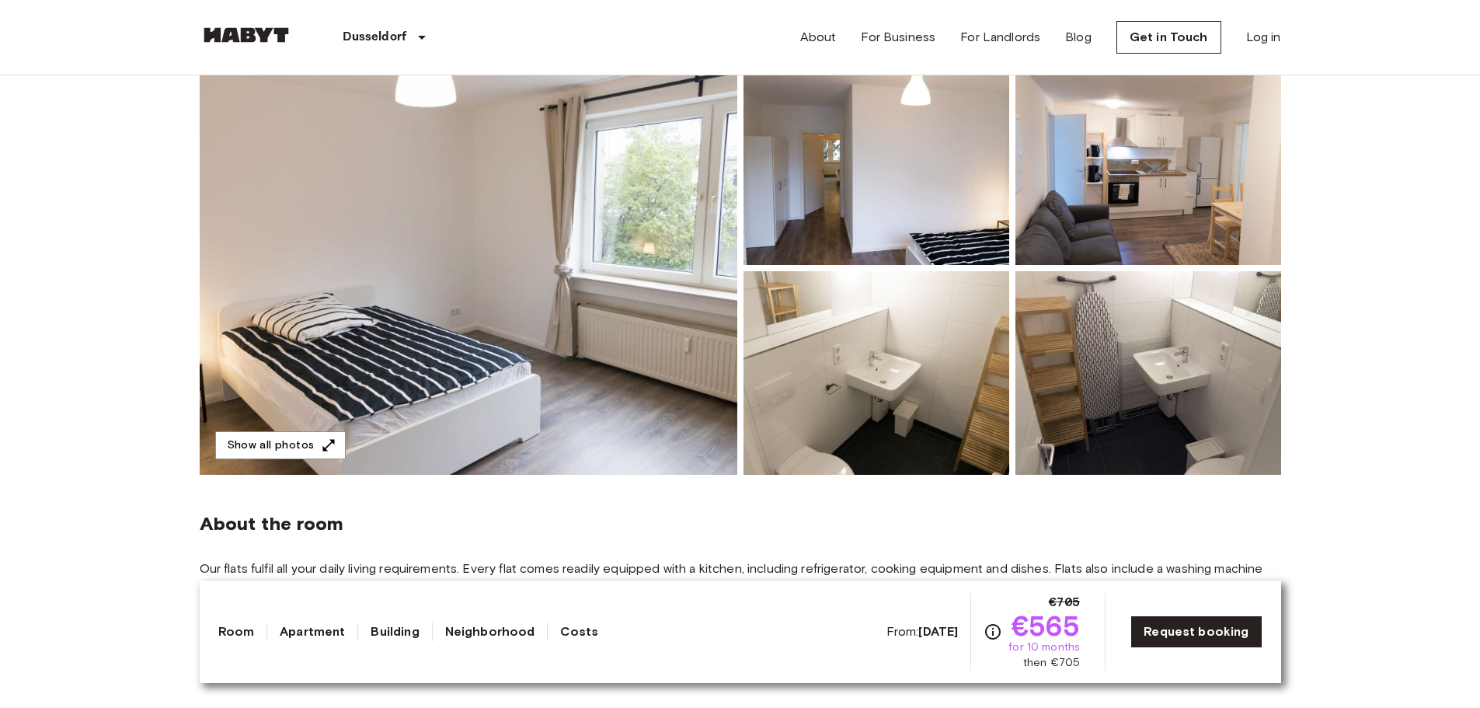
click at [539, 280] on img at bounding box center [469, 267] width 538 height 413
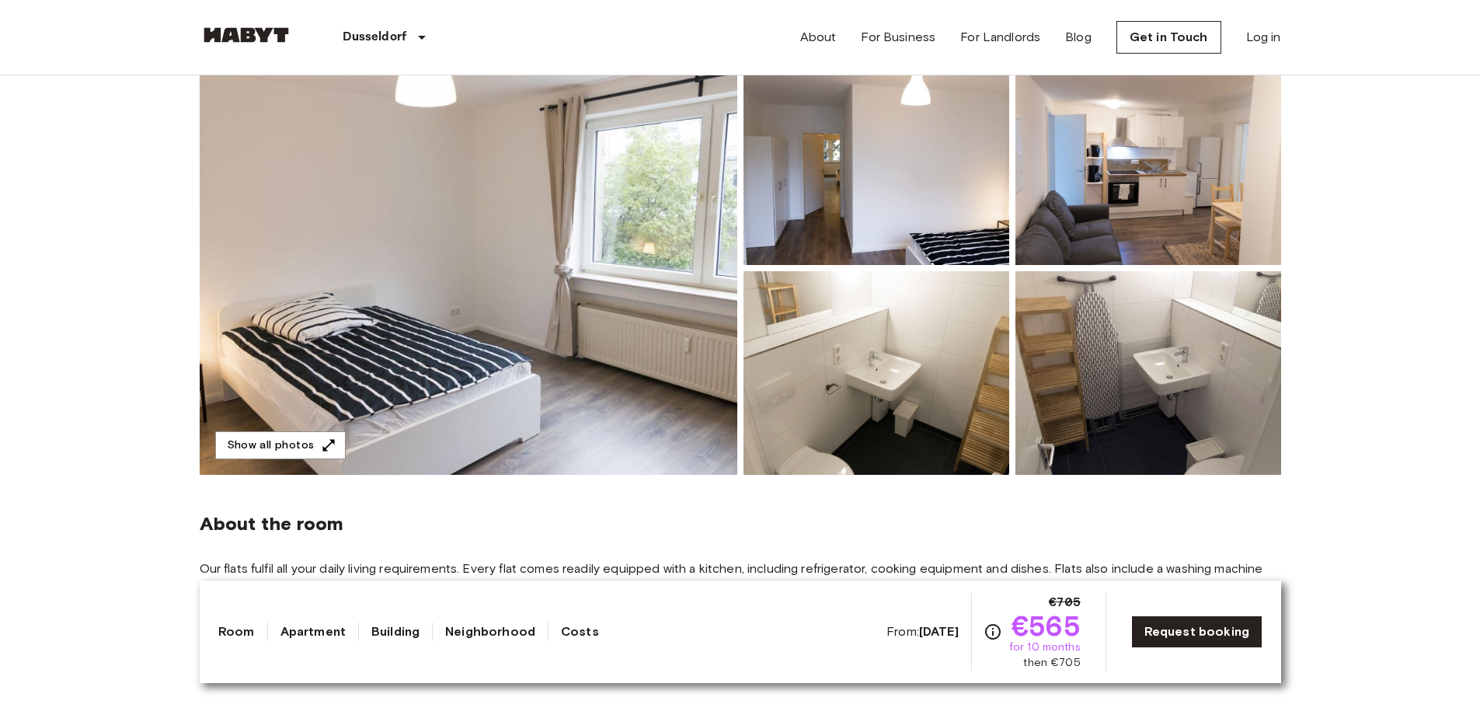
click at [482, 266] on img at bounding box center [469, 267] width 538 height 413
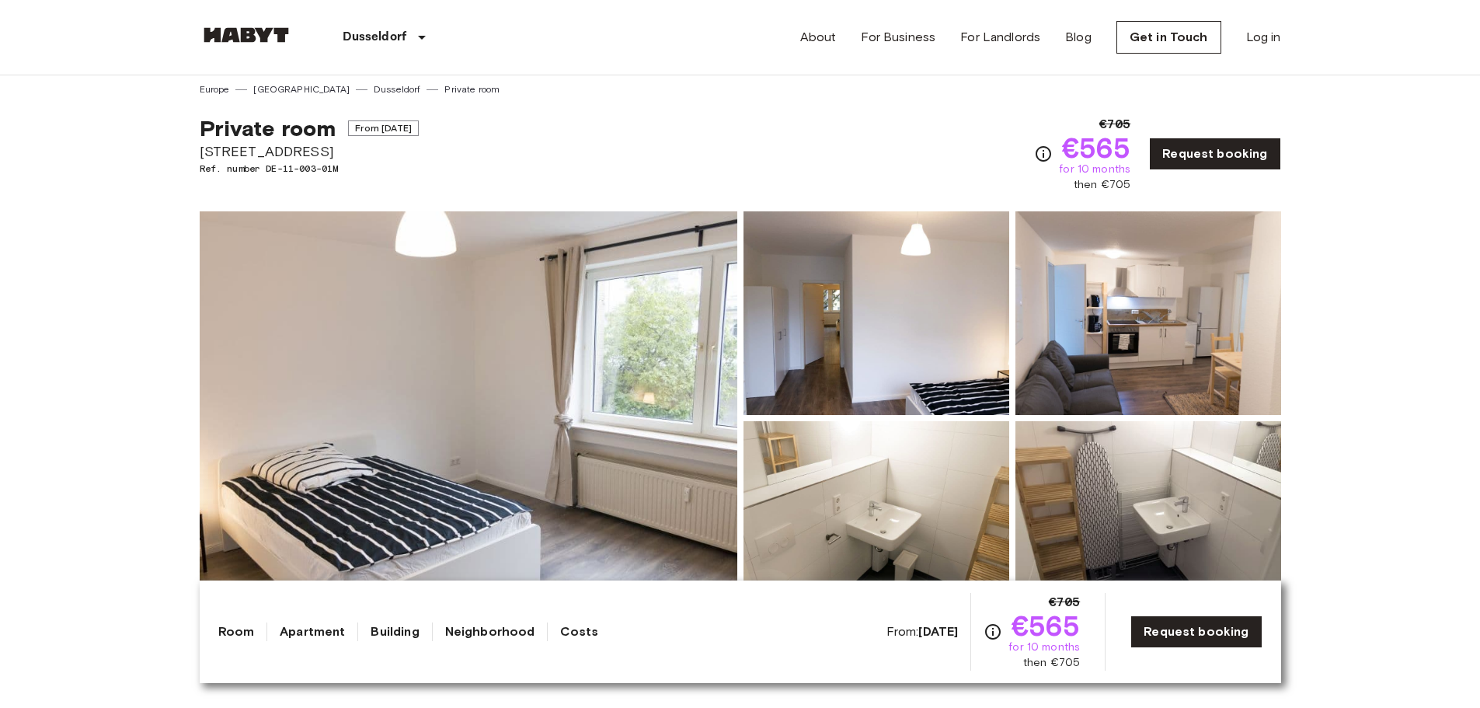
scroll to position [0, 0]
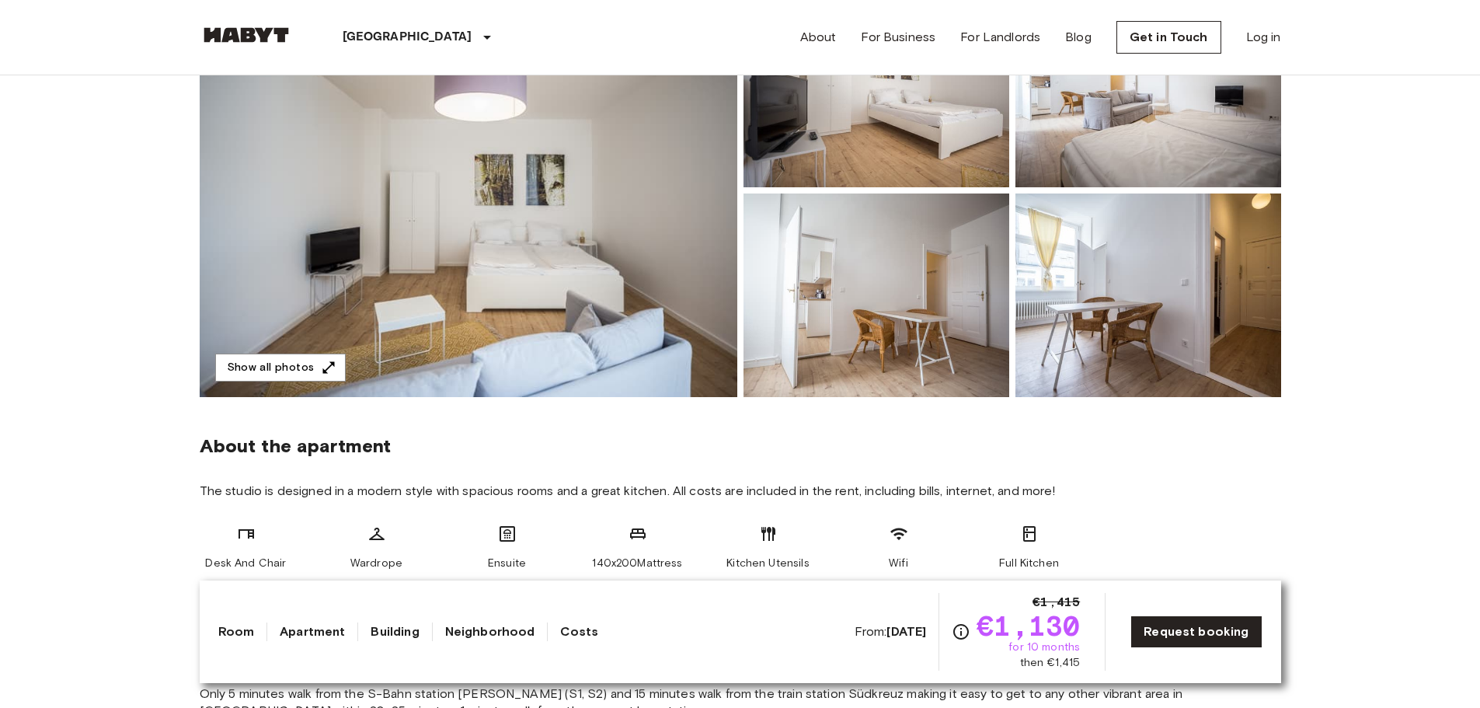
click at [574, 301] on img at bounding box center [469, 190] width 538 height 413
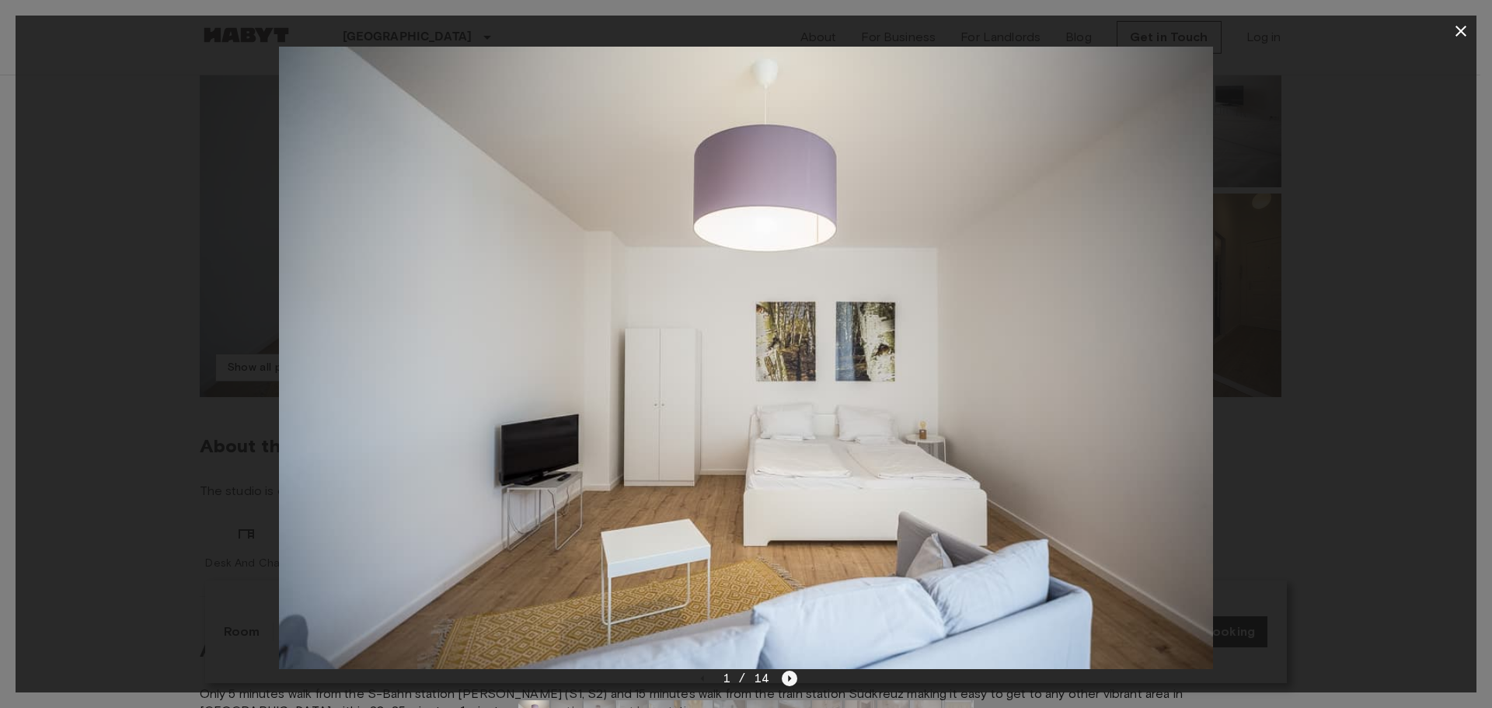
click at [789, 680] on icon "Next image" at bounding box center [790, 678] width 16 height 16
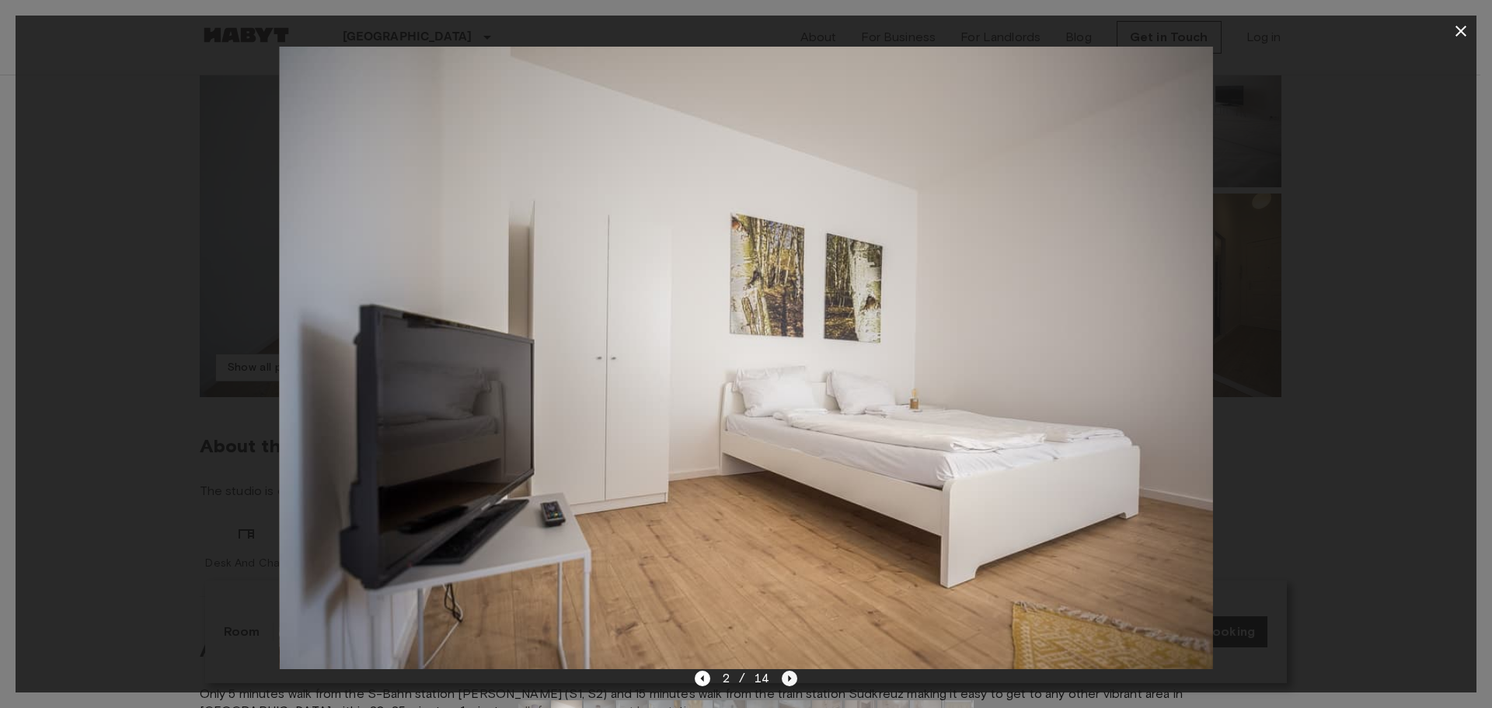
click at [794, 680] on icon "Next image" at bounding box center [790, 678] width 16 height 16
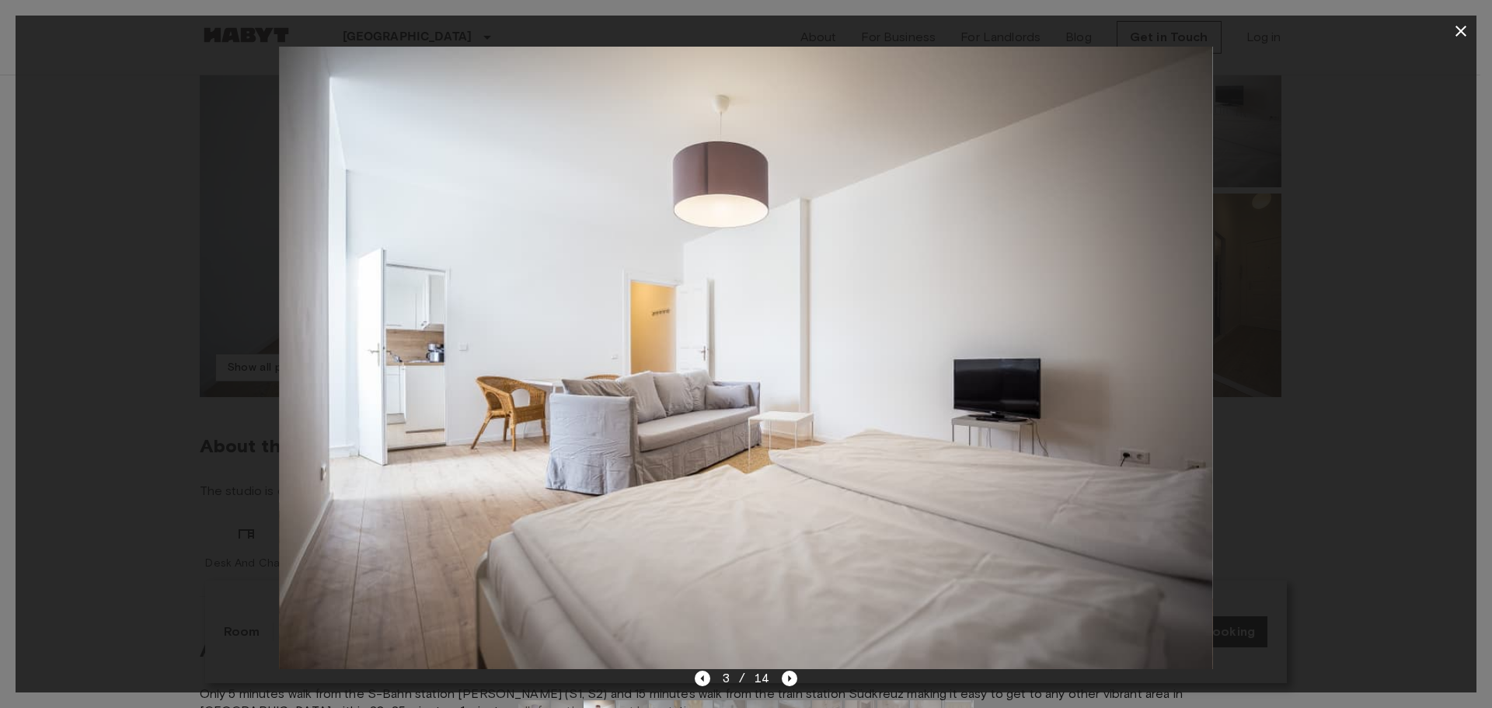
click at [796, 688] on div at bounding box center [746, 716] width 480 height 56
click at [789, 681] on icon "Next image" at bounding box center [790, 678] width 16 height 16
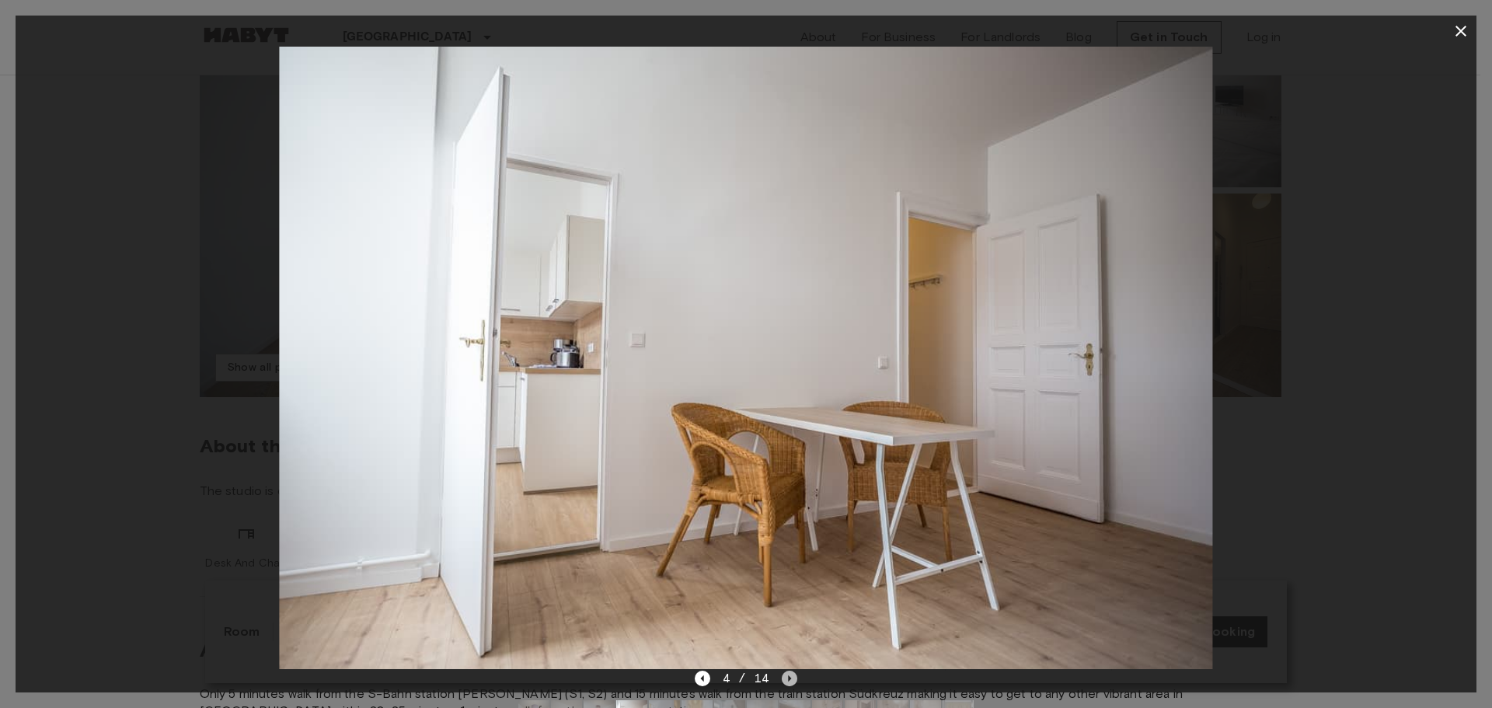
click at [789, 681] on icon "Next image" at bounding box center [790, 678] width 16 height 16
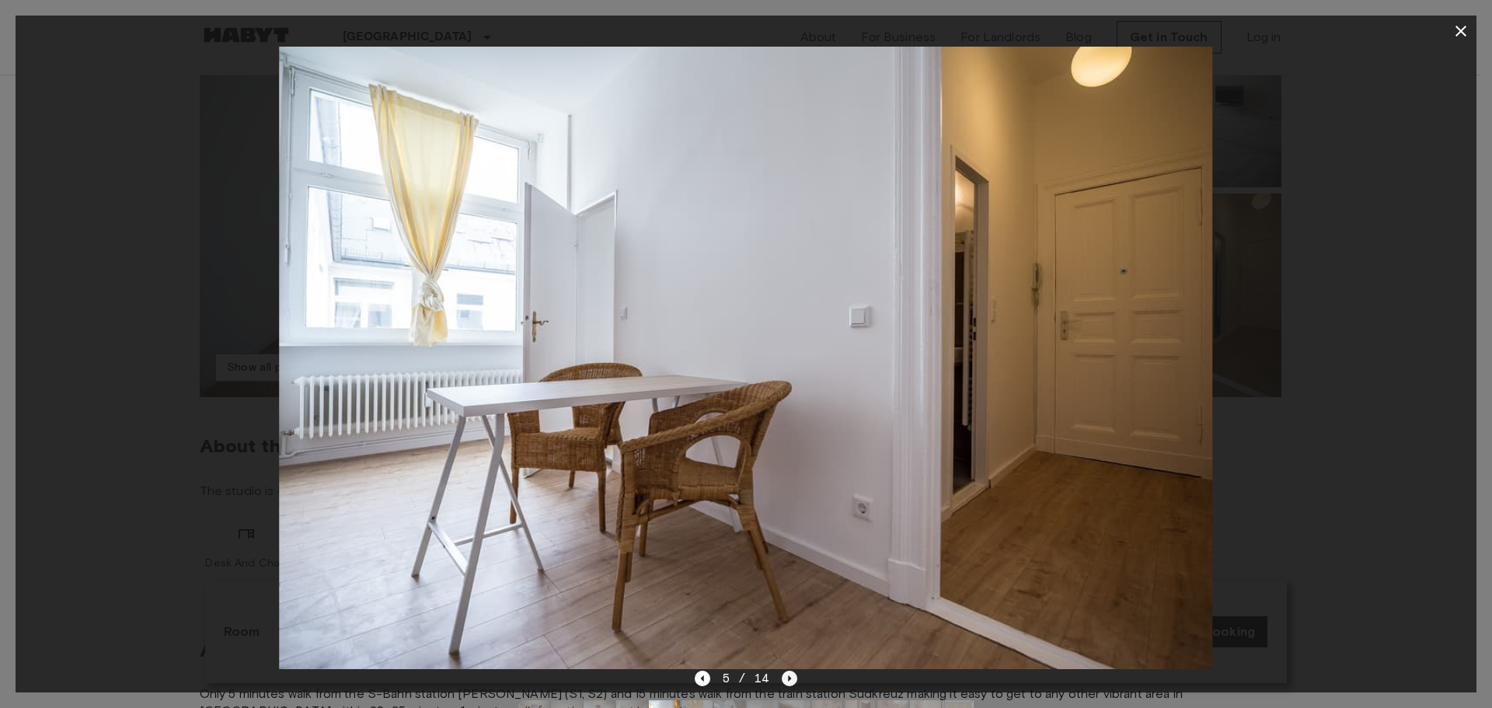
click at [789, 681] on icon "Next image" at bounding box center [790, 678] width 16 height 16
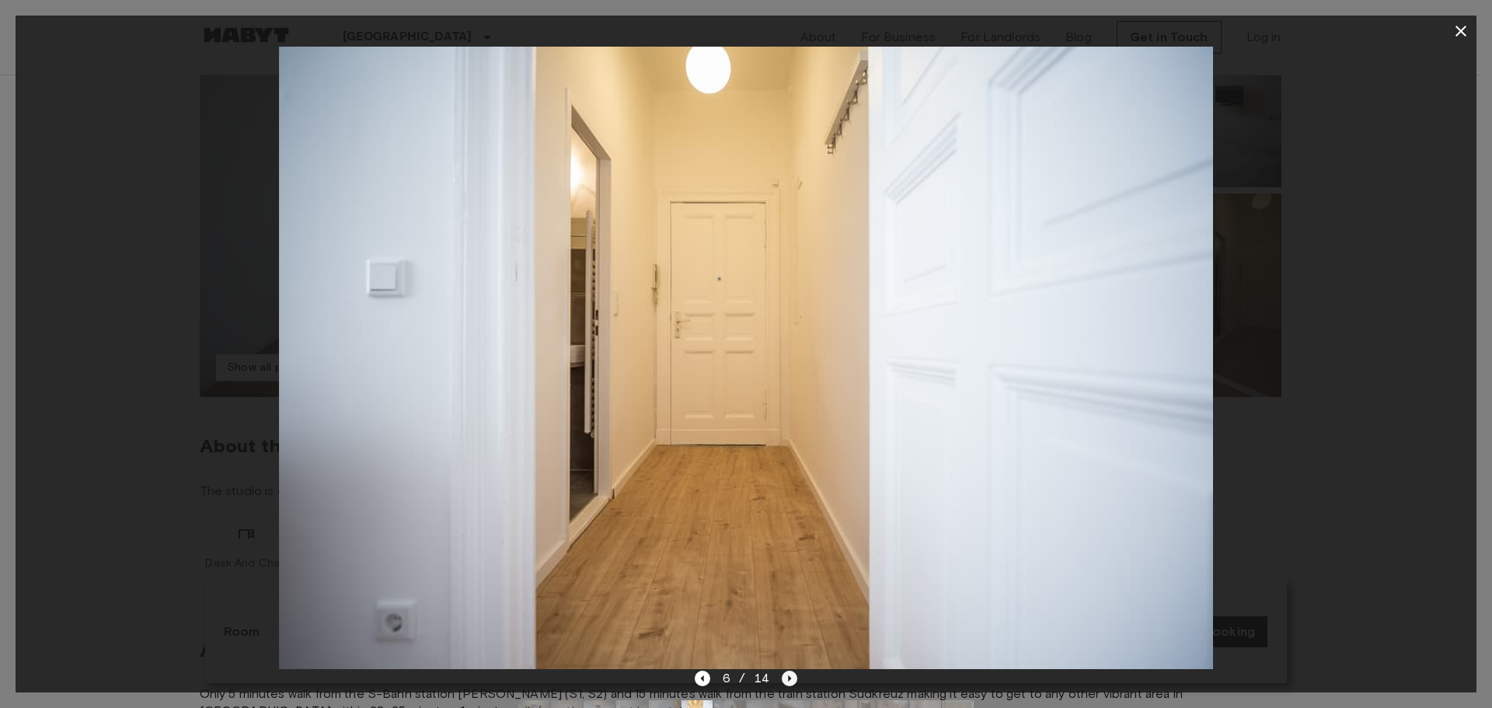
click at [792, 677] on icon "Next image" at bounding box center [790, 678] width 16 height 16
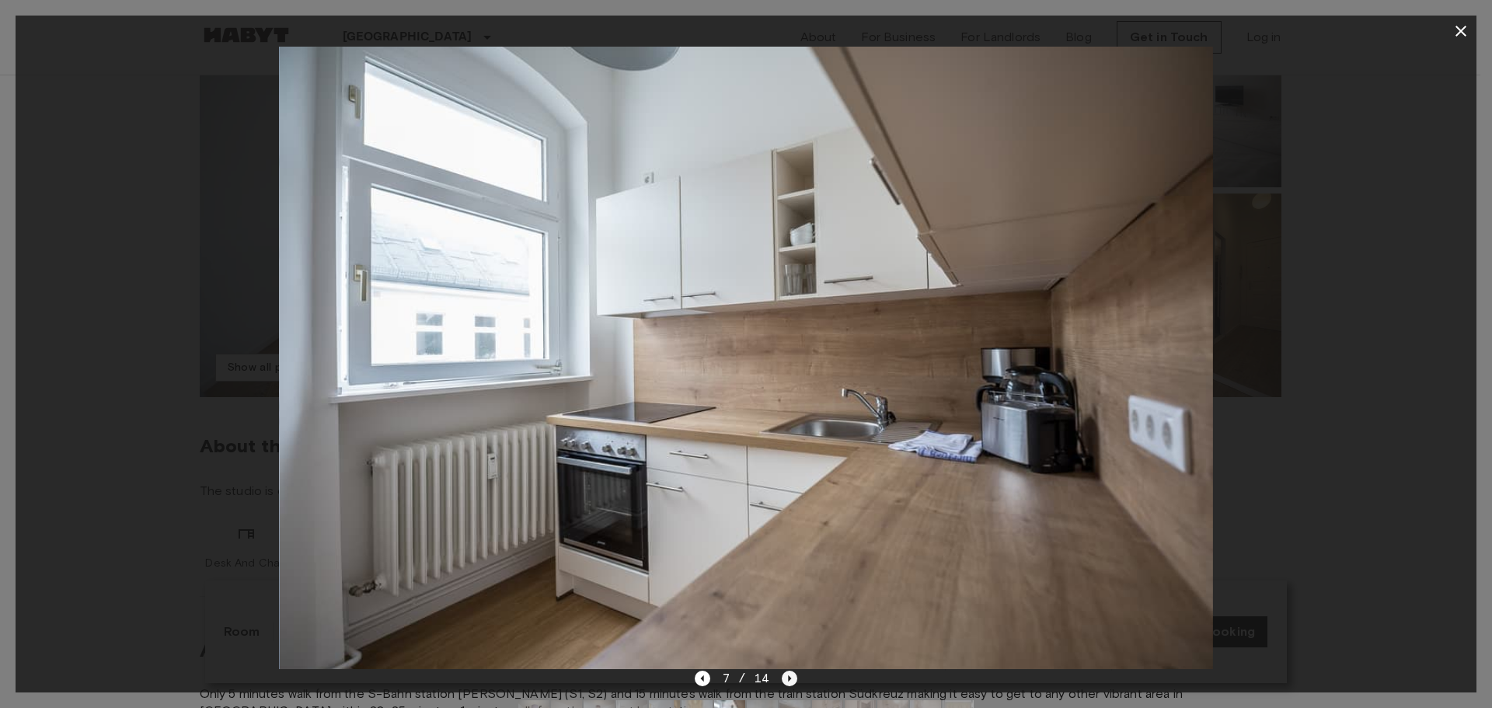
click at [793, 679] on icon "Next image" at bounding box center [790, 678] width 16 height 16
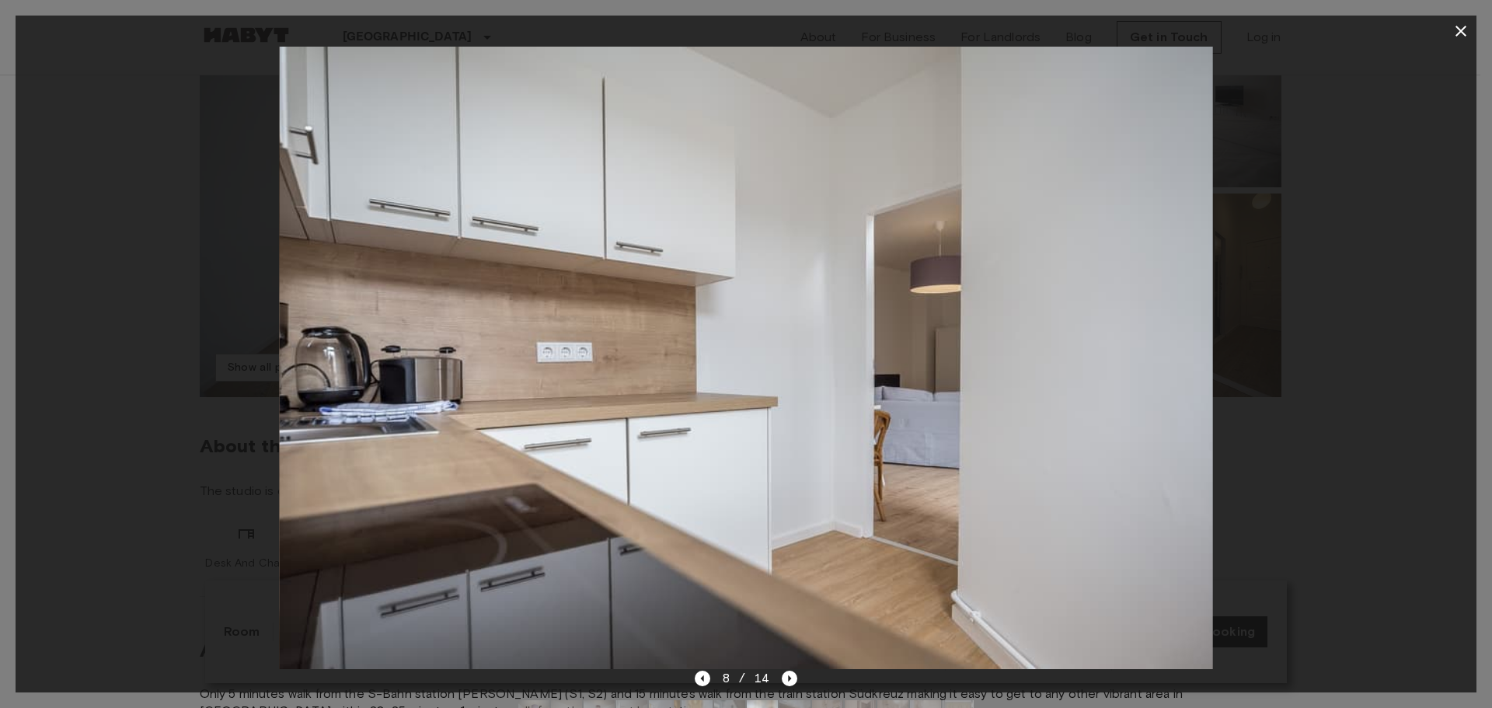
click at [1459, 28] on icon "button" at bounding box center [1460, 31] width 19 height 19
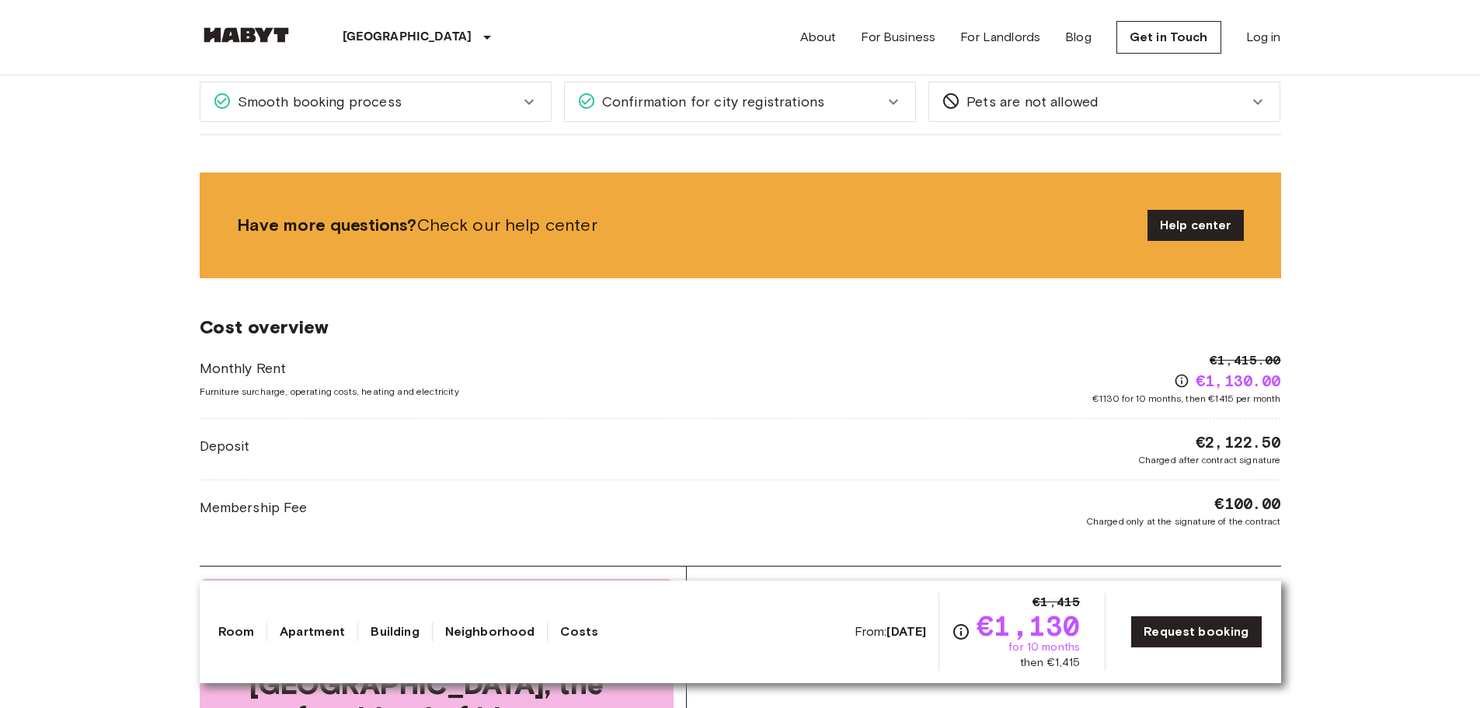
scroll to position [1010, 0]
